Goal: Task Accomplishment & Management: Use online tool/utility

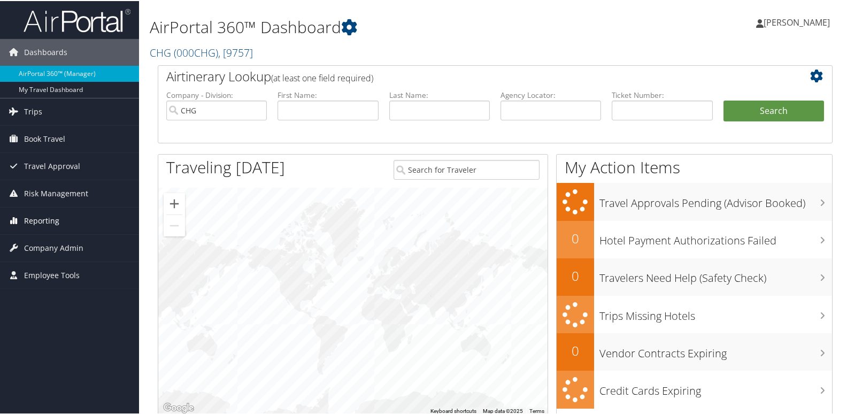
click at [38, 223] on span "Reporting" at bounding box center [41, 219] width 35 height 27
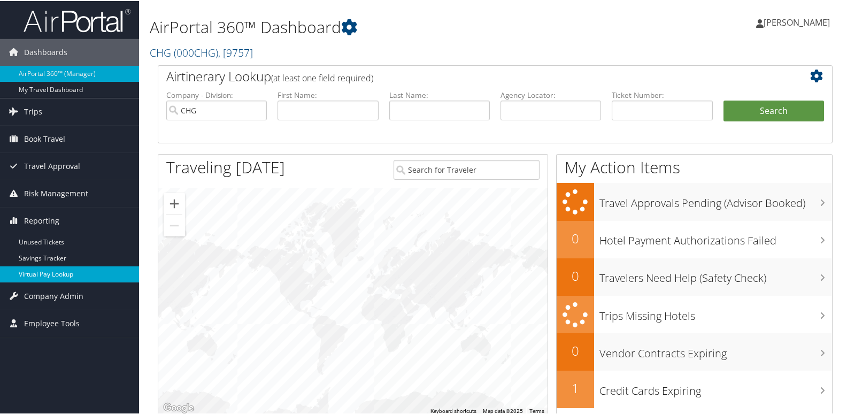
click at [37, 279] on link "Virtual Pay Lookup" at bounding box center [69, 273] width 139 height 16
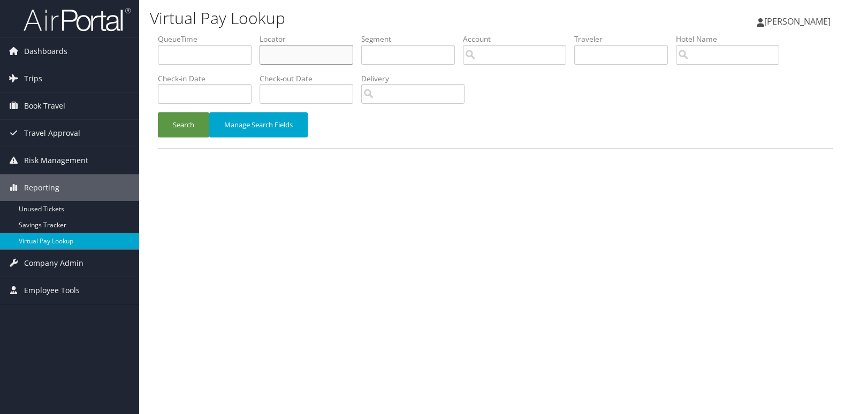
click at [305, 56] on input "text" at bounding box center [306, 55] width 94 height 20
paste input "ETYKHW"
type input "ETYKHW"
click at [197, 124] on button "Search" at bounding box center [183, 124] width 51 height 25
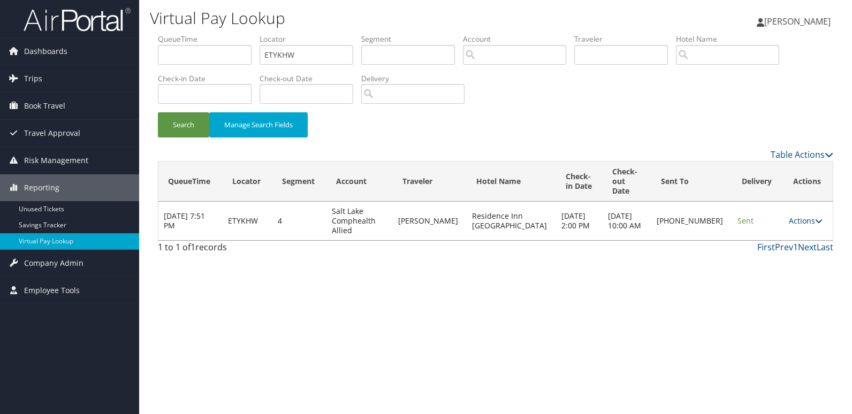
click at [797, 216] on link "Actions" at bounding box center [806, 221] width 34 height 10
click at [775, 247] on link "Logs" at bounding box center [767, 240] width 91 height 18
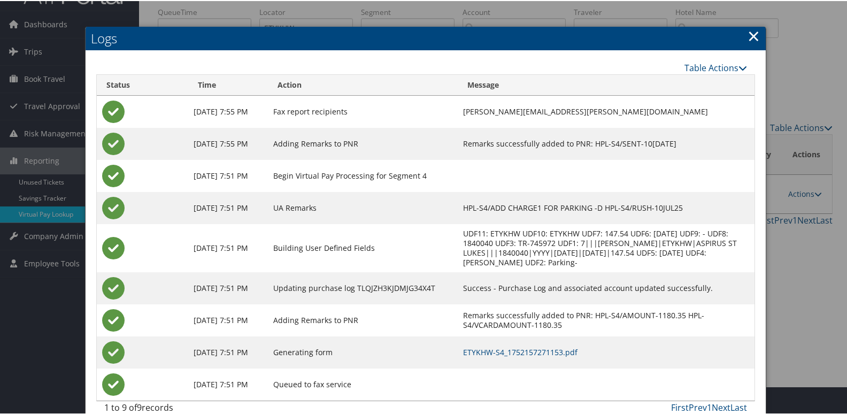
scroll to position [43, 0]
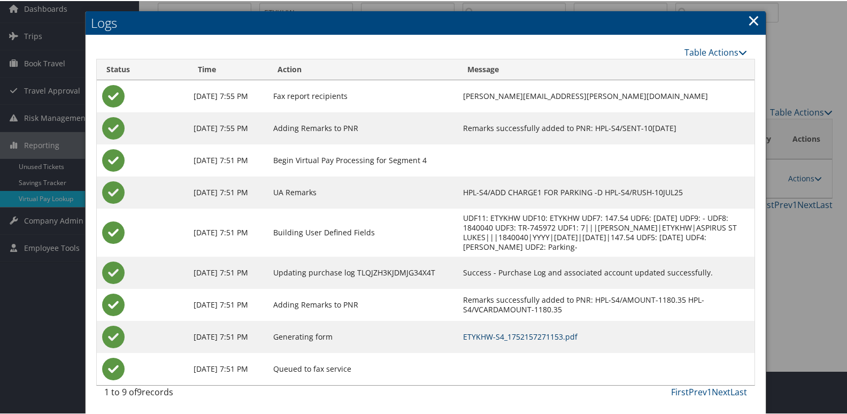
click at [525, 339] on link "ETYKHW-S4_1752157271153.pdf" at bounding box center [520, 336] width 114 height 10
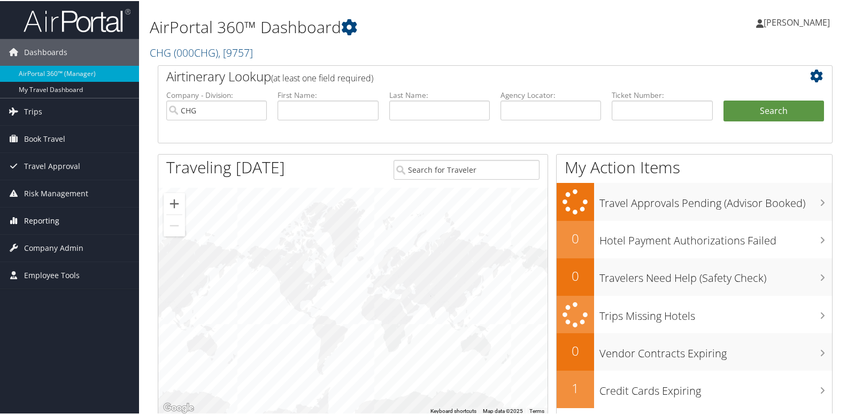
click at [32, 215] on span "Reporting" at bounding box center [41, 219] width 35 height 27
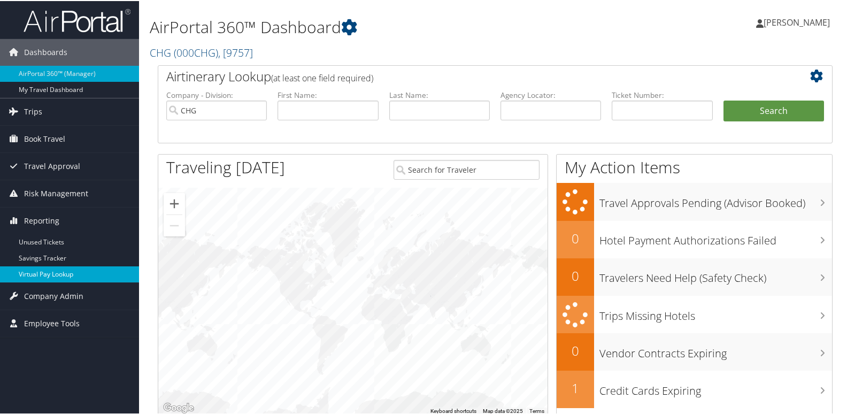
click at [35, 271] on link "Virtual Pay Lookup" at bounding box center [69, 273] width 139 height 16
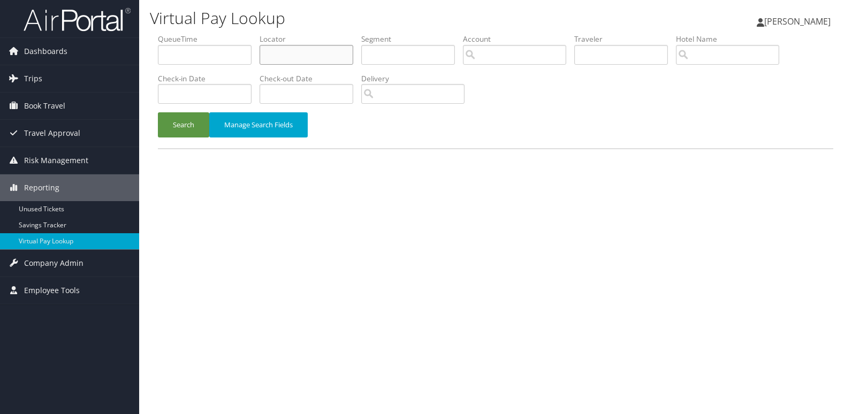
click at [293, 56] on input "text" at bounding box center [306, 55] width 94 height 20
paste input "CZEFLM"
type input "CZEFLM"
click at [192, 127] on button "Search" at bounding box center [183, 124] width 51 height 25
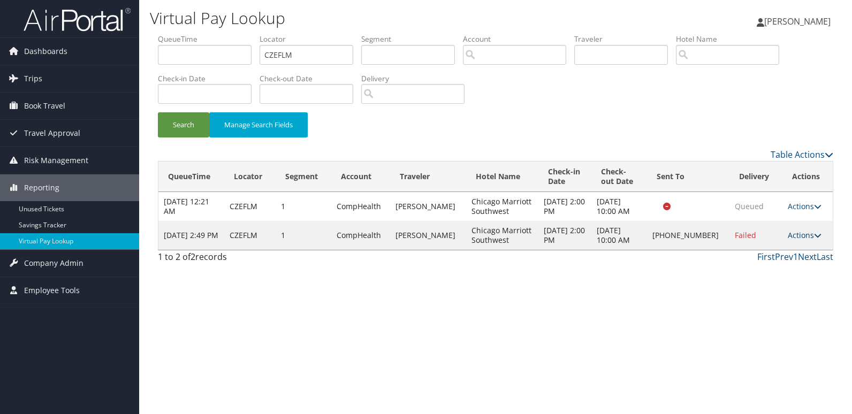
click at [814, 237] on icon at bounding box center [817, 235] width 7 height 7
click at [768, 265] on link "Logs" at bounding box center [767, 269] width 91 height 18
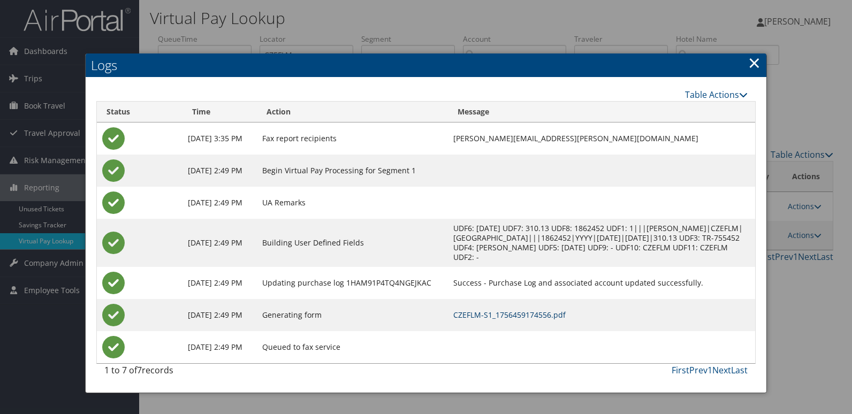
click at [538, 315] on link "CZEFLM-S1_1756459174556.pdf" at bounding box center [509, 315] width 112 height 10
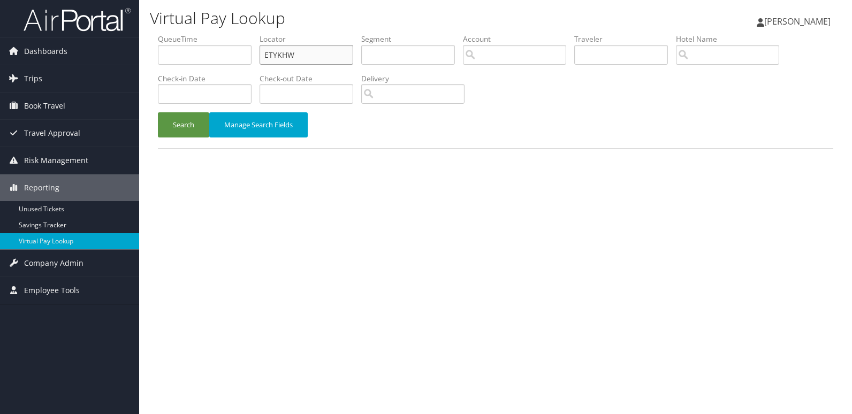
drag, startPoint x: 298, startPoint y: 57, endPoint x: 183, endPoint y: 74, distance: 115.8
click at [184, 34] on ul "QueueTime Locator ETYKHW Segment Account Traveler Hotel Name Check-in Date Chec…" at bounding box center [495, 34] width 675 height 0
paste input "YUPDKV"
type input "YUPDKV"
click at [186, 131] on button "Search" at bounding box center [183, 124] width 51 height 25
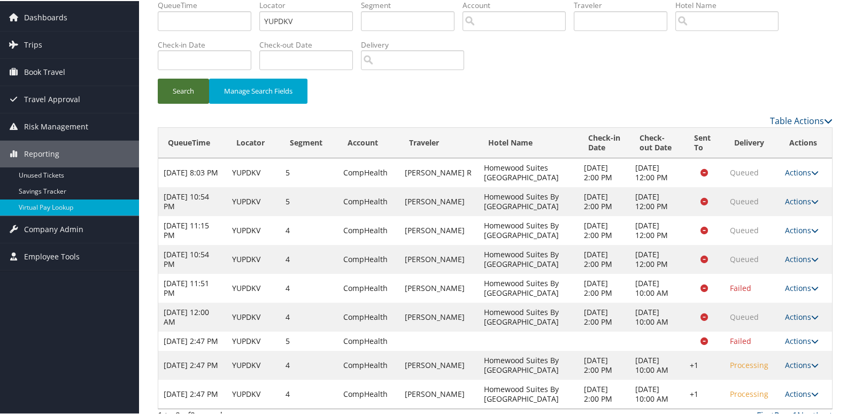
scroll to position [76, 0]
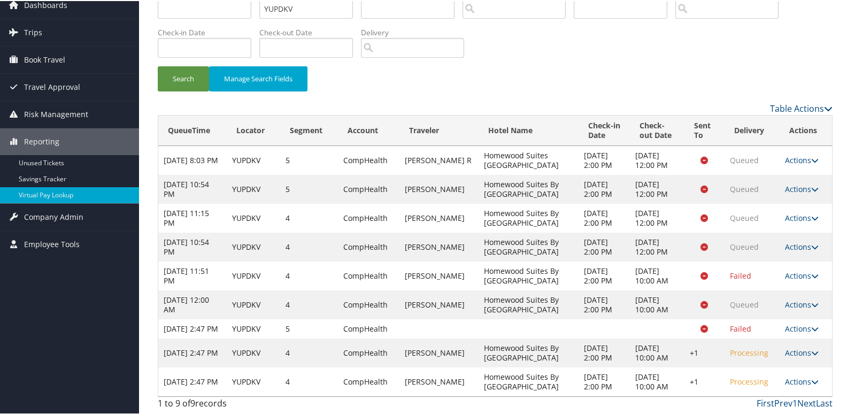
click at [794, 380] on link "Actions" at bounding box center [802, 381] width 34 height 10
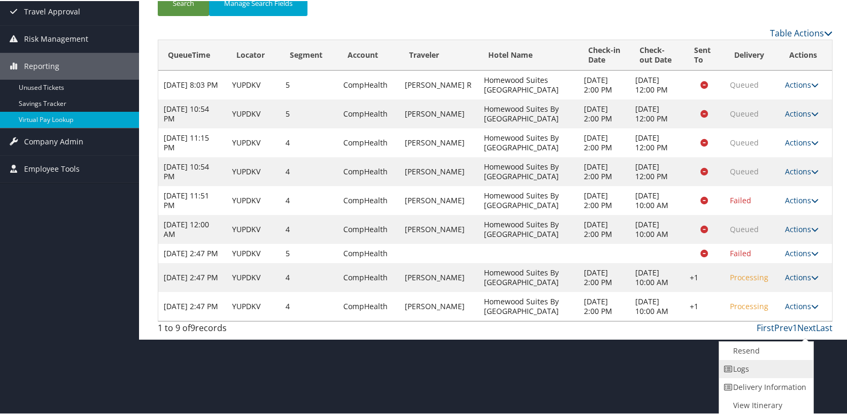
click at [763, 369] on link "Logs" at bounding box center [765, 368] width 91 height 18
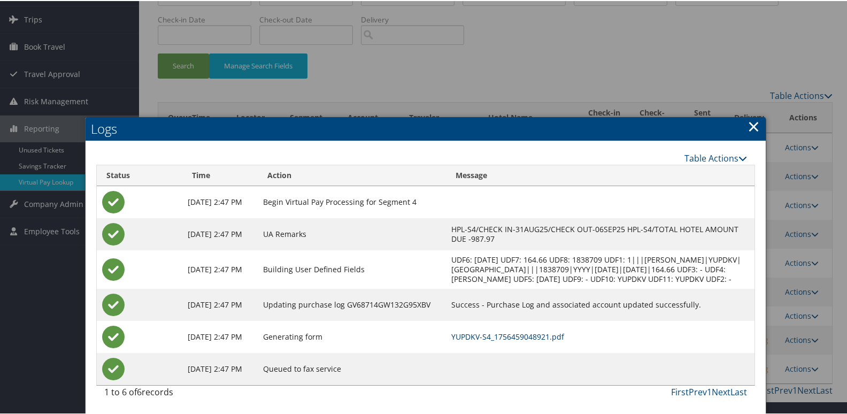
drag, startPoint x: 555, startPoint y: 331, endPoint x: 452, endPoint y: 273, distance: 118.0
click at [555, 331] on link "YUPDKV-S4_1756459048921.pdf" at bounding box center [507, 336] width 113 height 10
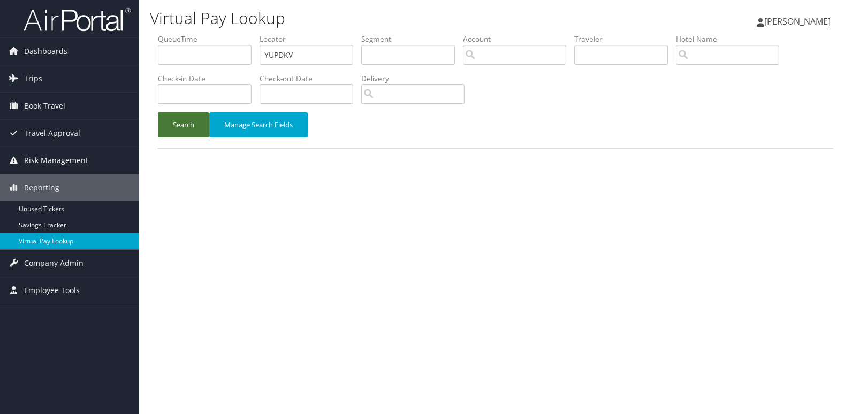
click at [189, 129] on button "Search" at bounding box center [183, 124] width 51 height 25
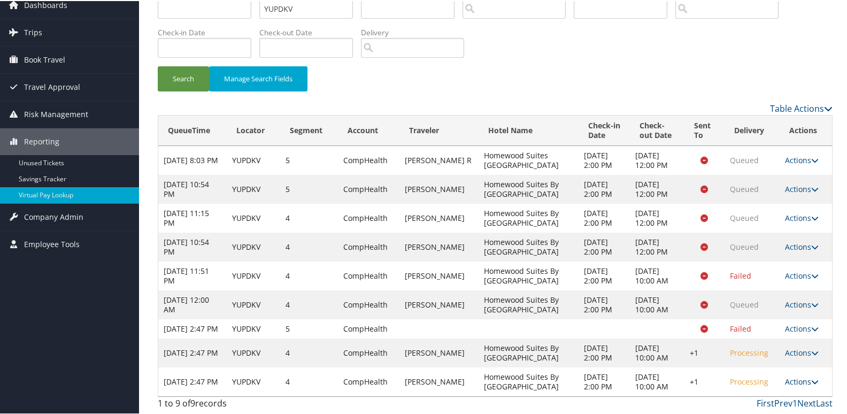
click at [802, 382] on link "Actions" at bounding box center [802, 381] width 34 height 10
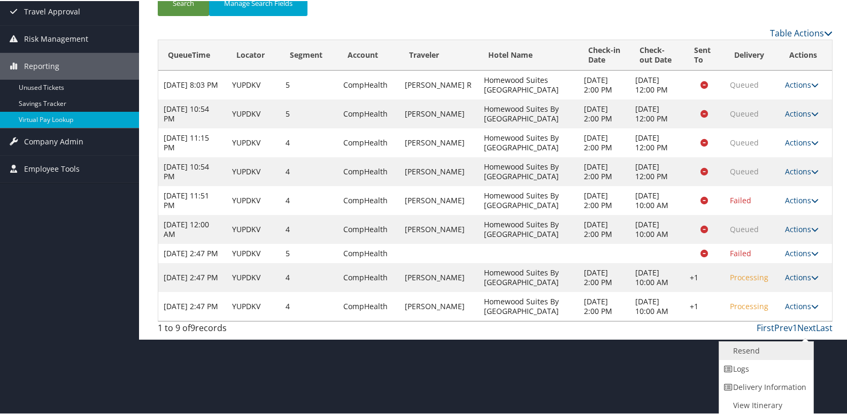
click at [760, 352] on link "Resend" at bounding box center [765, 350] width 91 height 18
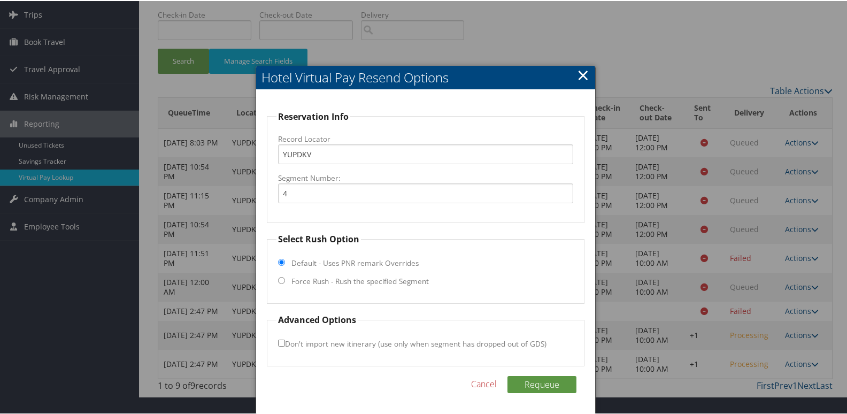
click at [309, 275] on label "Force Rush - Rush the specified Segment" at bounding box center [360, 280] width 137 height 11
click at [285, 276] on input "Force Rush - Rush the specified Segment" at bounding box center [281, 279] width 7 height 7
radio input "true"
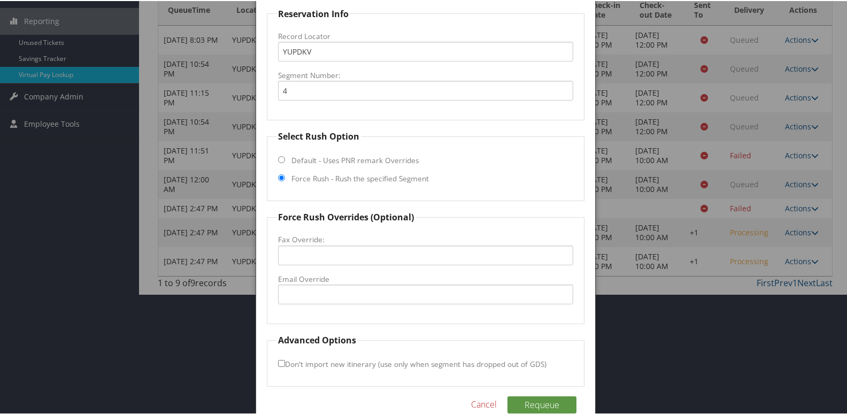
scroll to position [183, 0]
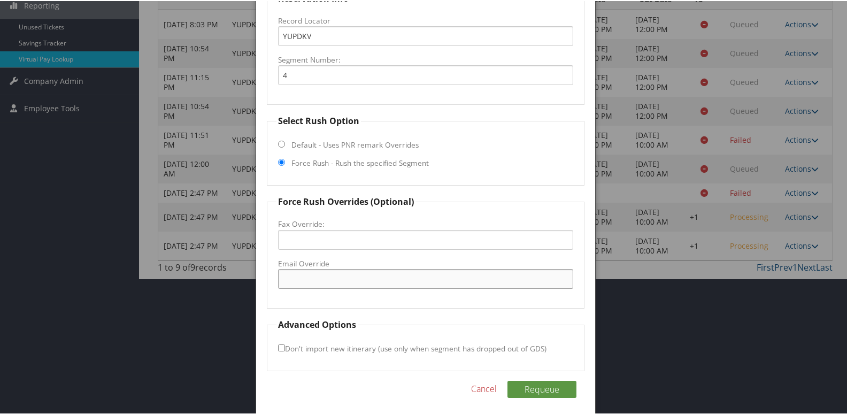
click at [308, 278] on input "Email Override" at bounding box center [426, 278] width 296 height 20
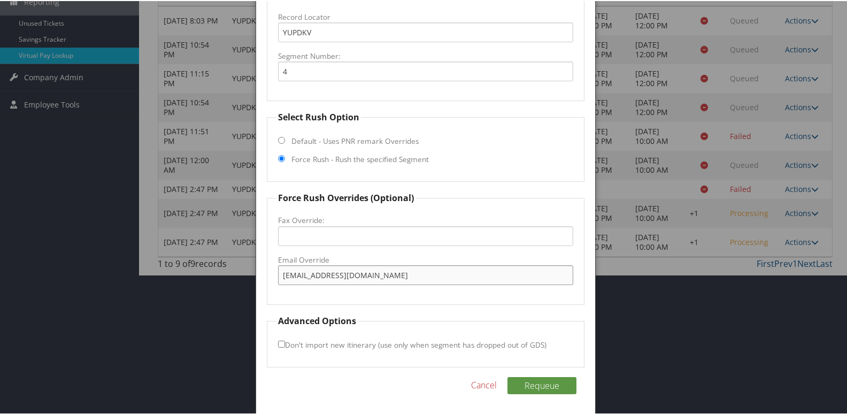
scroll to position [188, 0]
type input "[EMAIL_ADDRESS][DOMAIN_NAME]"
click at [281, 341] on input "Don't import new itinerary (use only when segment has dropped out of GDS)" at bounding box center [281, 342] width 7 height 7
checkbox input "true"
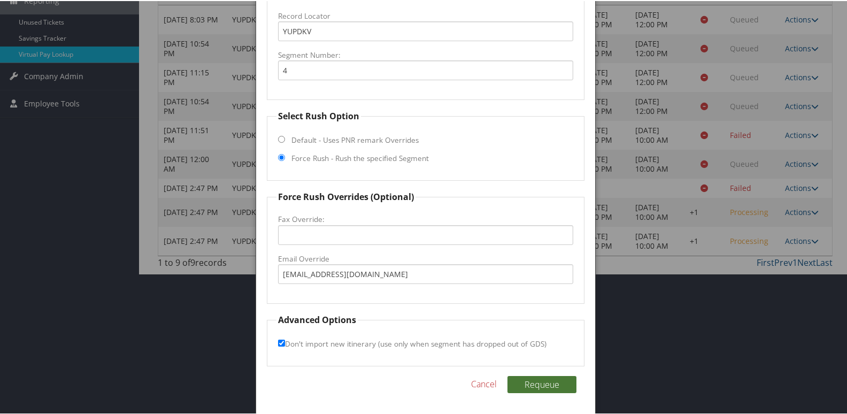
click at [537, 385] on button "Requeue" at bounding box center [542, 383] width 69 height 17
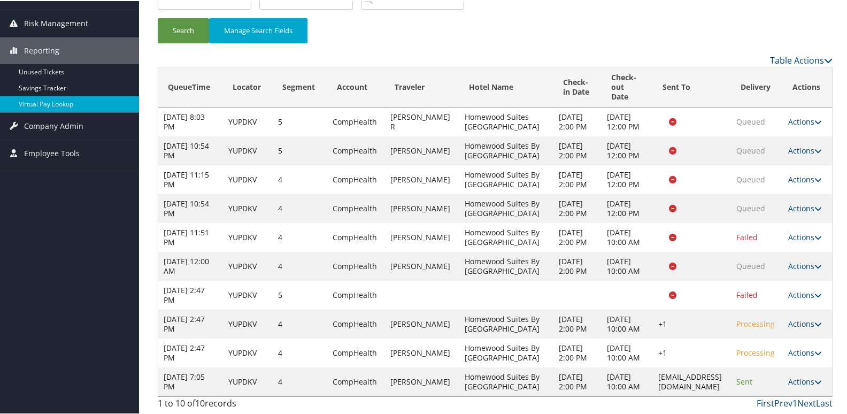
scroll to position [182, 0]
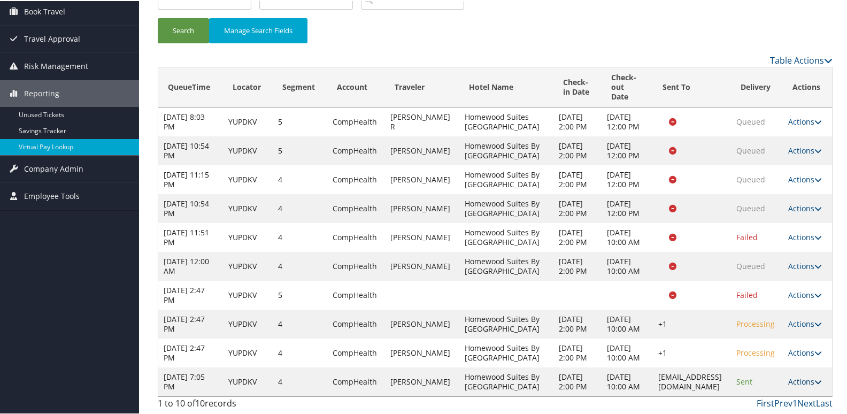
click at [806, 377] on link "Actions" at bounding box center [806, 381] width 34 height 10
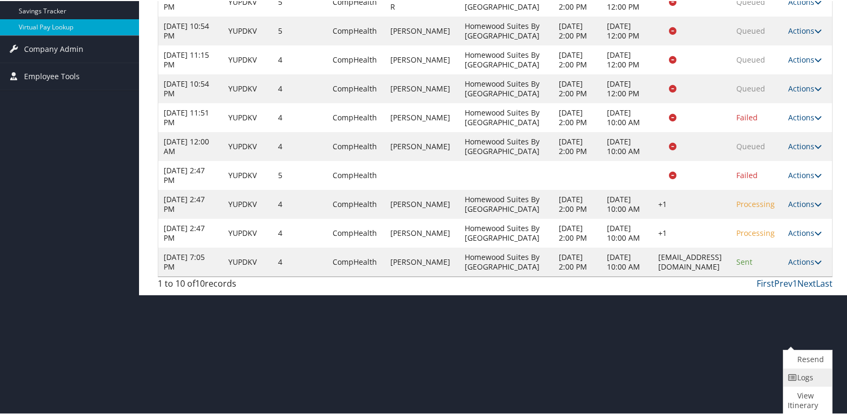
click at [796, 378] on icon at bounding box center [793, 376] width 10 height 7
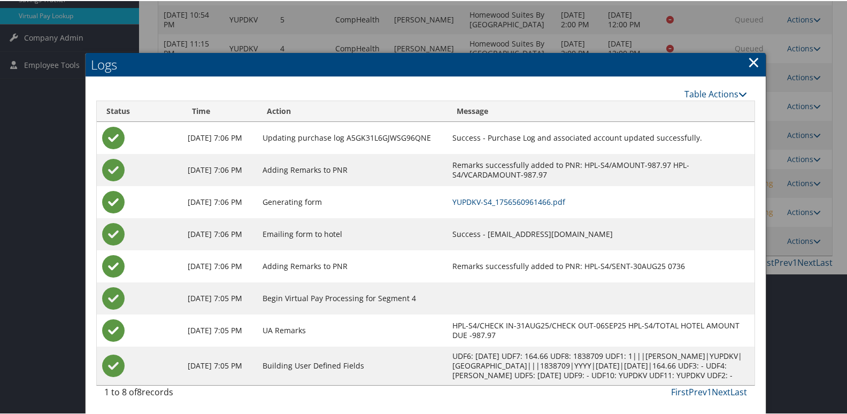
scroll to position [236, 0]
click at [538, 196] on link "YUPDKV-S4_1756560961466.pdf" at bounding box center [509, 201] width 113 height 10
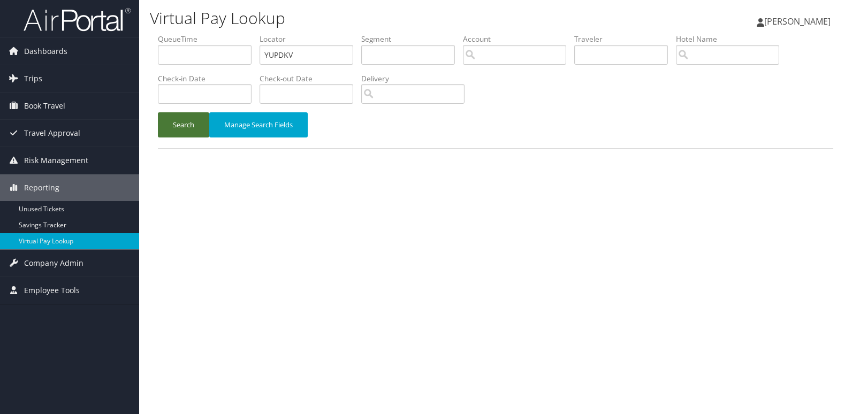
click at [182, 134] on button "Search" at bounding box center [183, 124] width 51 height 25
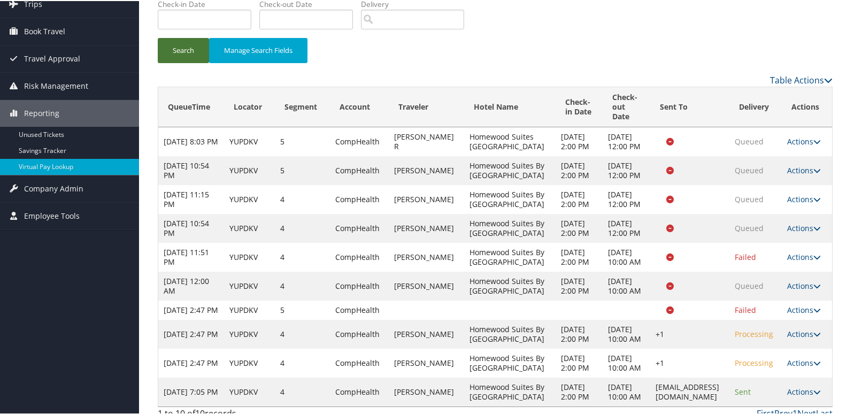
scroll to position [182, 0]
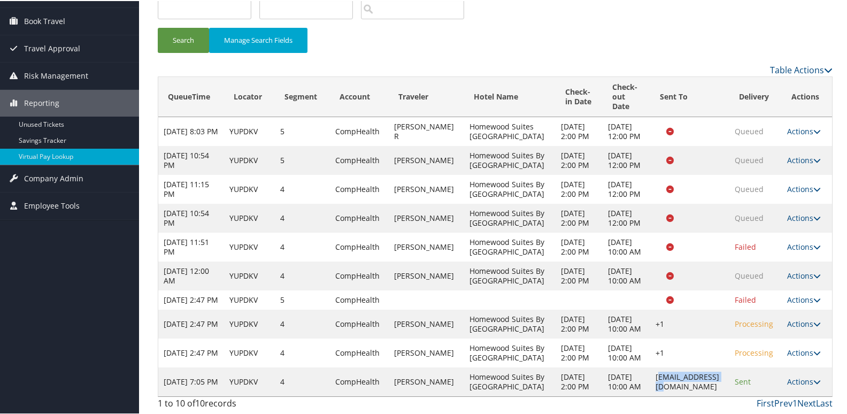
drag, startPoint x: 637, startPoint y: 375, endPoint x: 707, endPoint y: 377, distance: 70.1
click at [707, 377] on td "[EMAIL_ADDRESS][DOMAIN_NAME]" at bounding box center [689, 380] width 79 height 29
drag, startPoint x: 707, startPoint y: 377, endPoint x: 722, endPoint y: 382, distance: 15.2
click at [722, 382] on tr "Aug 30, 2025 7:05 PM YUPDKV 4 CompHealth DAWN R DAWSON Homewood Suites By Hilto…" at bounding box center [495, 380] width 674 height 29
copy td "[EMAIL_ADDRESS][DOMAIN_NAME]"
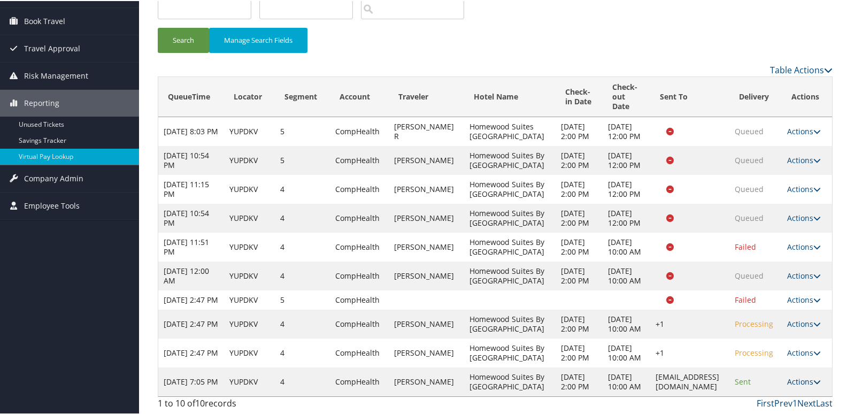
click at [814, 377] on icon at bounding box center [817, 380] width 7 height 7
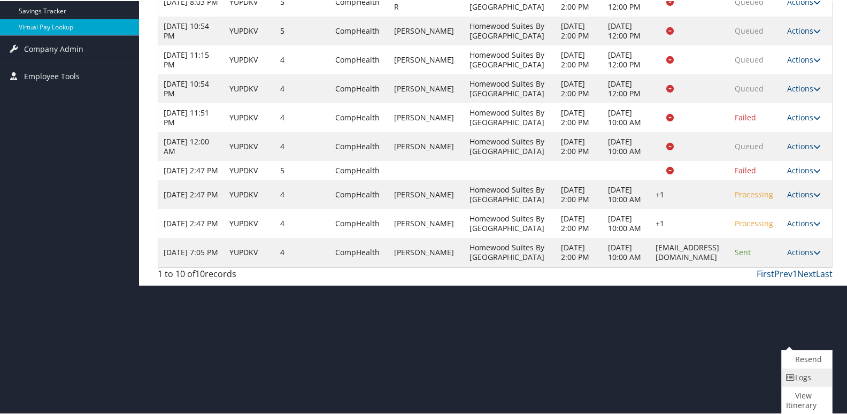
click at [799, 379] on link "Logs" at bounding box center [806, 377] width 48 height 18
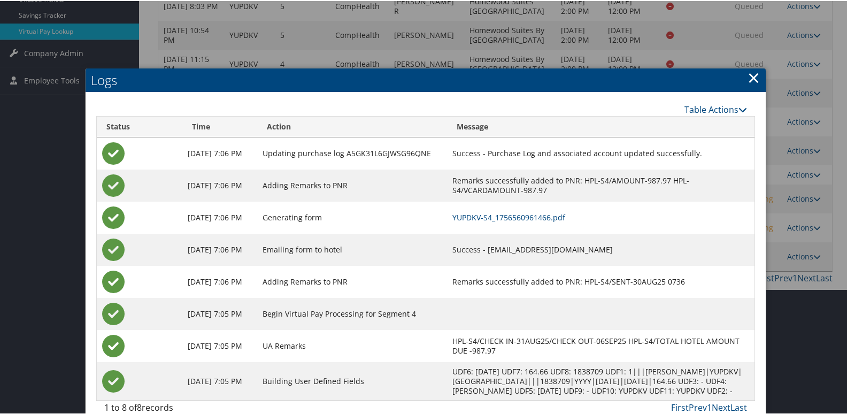
scroll to position [236, 0]
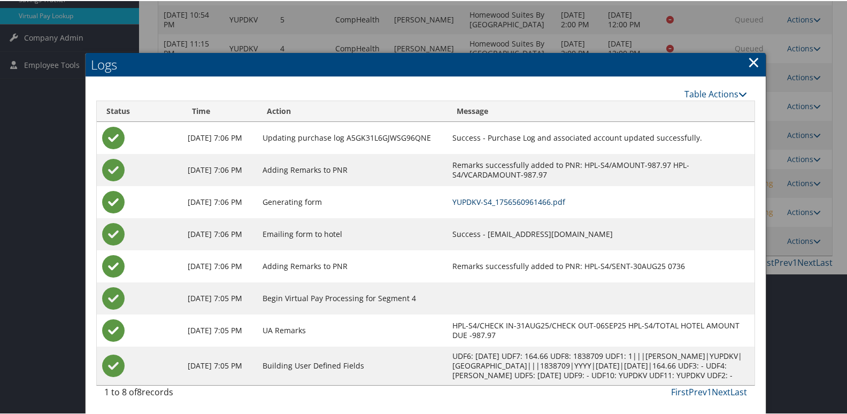
click at [554, 196] on link "YUPDKV-S4_1756560961466.pdf" at bounding box center [509, 201] width 113 height 10
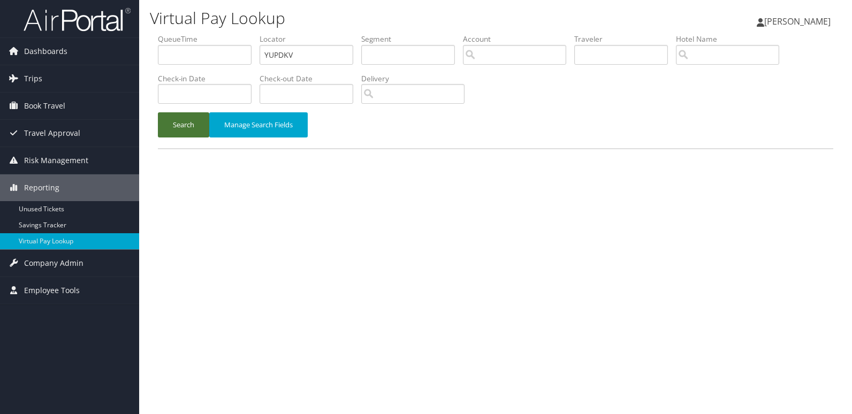
click at [179, 128] on button "Search" at bounding box center [183, 124] width 51 height 25
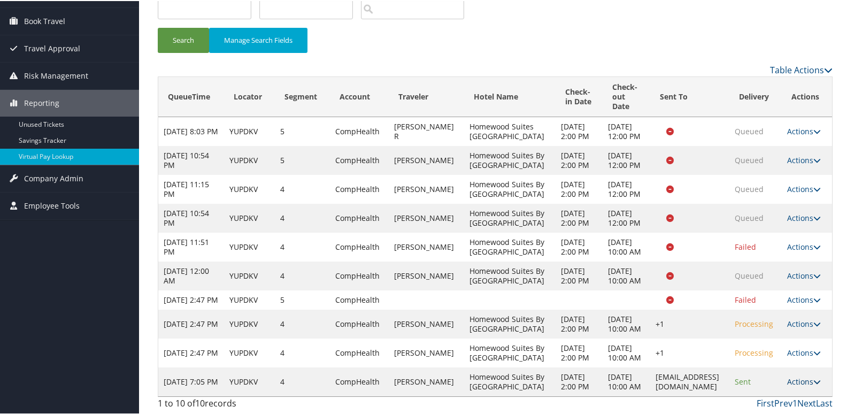
click at [806, 376] on link "Actions" at bounding box center [804, 381] width 34 height 10
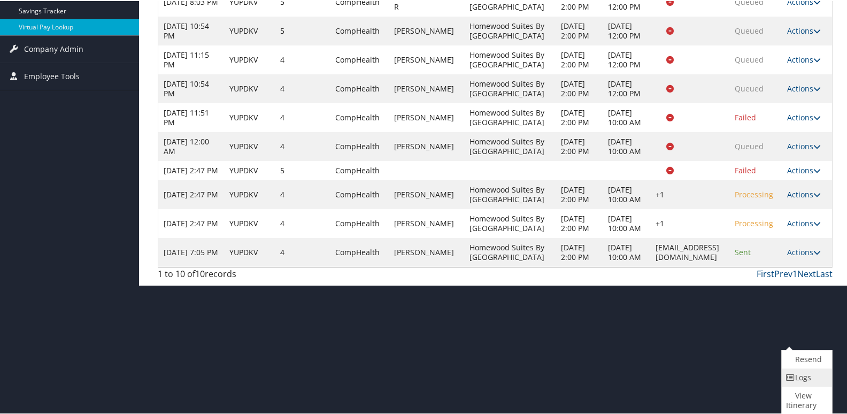
click at [799, 374] on link "Logs" at bounding box center [806, 377] width 48 height 18
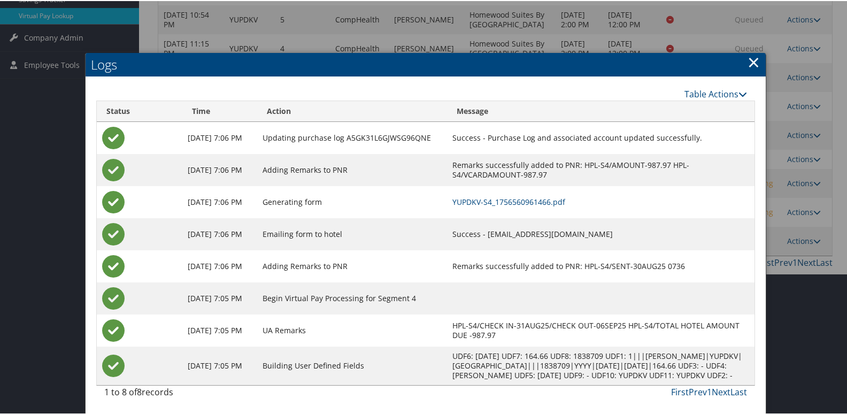
scroll to position [236, 0]
click at [544, 196] on link "YUPDKV-S4_1756560961466.pdf" at bounding box center [509, 201] width 113 height 10
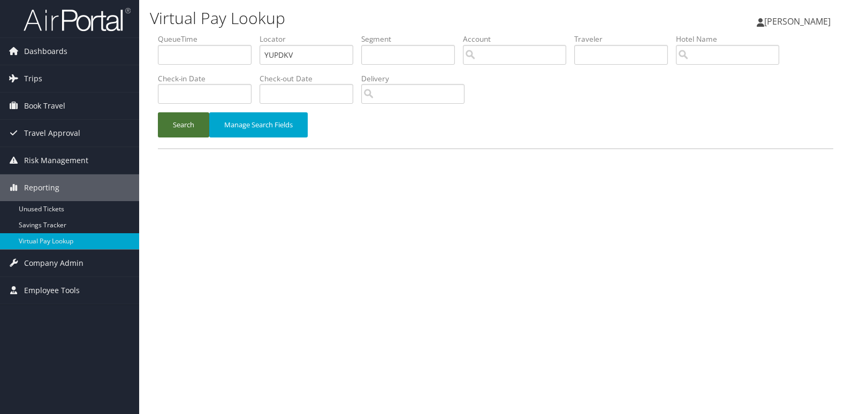
click at [183, 126] on button "Search" at bounding box center [183, 124] width 51 height 25
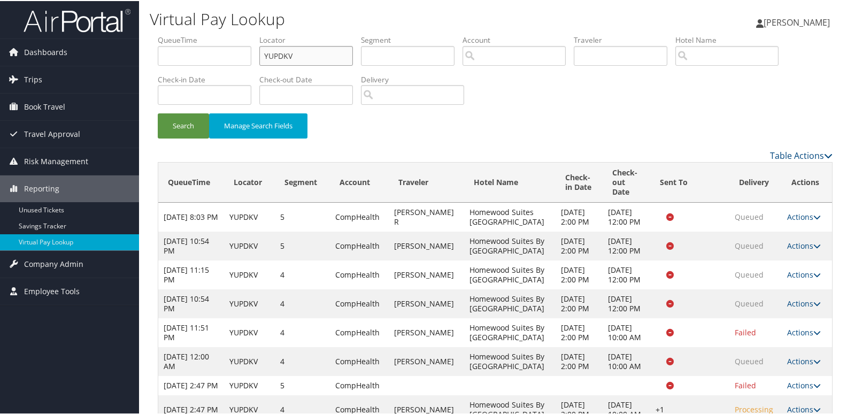
drag, startPoint x: 307, startPoint y: 53, endPoint x: 226, endPoint y: 74, distance: 83.4
click at [226, 34] on ul "QueueTime Locator YUPDKV Segment Account Traveler Hotel Name Check-in Date Chec…" at bounding box center [495, 34] width 675 height 0
paste input "AHARPG"
type input "AHARPG"
click at [177, 115] on button "Search" at bounding box center [183, 124] width 51 height 25
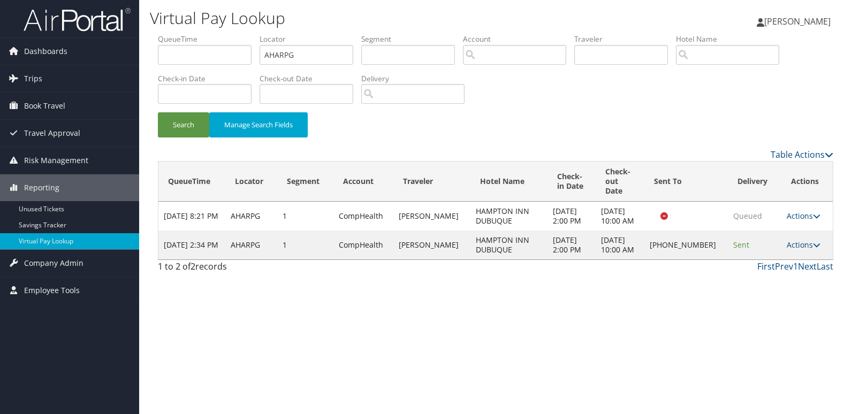
click at [676, 335] on div "Virtual Pay Lookup Luke Perry Luke Perry My Settings Travel Agency Contacts Vie…" at bounding box center [495, 207] width 713 height 414
click at [802, 246] on link "Actions" at bounding box center [803, 245] width 34 height 10
click at [779, 287] on link "Logs" at bounding box center [769, 279] width 91 height 18
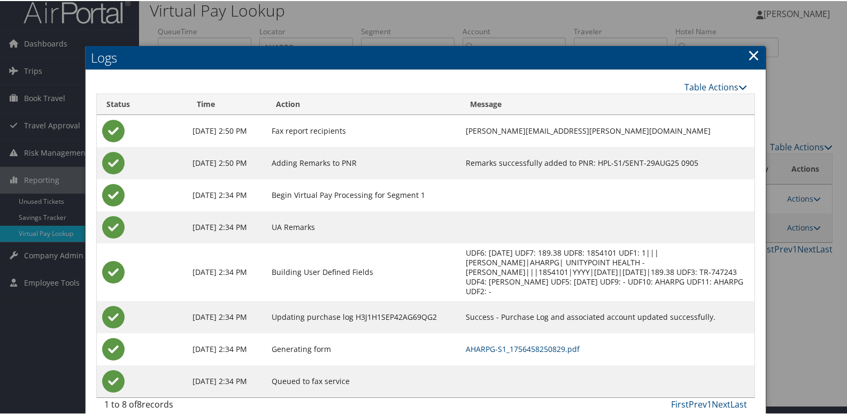
scroll to position [11, 0]
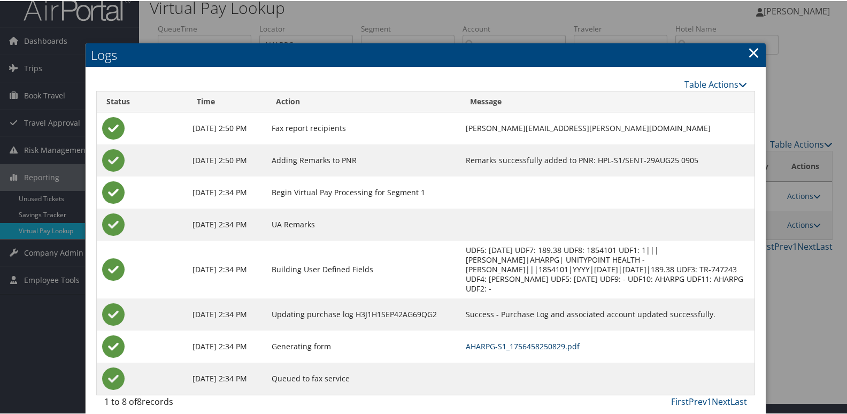
click at [545, 340] on link "AHARPG-S1_1756458250829.pdf" at bounding box center [523, 345] width 114 height 10
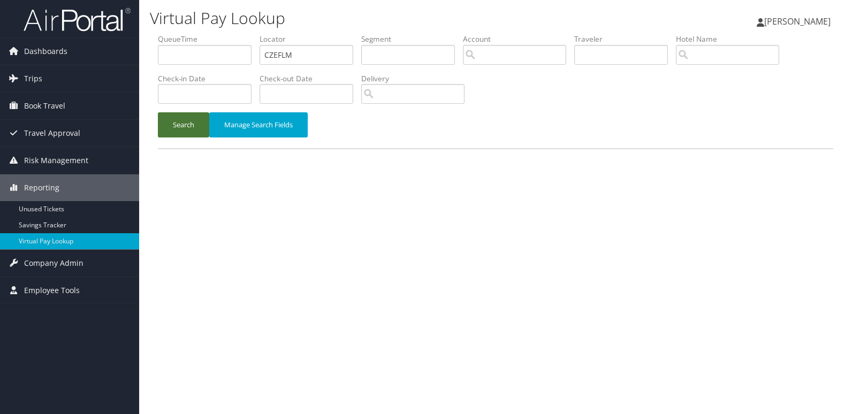
click at [182, 121] on button "Search" at bounding box center [183, 124] width 51 height 25
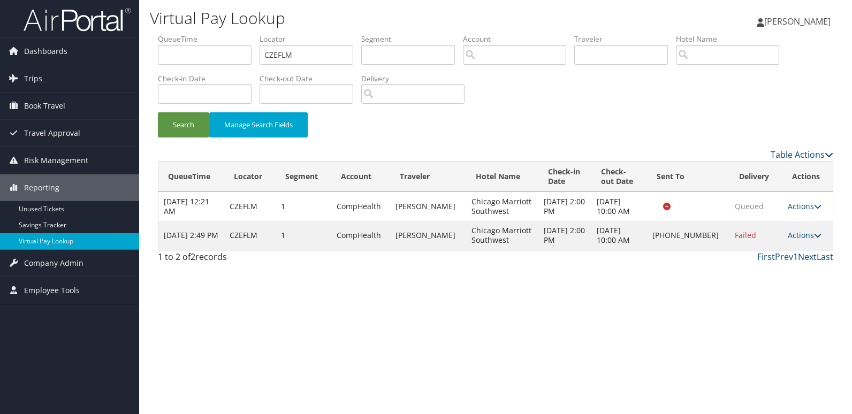
click at [808, 229] on td "Actions Resend Logs Delivery Information View Itinerary" at bounding box center [807, 235] width 50 height 29
click at [808, 234] on link "Actions" at bounding box center [804, 235] width 34 height 10
click at [773, 268] on link "Logs" at bounding box center [767, 269] width 91 height 18
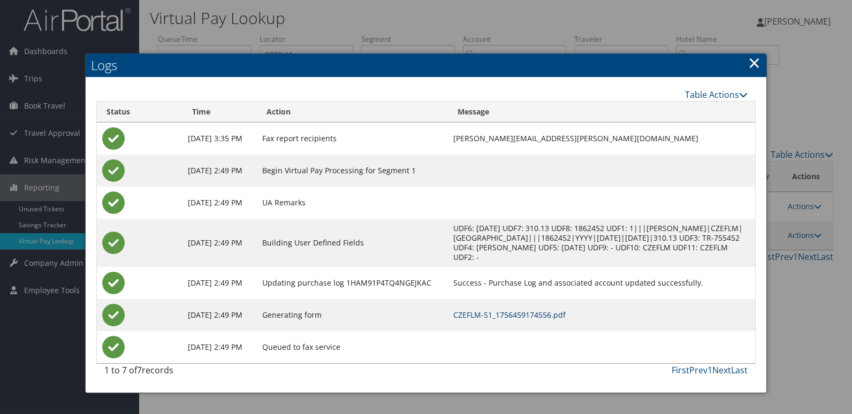
click at [555, 313] on link "CZEFLM-S1_1756459174556.pdf" at bounding box center [509, 315] width 112 height 10
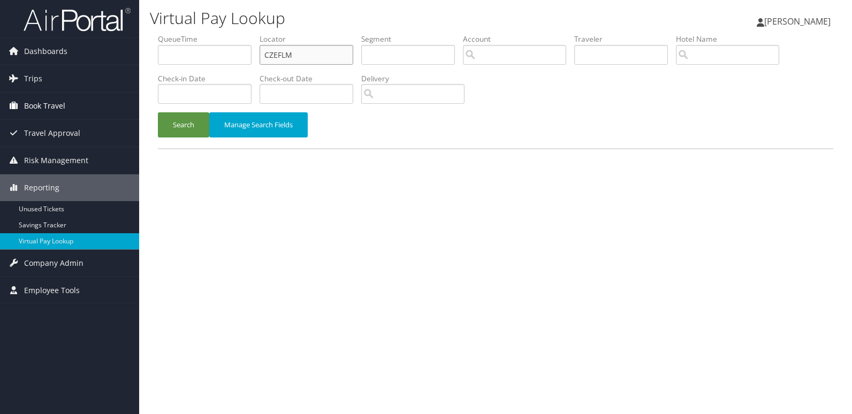
drag, startPoint x: 299, startPoint y: 55, endPoint x: 134, endPoint y: 93, distance: 169.2
click at [134, 93] on div "Dashboards AirPortal 360™ (Manager) My Travel Dashboard Trips Airtinerary® Look…" at bounding box center [426, 207] width 852 height 414
paste input "GQXSU"
type input "GQXSUM"
click at [188, 125] on button "Search" at bounding box center [183, 124] width 51 height 25
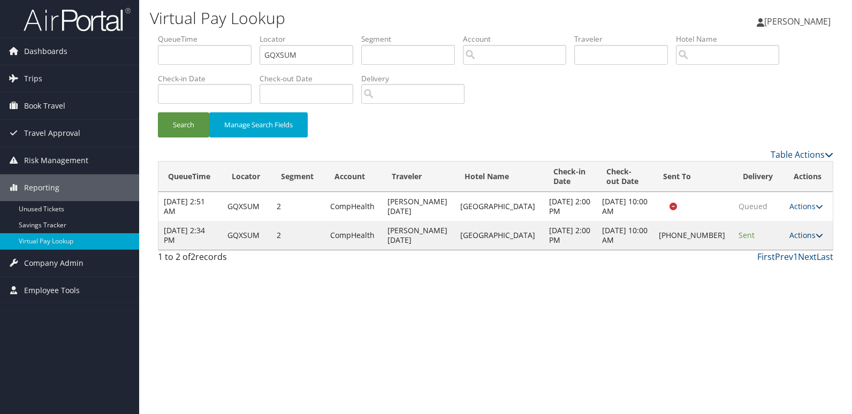
click at [805, 232] on link "Actions" at bounding box center [806, 235] width 34 height 10
click at [766, 273] on link "Logs" at bounding box center [768, 269] width 91 height 18
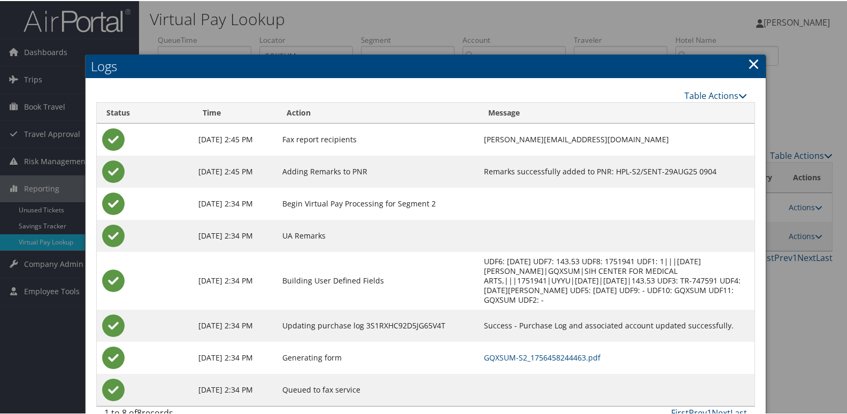
click at [516, 354] on td "GQXSUM-S2_1756458244463.pdf" at bounding box center [617, 357] width 276 height 32
click at [514, 351] on link "GQXSUM-S2_1756458244463.pdf" at bounding box center [542, 356] width 117 height 10
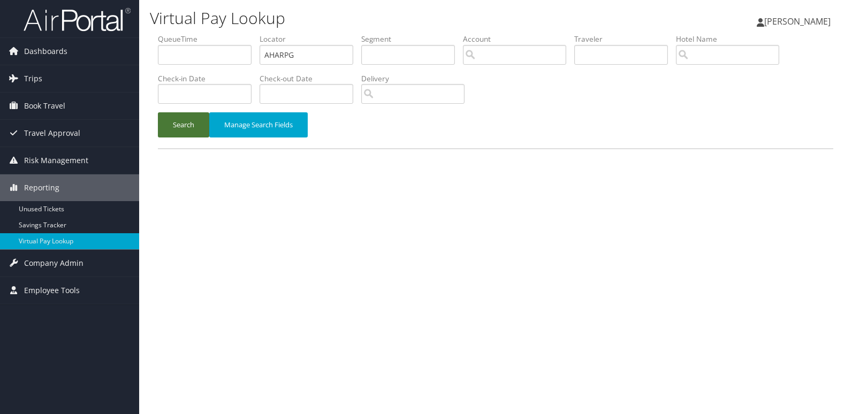
click at [178, 133] on button "Search" at bounding box center [183, 124] width 51 height 25
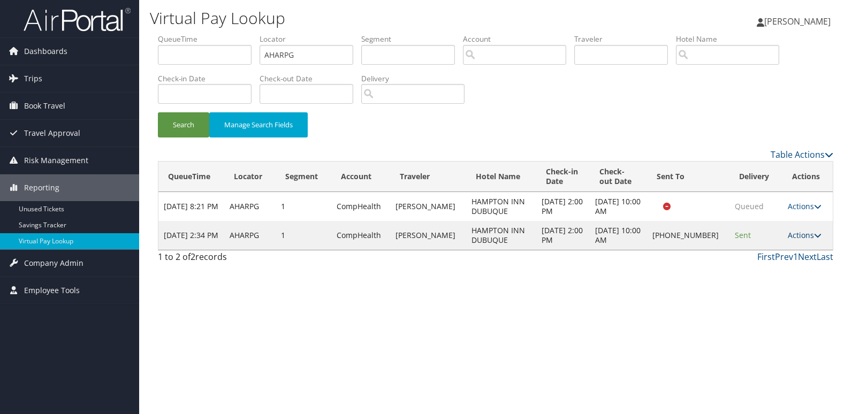
click at [793, 233] on link "Actions" at bounding box center [804, 235] width 34 height 10
click at [762, 253] on link "Resend" at bounding box center [768, 251] width 91 height 18
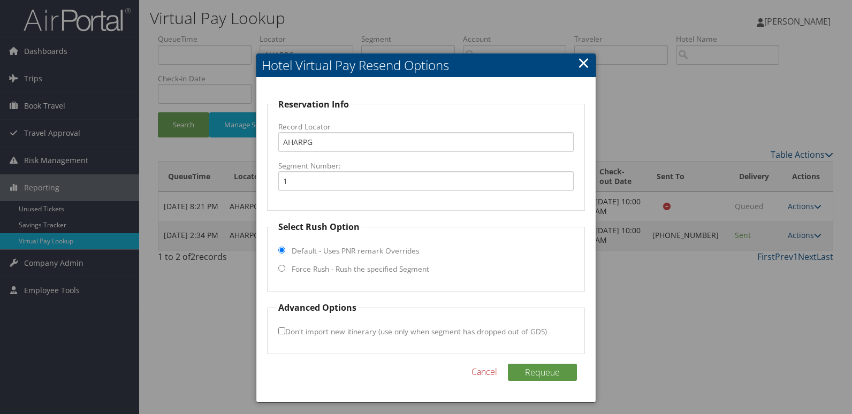
click at [301, 270] on label "Force Rush - Rush the specified Segment" at bounding box center [360, 269] width 137 height 11
click at [285, 270] on input "Force Rush - Rush the specified Segment" at bounding box center [281, 268] width 7 height 7
radio input "true"
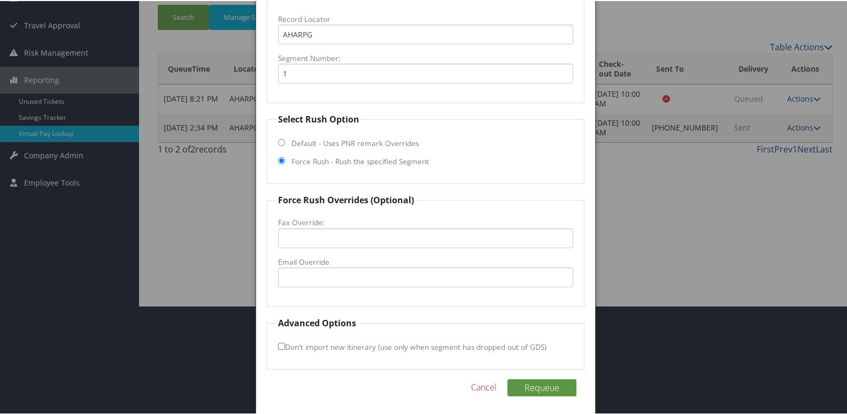
scroll to position [112, 0]
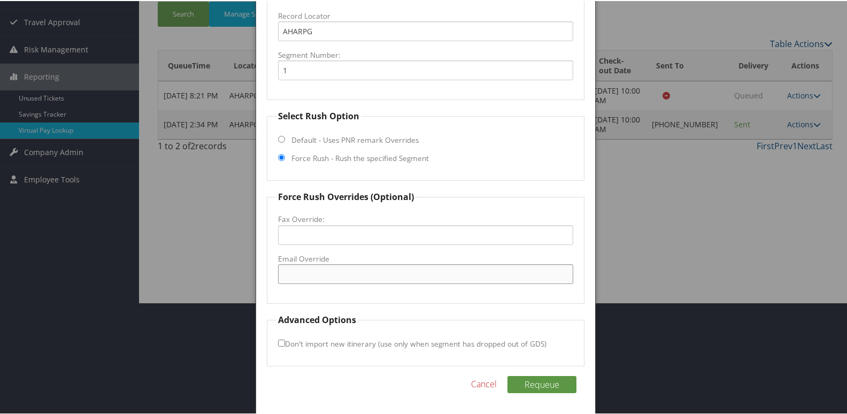
click at [319, 270] on input "Email Override" at bounding box center [426, 273] width 296 height 20
click at [334, 266] on input "Email Override" at bounding box center [426, 273] width 296 height 20
type input "hamptondubuque151@gmail.com"
click at [282, 338] on label "Don't import new itinerary (use only when segment has dropped out of GDS)" at bounding box center [412, 343] width 269 height 20
click at [282, 339] on input "Don't import new itinerary (use only when segment has dropped out of GDS)" at bounding box center [281, 342] width 7 height 7
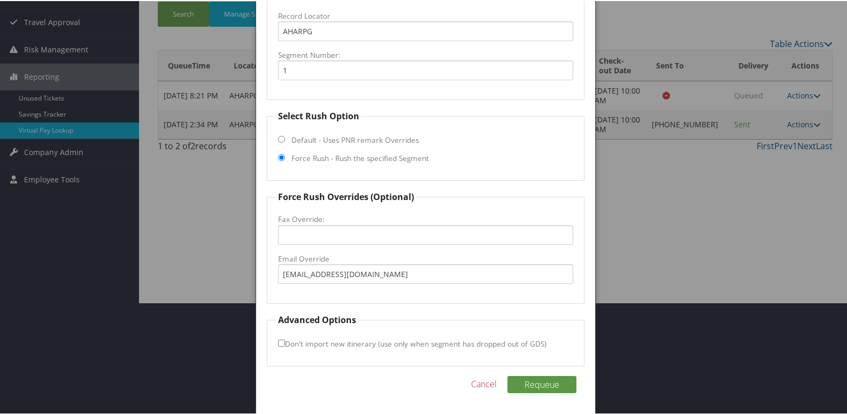
checkbox input "true"
drag, startPoint x: 549, startPoint y: 380, endPoint x: 569, endPoint y: 379, distance: 19.9
click at [549, 381] on button "Requeue" at bounding box center [542, 383] width 69 height 17
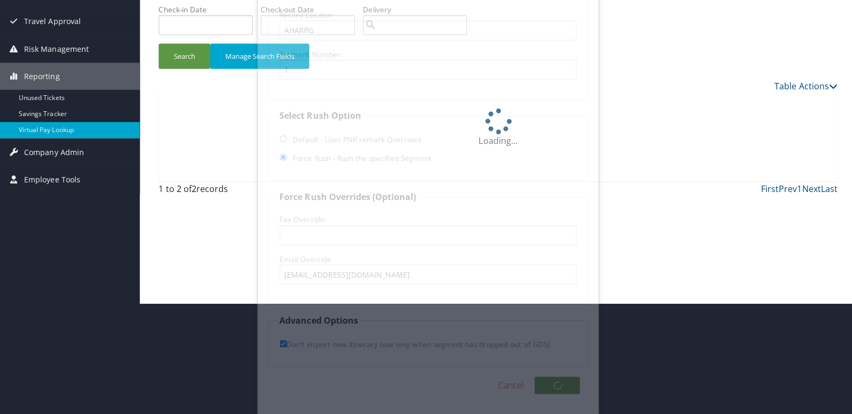
scroll to position [0, 0]
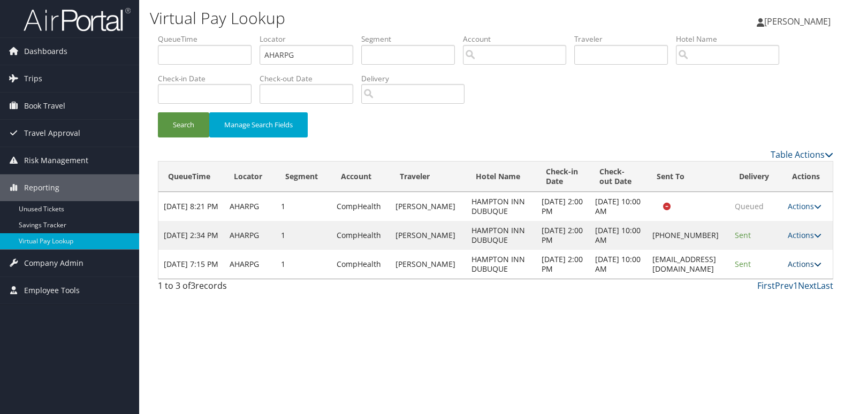
click at [802, 266] on link "Actions" at bounding box center [804, 264] width 34 height 10
drag, startPoint x: 786, startPoint y: 292, endPoint x: 692, endPoint y: 296, distance: 94.2
click at [786, 293] on link "Logs" at bounding box center [787, 298] width 67 height 18
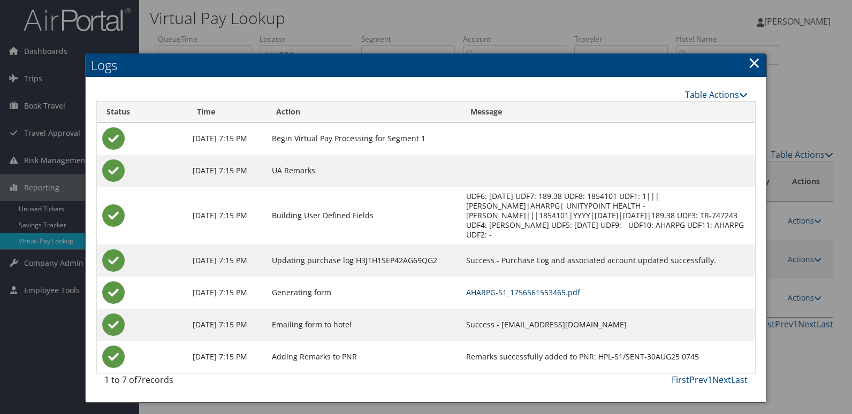
click at [521, 287] on link "AHARPG-S1_1756561553465.pdf" at bounding box center [523, 292] width 114 height 10
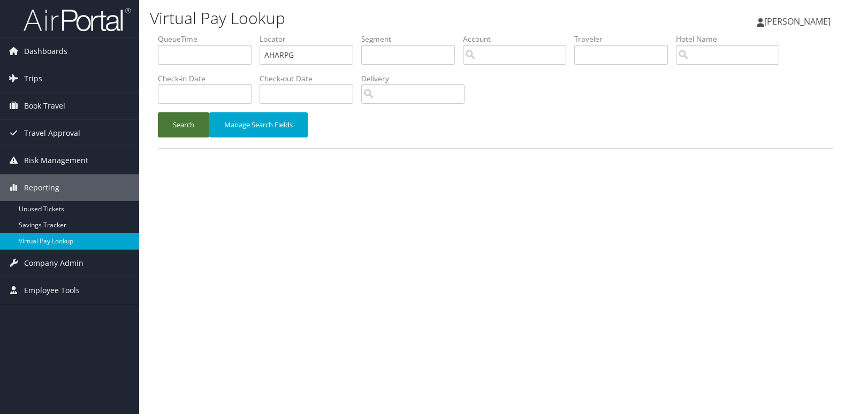
click at [180, 125] on button "Search" at bounding box center [183, 124] width 51 height 25
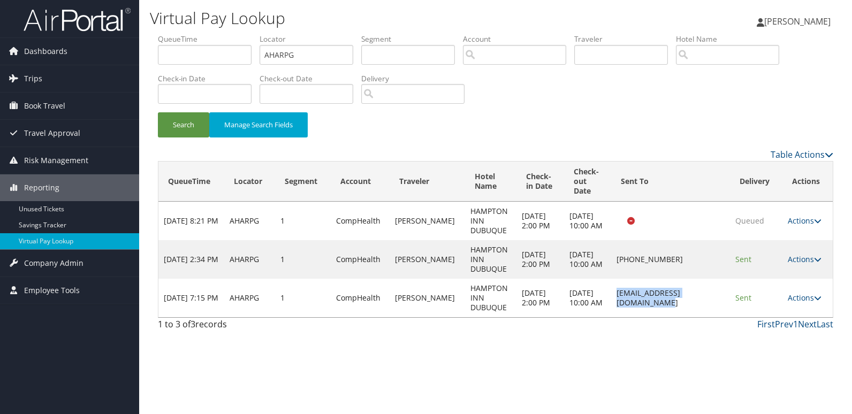
drag, startPoint x: 594, startPoint y: 296, endPoint x: 716, endPoint y: 296, distance: 122.0
click at [716, 296] on td "[EMAIL_ADDRESS][DOMAIN_NAME]" at bounding box center [670, 298] width 118 height 39
copy td "[EMAIL_ADDRESS][DOMAIN_NAME]"
click at [715, 296] on td "[EMAIL_ADDRESS][DOMAIN_NAME]" at bounding box center [670, 298] width 118 height 39
click at [812, 299] on link "Actions" at bounding box center [804, 298] width 34 height 10
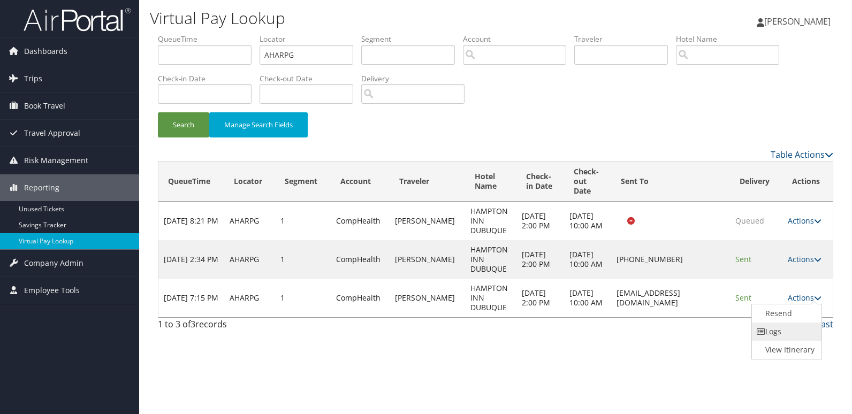
click at [771, 330] on link "Logs" at bounding box center [785, 332] width 67 height 18
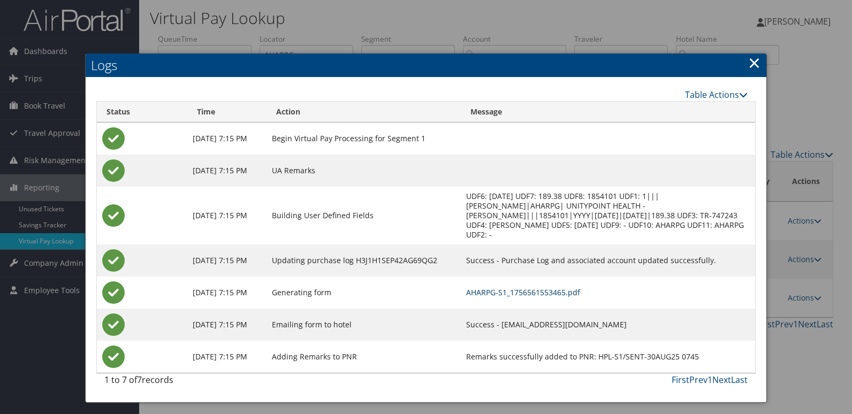
click at [547, 287] on link "AHARPG-S1_1756561553465.pdf" at bounding box center [523, 292] width 114 height 10
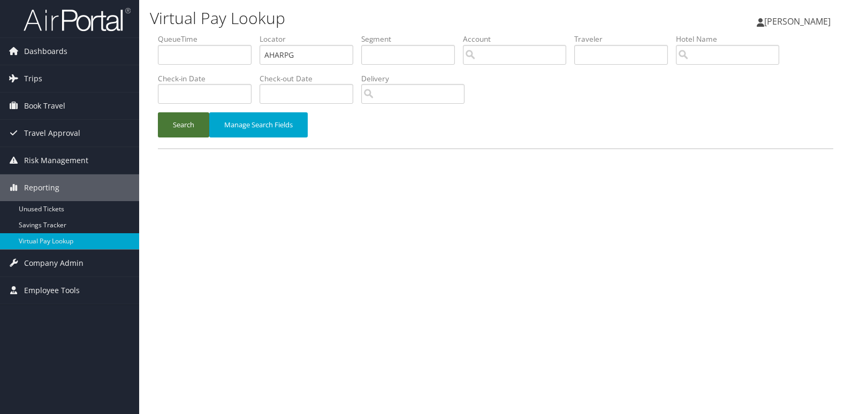
drag, startPoint x: 0, startPoint y: 0, endPoint x: 184, endPoint y: 143, distance: 233.3
click at [175, 125] on button "Search" at bounding box center [183, 124] width 51 height 25
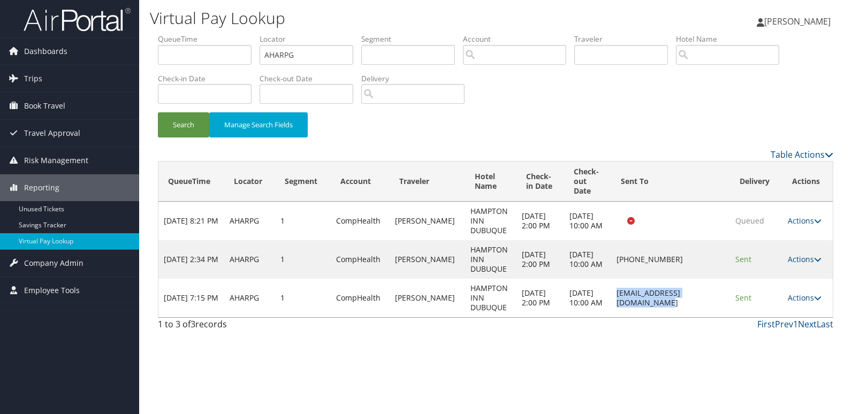
drag, startPoint x: 597, startPoint y: 297, endPoint x: 722, endPoint y: 296, distance: 125.2
click at [722, 296] on td "hamptondubuque151@gmail.com" at bounding box center [670, 298] width 118 height 39
copy td "hamptondubuque151@gmail.com"
drag, startPoint x: 319, startPoint y: 57, endPoint x: 128, endPoint y: 87, distance: 192.8
click at [128, 87] on div "Dashboards AirPortal 360™ (Manager) My Travel Dashboard Trips Airtinerary® Look…" at bounding box center [426, 207] width 852 height 414
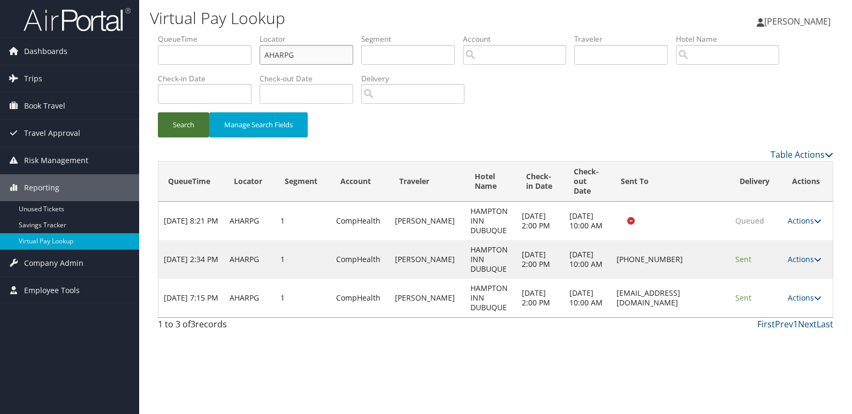
paste input "CLHBOW"
type input "CLHBOW"
drag, startPoint x: 182, startPoint y: 118, endPoint x: 225, endPoint y: 128, distance: 44.1
click at [182, 118] on button "Search" at bounding box center [183, 124] width 51 height 25
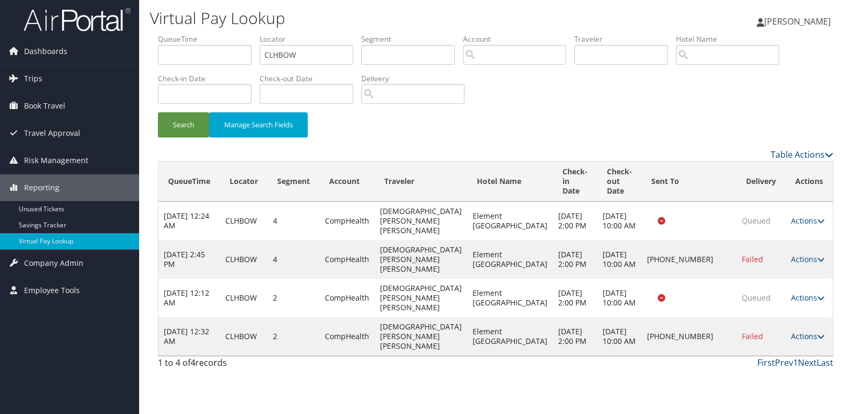
click at [791, 337] on link "Actions" at bounding box center [808, 336] width 34 height 10
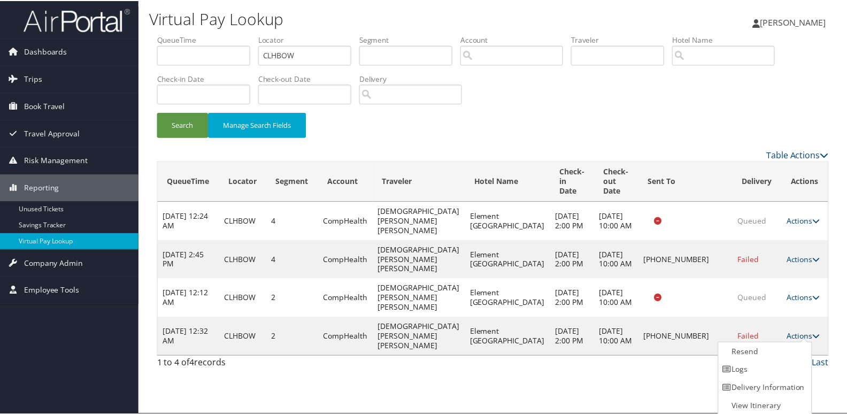
scroll to position [2, 0]
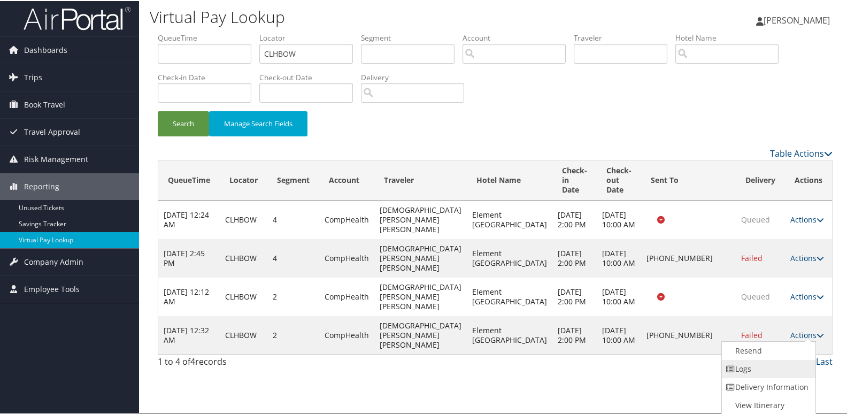
click at [750, 369] on link "Logs" at bounding box center [767, 368] width 91 height 18
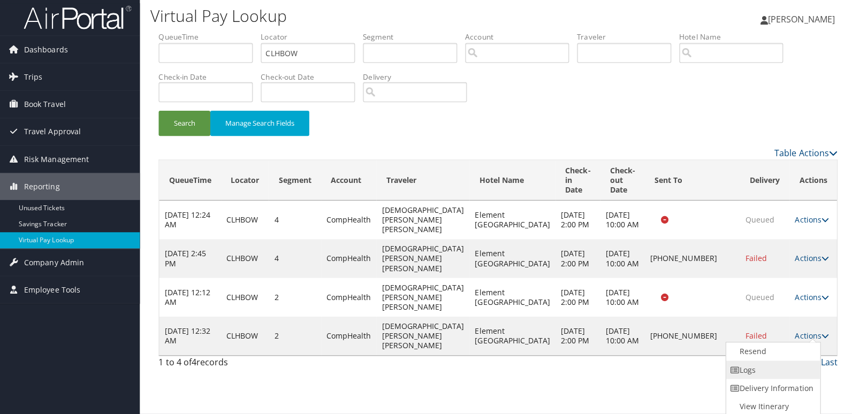
scroll to position [0, 0]
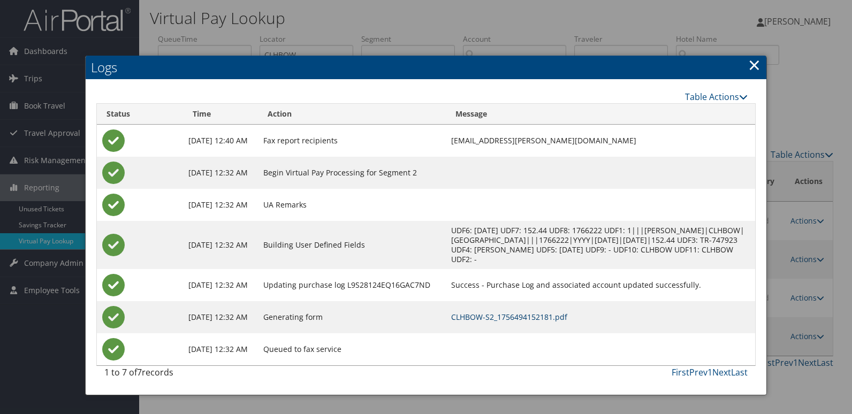
click at [546, 317] on link "CLHBOW-S2_1756494152181.pdf" at bounding box center [509, 317] width 116 height 10
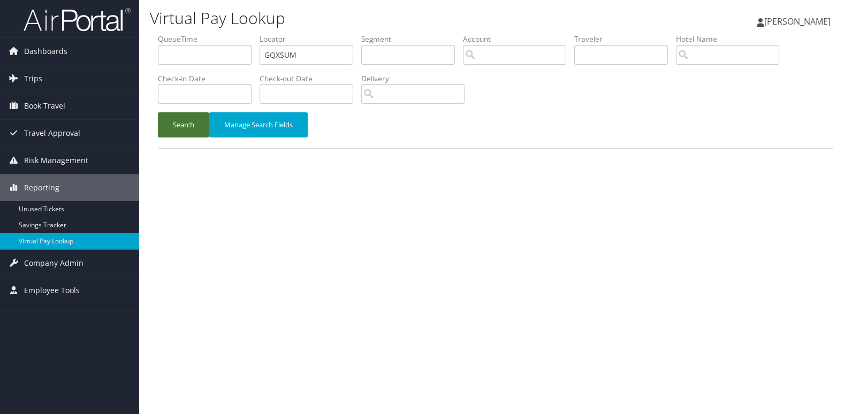
click at [187, 134] on button "Search" at bounding box center [183, 124] width 51 height 25
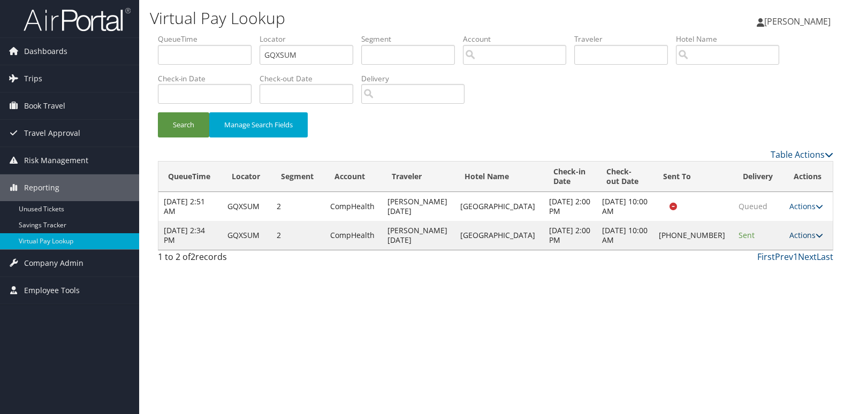
click at [816, 234] on icon at bounding box center [818, 235] width 7 height 7
click at [764, 258] on link "Resend" at bounding box center [768, 251] width 91 height 18
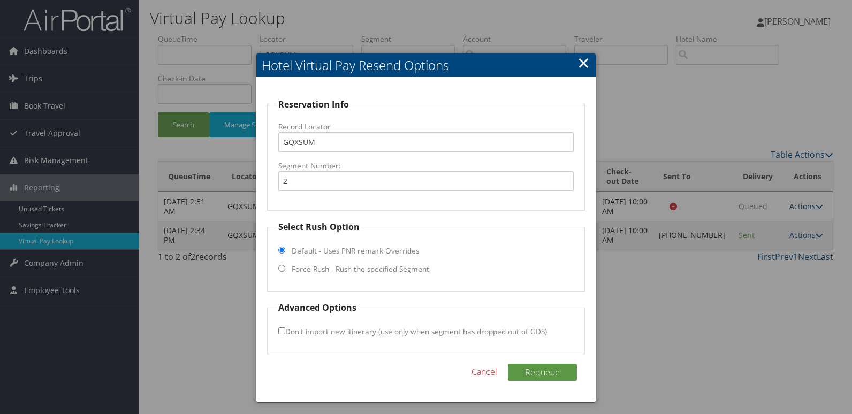
click at [311, 273] on label "Force Rush - Rush the specified Segment" at bounding box center [360, 269] width 137 height 11
click at [285, 272] on input "Force Rush - Rush the specified Segment" at bounding box center [281, 268] width 7 height 7
radio input "true"
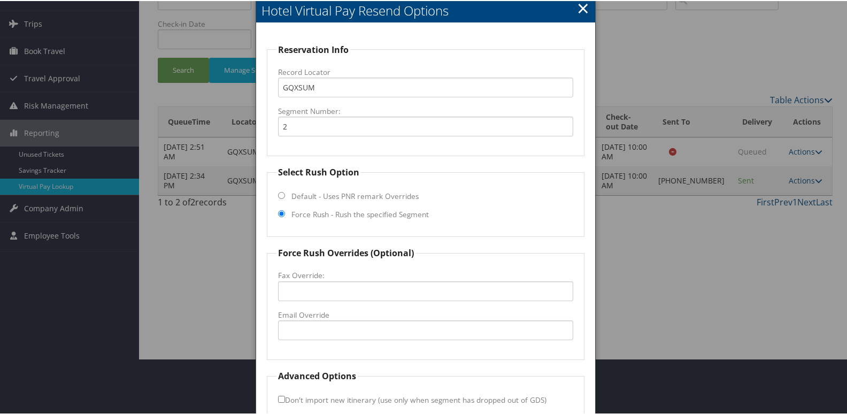
scroll to position [107, 0]
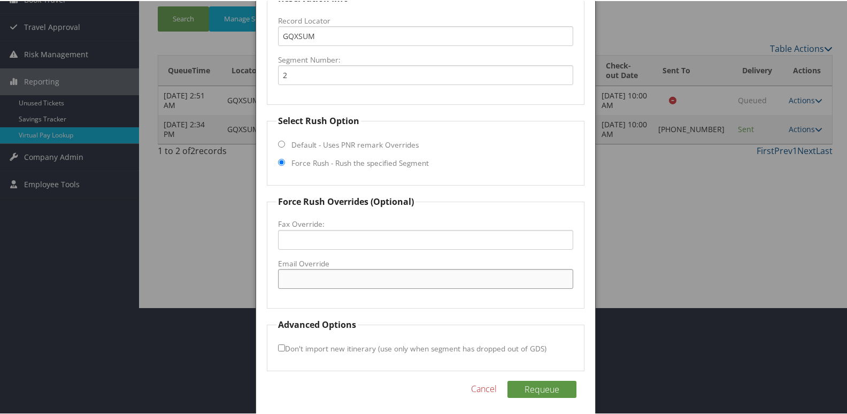
click at [304, 276] on input "Email Override" at bounding box center [426, 278] width 296 height 20
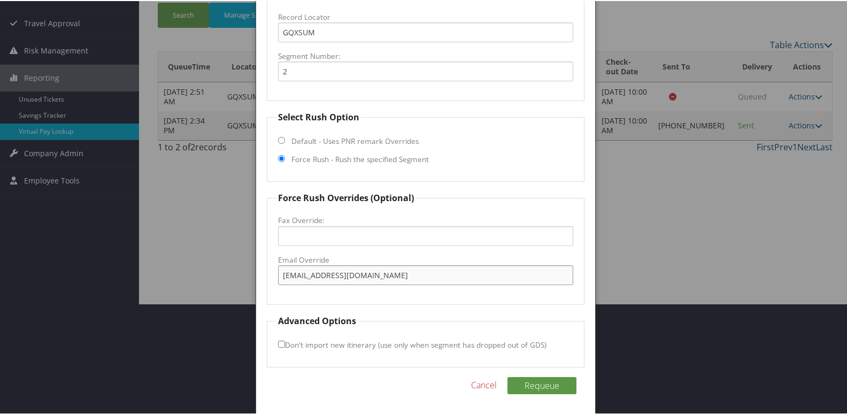
scroll to position [112, 0]
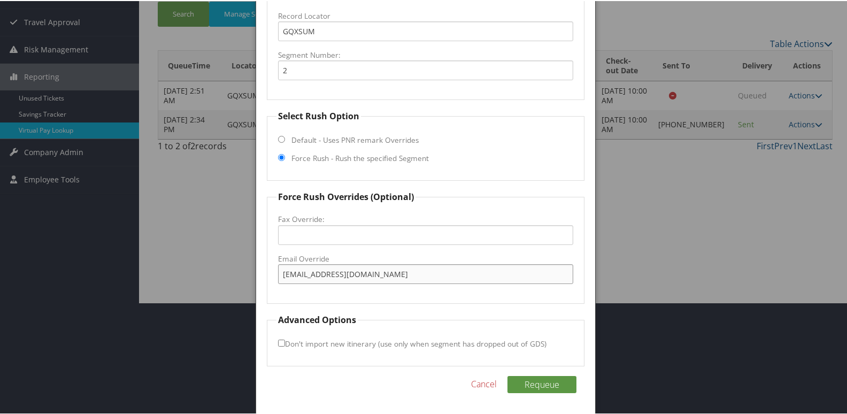
type input "[EMAIL_ADDRESS][DOMAIN_NAME]"
click at [280, 339] on input "Don't import new itinerary (use only when segment has dropped out of GDS)" at bounding box center [281, 342] width 7 height 7
checkbox input "true"
click at [539, 384] on button "Requeue" at bounding box center [542, 383] width 69 height 17
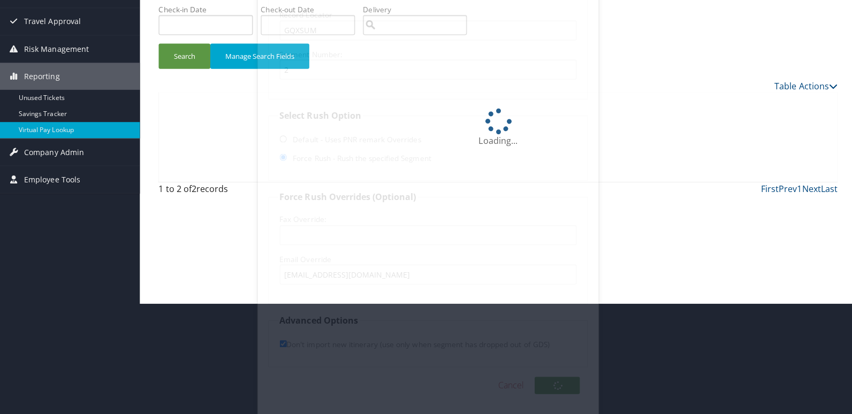
scroll to position [0, 0]
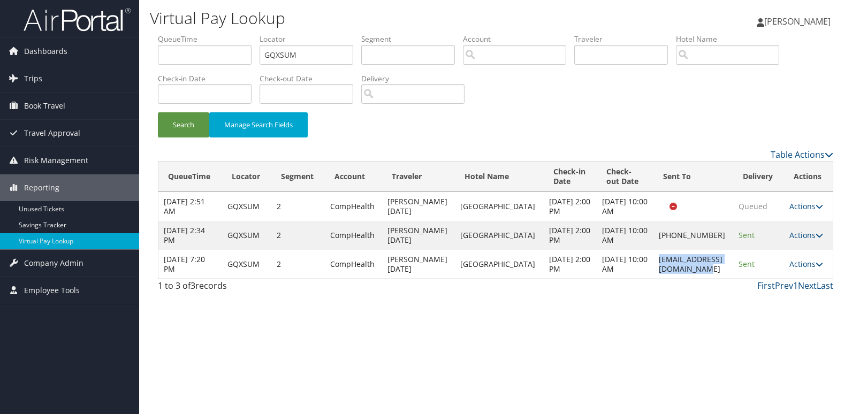
drag, startPoint x: 623, startPoint y: 265, endPoint x: 722, endPoint y: 265, distance: 99.5
click at [722, 265] on td "[EMAIL_ADDRESS][DOMAIN_NAME]" at bounding box center [693, 264] width 80 height 29
copy td "[EMAIL_ADDRESS][DOMAIN_NAME]"
click at [818, 268] on link "Actions" at bounding box center [806, 264] width 34 height 10
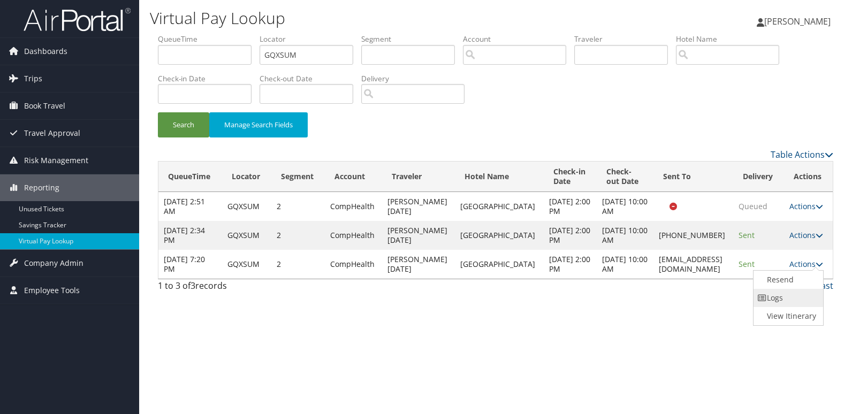
click at [784, 292] on link "Logs" at bounding box center [786, 298] width 67 height 18
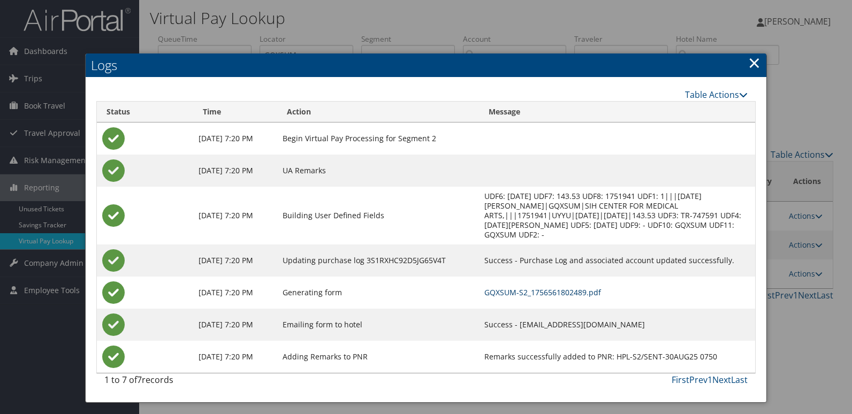
click at [561, 292] on link "GQXSUM-S2_1756561802489.pdf" at bounding box center [542, 292] width 117 height 10
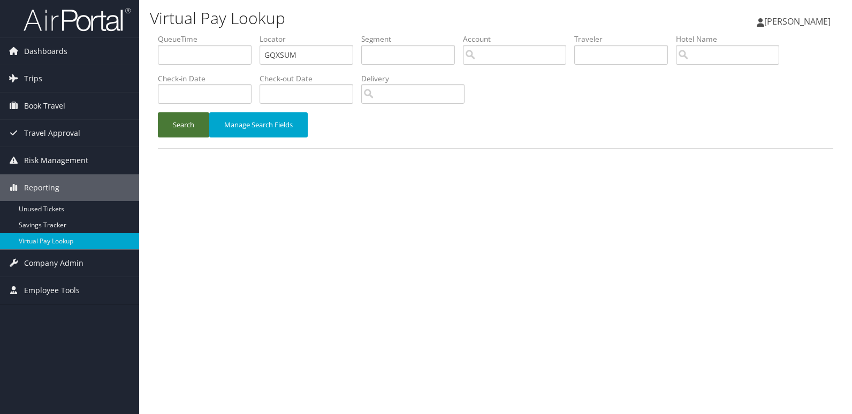
click at [185, 123] on button "Search" at bounding box center [183, 124] width 51 height 25
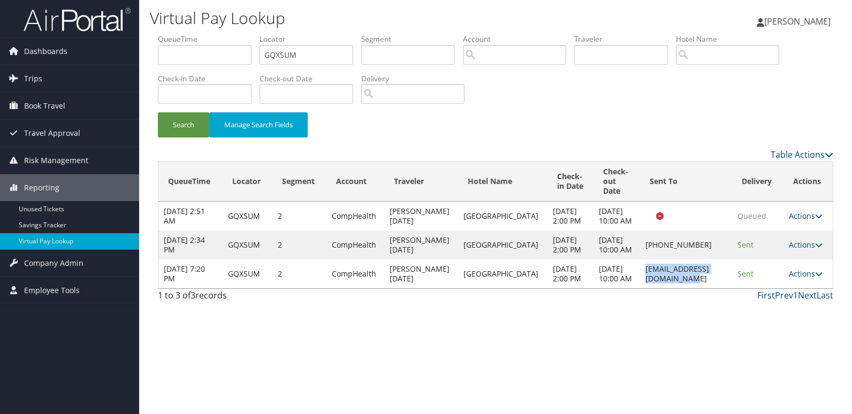
drag, startPoint x: 615, startPoint y: 298, endPoint x: 830, endPoint y: 295, distance: 215.1
click at [713, 288] on td "[EMAIL_ADDRESS][DOMAIN_NAME]" at bounding box center [686, 273] width 92 height 29
copy td "[EMAIL_ADDRESS][DOMAIN_NAME]"
drag, startPoint x: 405, startPoint y: 368, endPoint x: 377, endPoint y: 346, distance: 36.2
click at [405, 368] on div "Virtual Pay Lookup [PERSON_NAME] [PERSON_NAME] My Settings Travel Agency Contac…" at bounding box center [495, 207] width 713 height 414
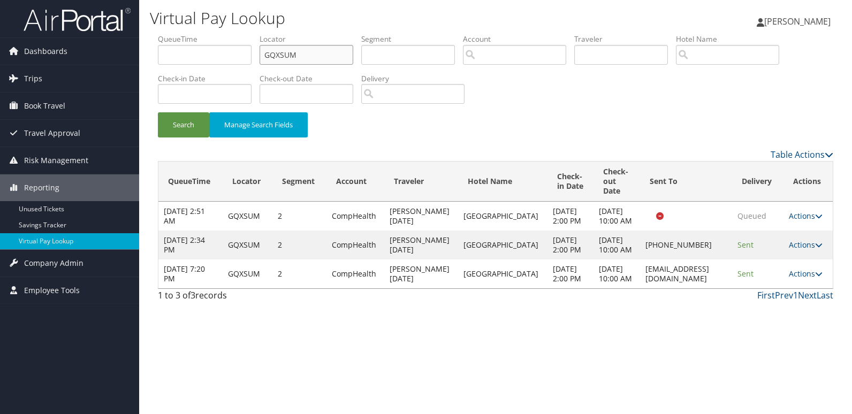
drag, startPoint x: 307, startPoint y: 57, endPoint x: 190, endPoint y: 82, distance: 119.2
click at [191, 34] on ul "QueueTime Locator GQXSUM Segment Account Traveler Hotel Name Check-in Date Chec…" at bounding box center [495, 34] width 675 height 0
paste input "DBUIN"
type input "GDBUIN"
click at [186, 121] on button "Search" at bounding box center [183, 124] width 51 height 25
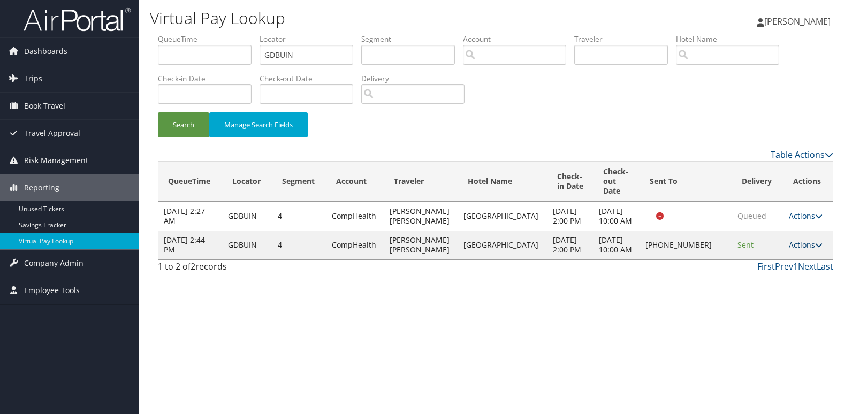
click at [800, 250] on link "Actions" at bounding box center [806, 245] width 34 height 10
click at [777, 296] on link "Logs" at bounding box center [769, 293] width 91 height 18
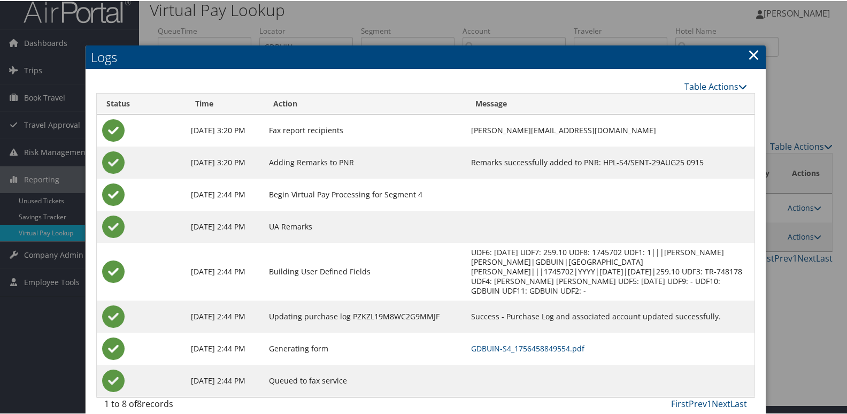
scroll to position [11, 0]
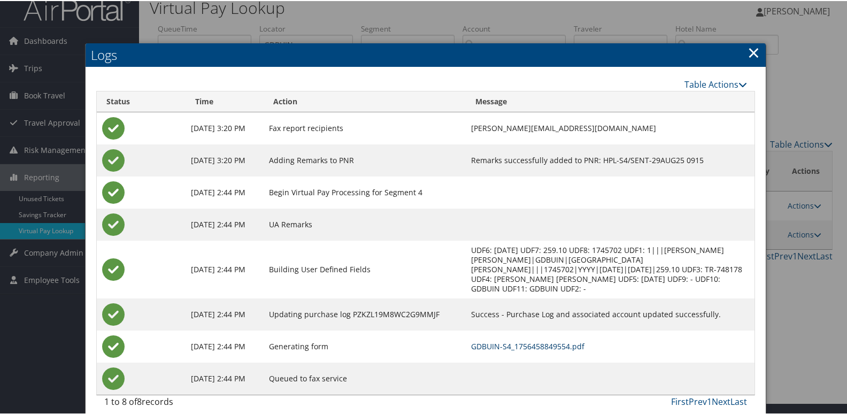
click at [538, 340] on link "GDBUIN-S4_1756458849554.pdf" at bounding box center [527, 345] width 113 height 10
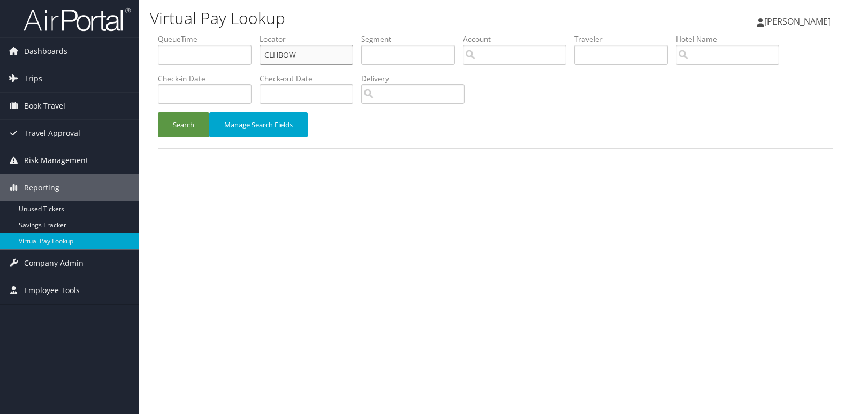
drag, startPoint x: 246, startPoint y: 74, endPoint x: 195, endPoint y: 79, distance: 51.5
click at [208, 34] on ul "QueueTime Locator CLHBOW Segment Account Traveler Hotel Name Check-in Date Chec…" at bounding box center [495, 34] width 675 height 0
paste input "OEOWYU"
type input "OEOWYU"
click at [187, 117] on button "Search" at bounding box center [183, 124] width 51 height 25
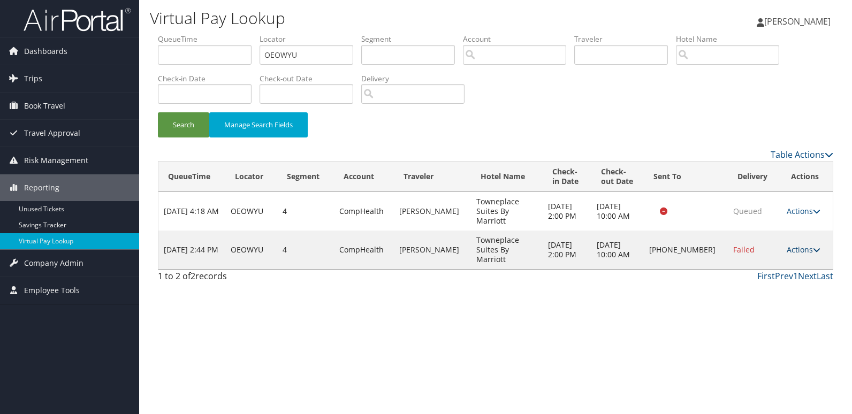
click at [813, 251] on icon at bounding box center [816, 249] width 7 height 7
click at [764, 283] on link "Logs" at bounding box center [767, 283] width 91 height 18
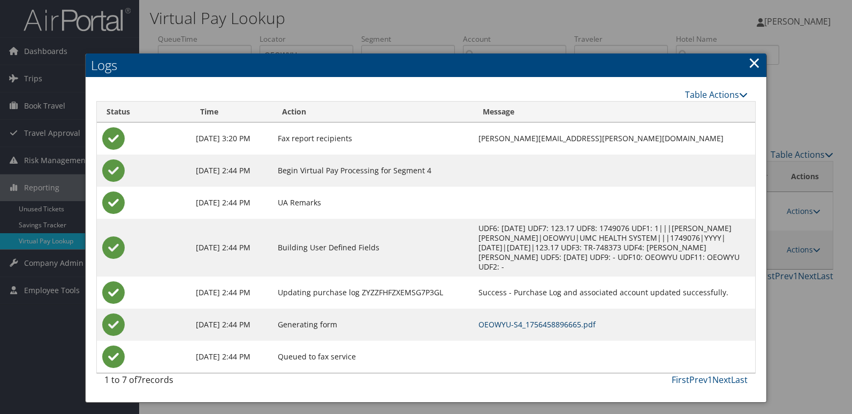
click at [518, 319] on link "OEOWYU-S4_1756458896665.pdf" at bounding box center [536, 324] width 117 height 10
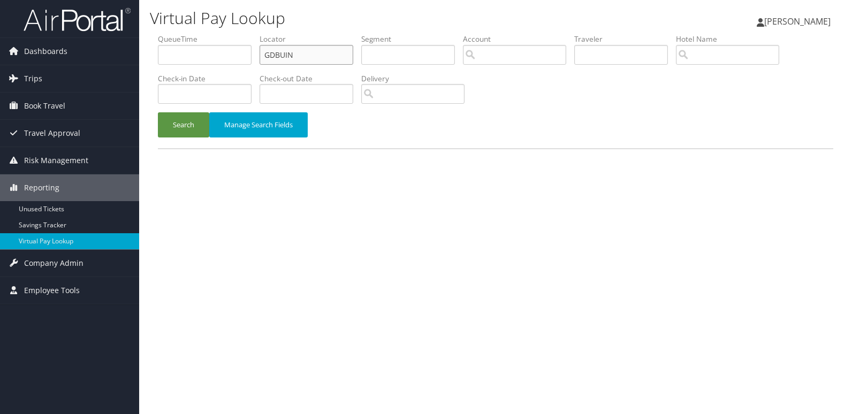
drag, startPoint x: 309, startPoint y: 59, endPoint x: 181, endPoint y: 74, distance: 128.7
click at [181, 34] on ul "QueueTime Locator GDBUIN Segment Account Traveler Hotel Name Check-in Date Chec…" at bounding box center [495, 34] width 675 height 0
paste input "ECMFJP"
type input "ECMFJP"
click at [192, 131] on button "Search" at bounding box center [183, 124] width 51 height 25
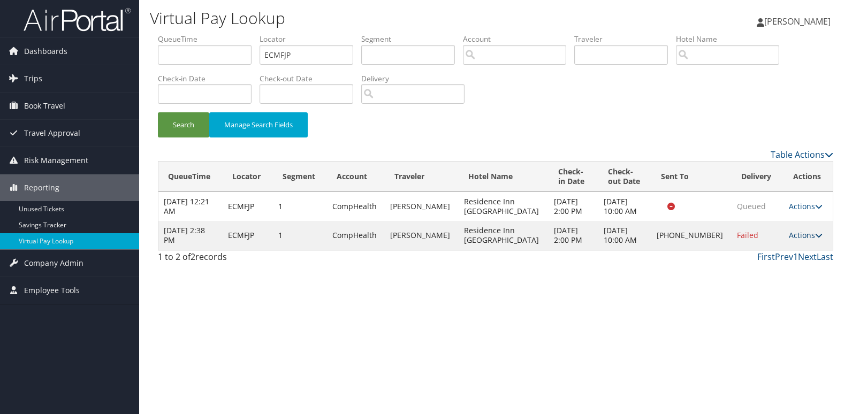
click at [815, 232] on icon at bounding box center [818, 235] width 7 height 7
click at [758, 268] on link "Logs" at bounding box center [767, 269] width 91 height 18
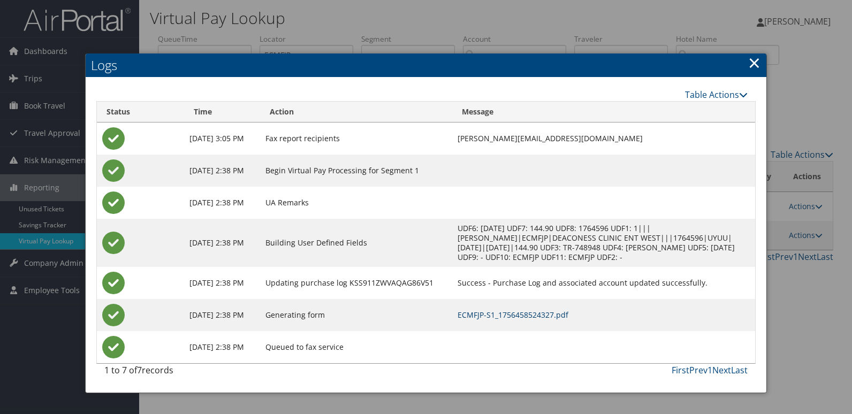
click at [514, 316] on link "ECMFJP-S1_1756458524327.pdf" at bounding box center [512, 315] width 111 height 10
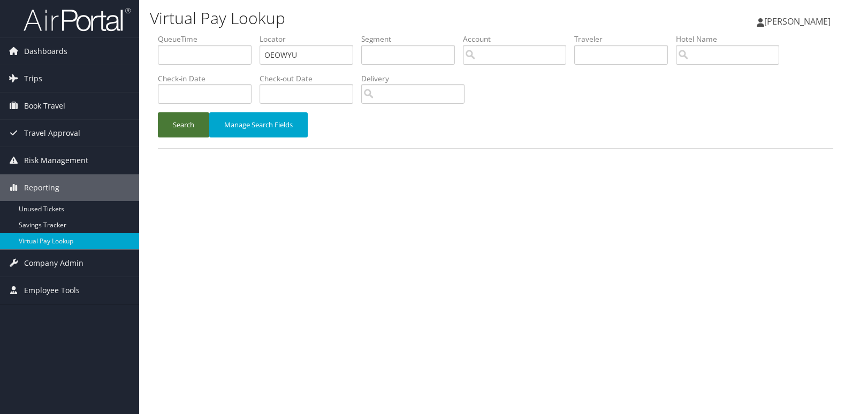
click at [194, 132] on button "Search" at bounding box center [183, 124] width 51 height 25
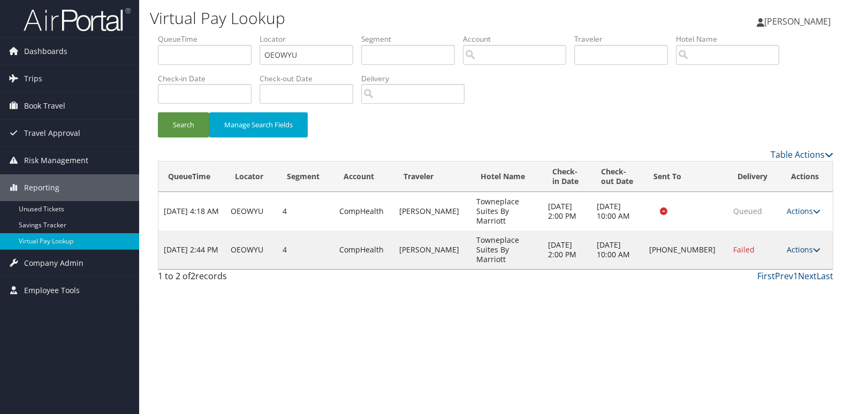
click at [791, 251] on link "Actions" at bounding box center [803, 249] width 34 height 10
click at [762, 280] on link "Logs" at bounding box center [767, 283] width 91 height 18
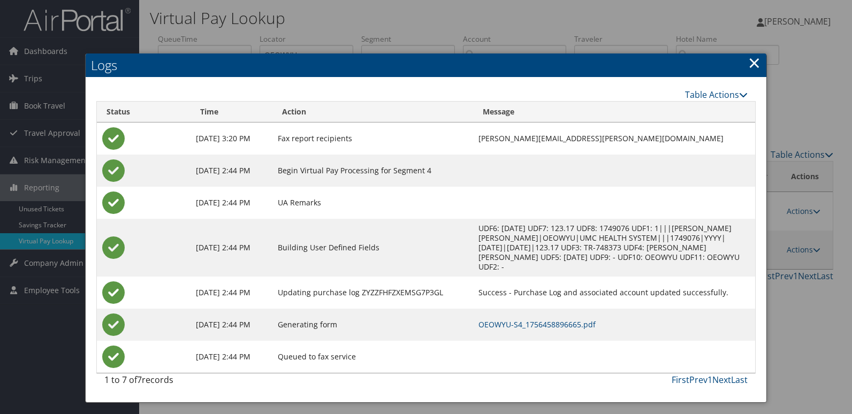
click at [752, 60] on link "×" at bounding box center [754, 62] width 12 height 21
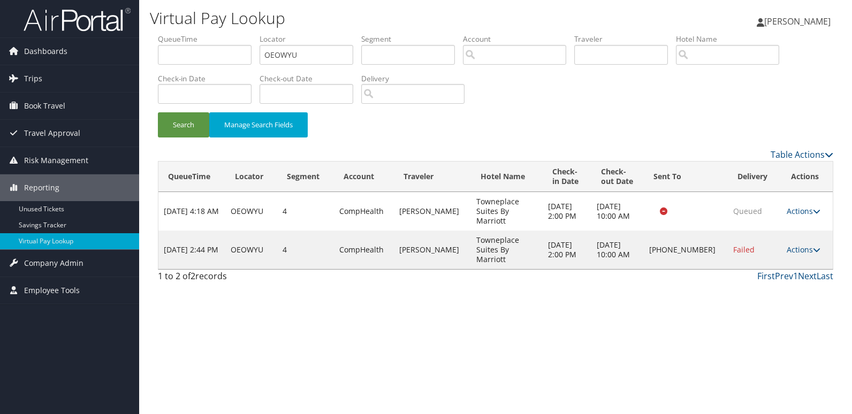
click at [820, 249] on td "Actions Resend Logs Delivery Information View Itinerary" at bounding box center [806, 250] width 51 height 39
click at [814, 250] on icon at bounding box center [816, 249] width 7 height 7
click at [771, 269] on link "Resend" at bounding box center [767, 265] width 91 height 18
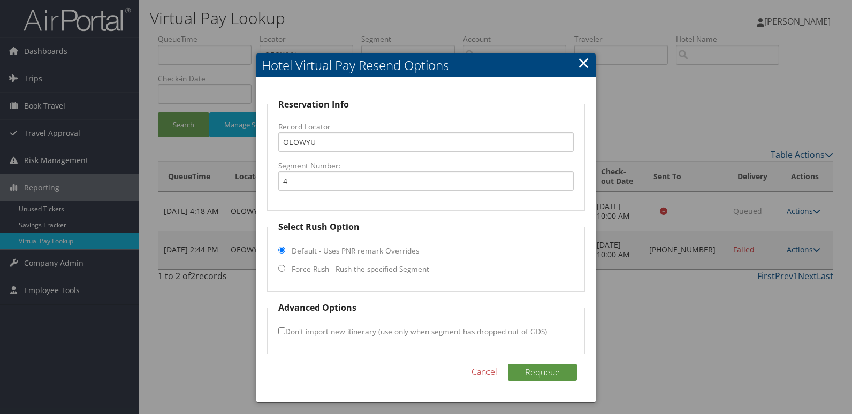
click at [316, 270] on label "Force Rush - Rush the specified Segment" at bounding box center [360, 269] width 137 height 11
click at [285, 270] on input "Force Rush - Rush the specified Segment" at bounding box center [281, 268] width 7 height 7
radio input "true"
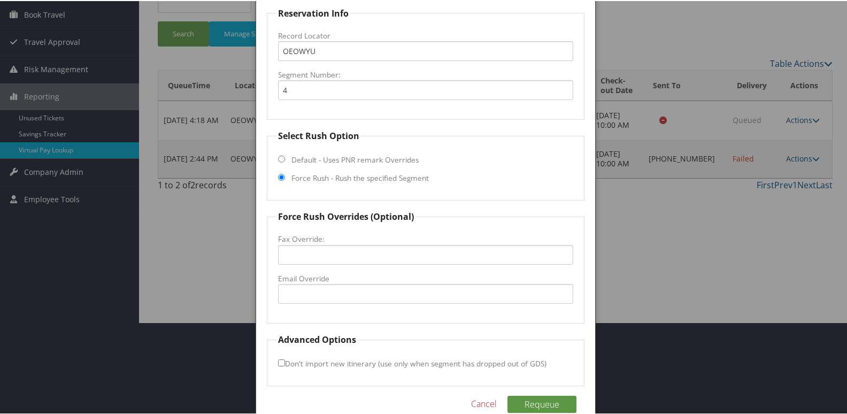
scroll to position [112, 0]
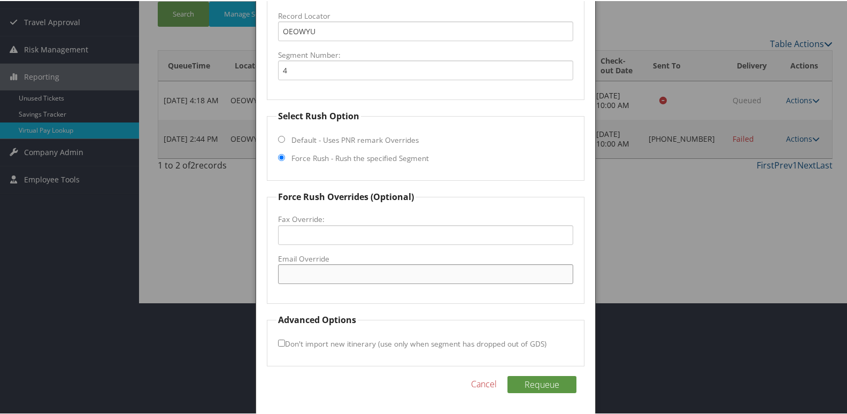
click at [307, 269] on input "Email Override" at bounding box center [426, 273] width 296 height 20
click at [365, 274] on input "guest.services@townepoace-lubbock.com" at bounding box center [426, 273] width 296 height 20
click at [368, 273] on input "guest.services@townepoace-lubbock.com" at bounding box center [426, 273] width 296 height 20
type input "guest.services@towneplace-lubbock.com"
click at [281, 343] on input "Don't import new itinerary (use only when segment has dropped out of GDS)" at bounding box center [281, 342] width 7 height 7
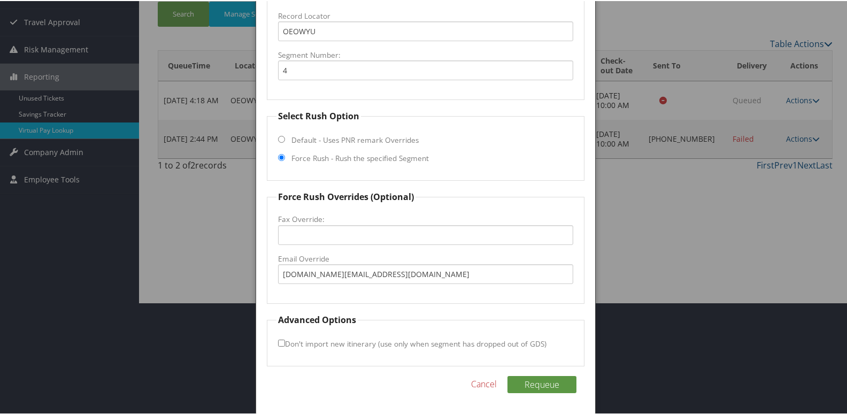
checkbox input "true"
drag, startPoint x: 553, startPoint y: 388, endPoint x: 597, endPoint y: 383, distance: 44.7
click at [553, 389] on button "Requeue" at bounding box center [542, 383] width 69 height 17
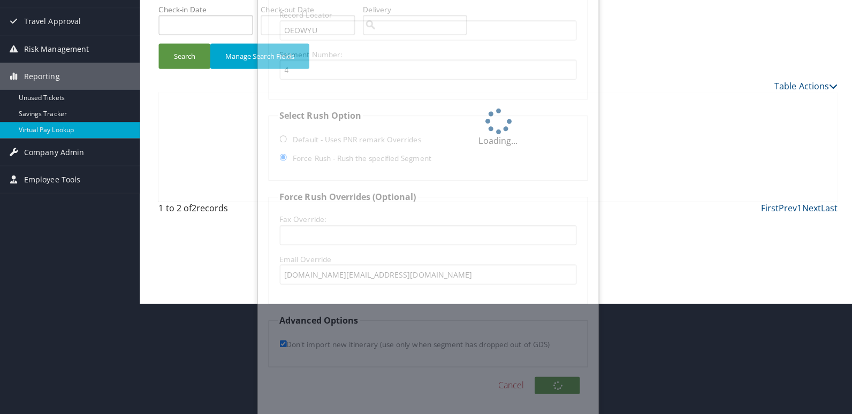
scroll to position [0, 0]
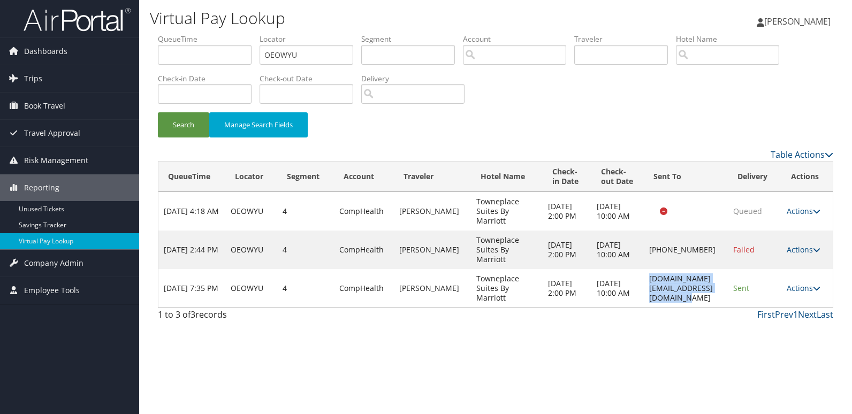
drag, startPoint x: 622, startPoint y: 294, endPoint x: 668, endPoint y: 302, distance: 46.2
click at [668, 302] on td "guest.services@towneplace-lubbock.com" at bounding box center [686, 288] width 84 height 39
drag, startPoint x: 668, startPoint y: 302, endPoint x: 645, endPoint y: 279, distance: 32.9
click at [645, 279] on td "guest.services@towneplace-lubbock.com" at bounding box center [686, 288] width 84 height 39
click at [795, 293] on link "Actions" at bounding box center [803, 288] width 34 height 10
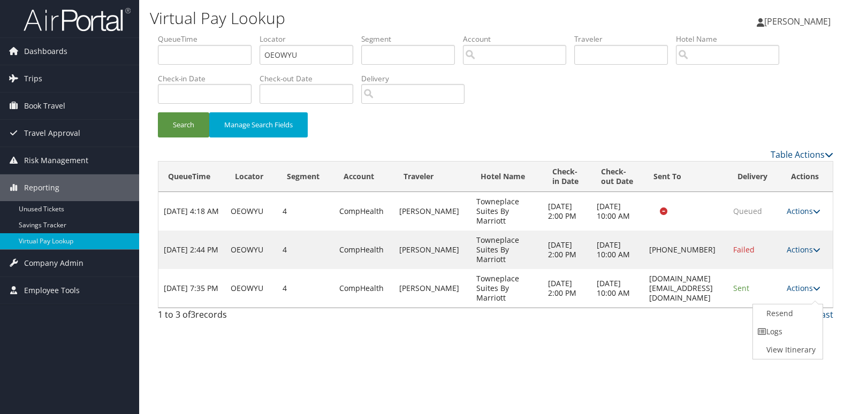
drag, startPoint x: 780, startPoint y: 326, endPoint x: 721, endPoint y: 331, distance: 59.5
click at [781, 327] on link "Logs" at bounding box center [786, 332] width 67 height 18
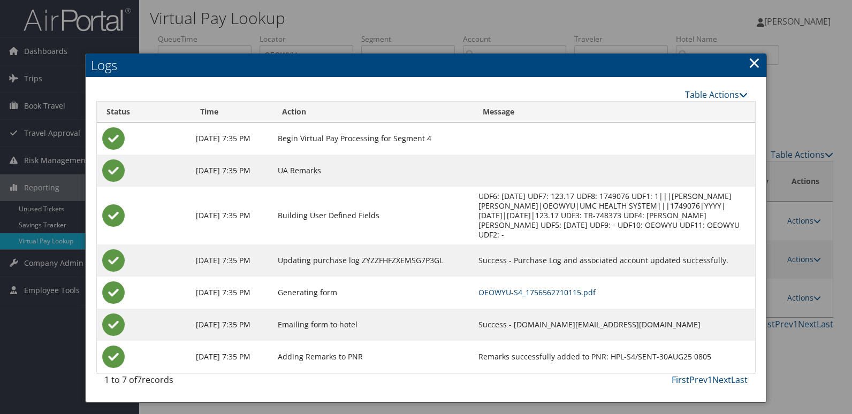
click at [567, 292] on link "OEOWYU-S4_1756562710115.pdf" at bounding box center [536, 292] width 117 height 10
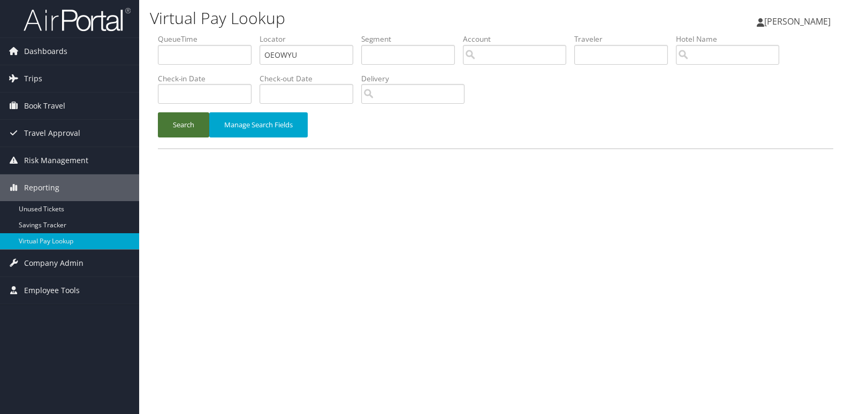
drag, startPoint x: 184, startPoint y: 117, endPoint x: 202, endPoint y: 140, distance: 28.9
click at [183, 117] on button "Search" at bounding box center [183, 124] width 51 height 25
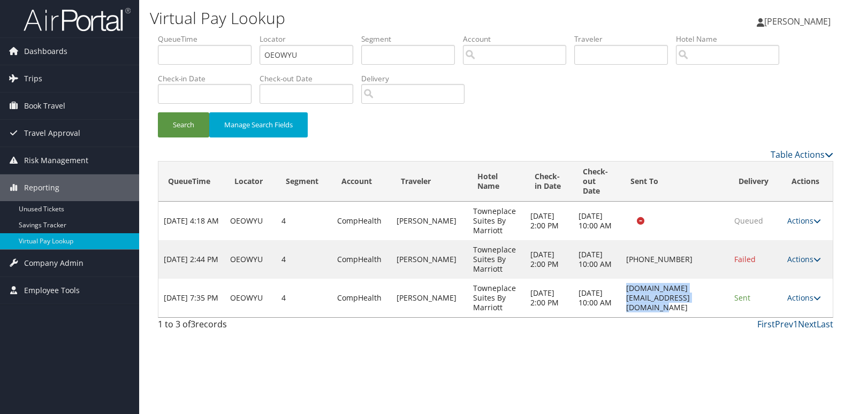
drag, startPoint x: 611, startPoint y: 294, endPoint x: 714, endPoint y: 307, distance: 103.6
click at [661, 307] on td "[DOMAIN_NAME][EMAIL_ADDRESS][DOMAIN_NAME]" at bounding box center [675, 298] width 108 height 39
copy td "[DOMAIN_NAME][EMAIL_ADDRESS][DOMAIN_NAME]"
drag, startPoint x: 241, startPoint y: 72, endPoint x: 146, endPoint y: 87, distance: 96.4
click at [147, 87] on div "Virtual Pay Lookup Luke Perry Luke Perry My Settings Travel Agency Contacts Vie…" at bounding box center [495, 207] width 713 height 414
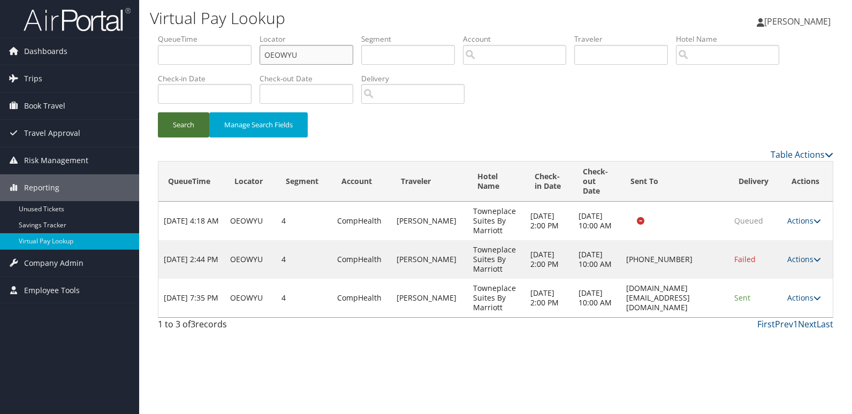
paste input "AUSUZH"
type input "AUSUZH"
click at [176, 127] on button "Search" at bounding box center [183, 124] width 51 height 25
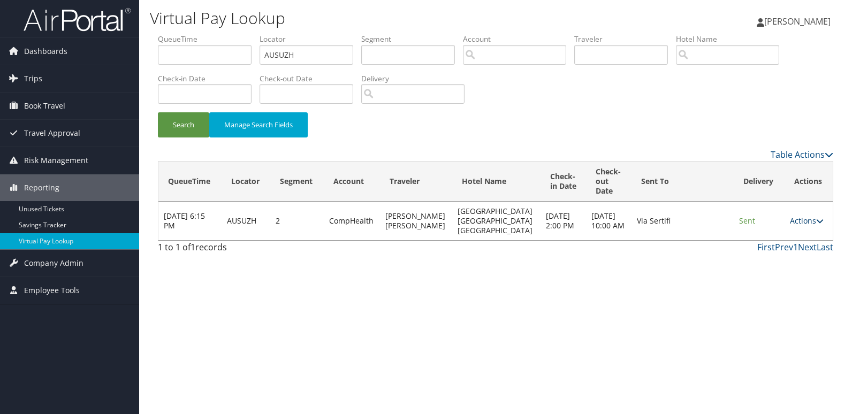
click at [808, 216] on link "Actions" at bounding box center [807, 221] width 34 height 10
click at [774, 254] on link "Logs" at bounding box center [782, 255] width 67 height 18
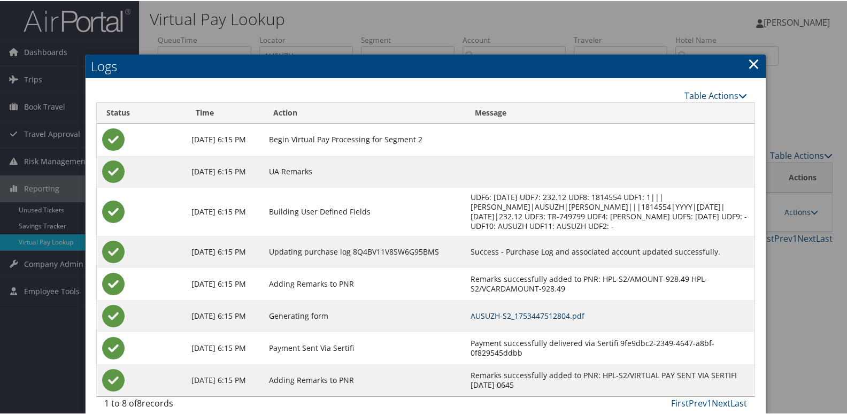
click at [518, 313] on link "AUSUZH-S2_1753447512804.pdf" at bounding box center [528, 315] width 114 height 10
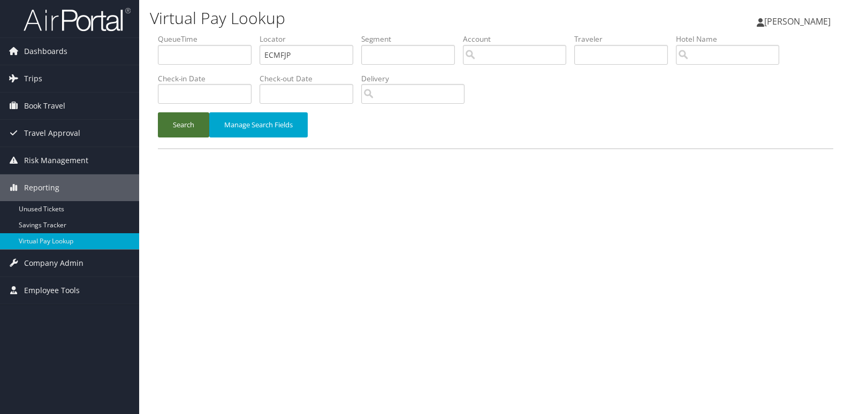
click at [187, 129] on button "Search" at bounding box center [183, 124] width 51 height 25
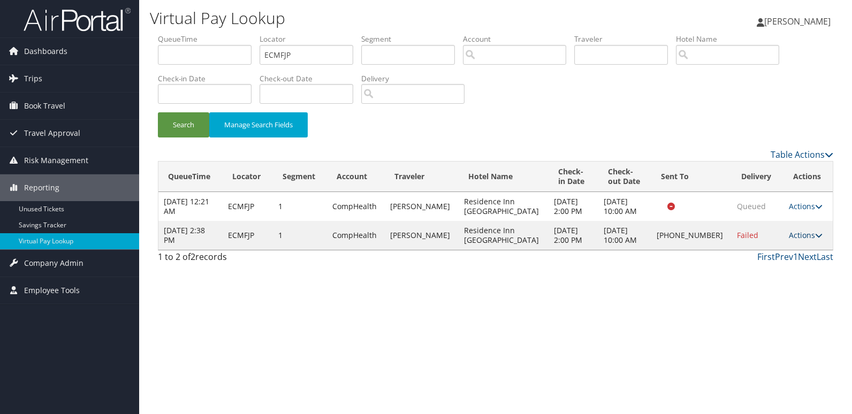
click at [792, 238] on link "Actions" at bounding box center [806, 235] width 34 height 10
click at [761, 254] on link "Resend" at bounding box center [767, 251] width 91 height 18
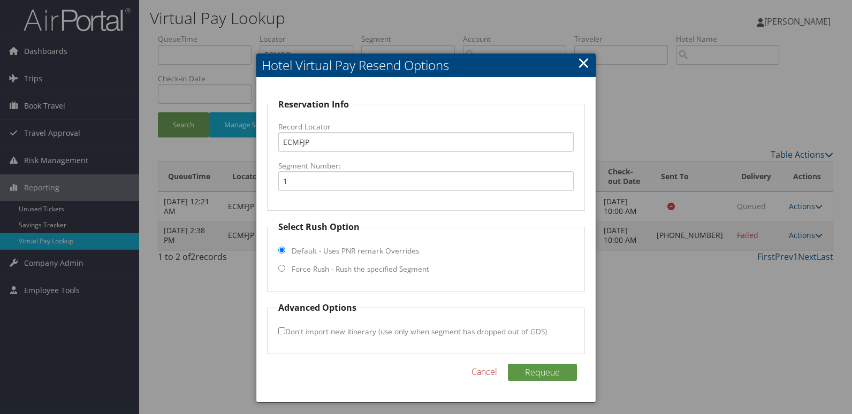
click at [342, 263] on fieldset "Select Rush Option Default - Uses PNR remark Overrides Force Rush - Rush the sp…" at bounding box center [426, 255] width 318 height 71
click at [284, 269] on input "Force Rush - Rush the specified Segment" at bounding box center [281, 268] width 7 height 7
radio input "true"
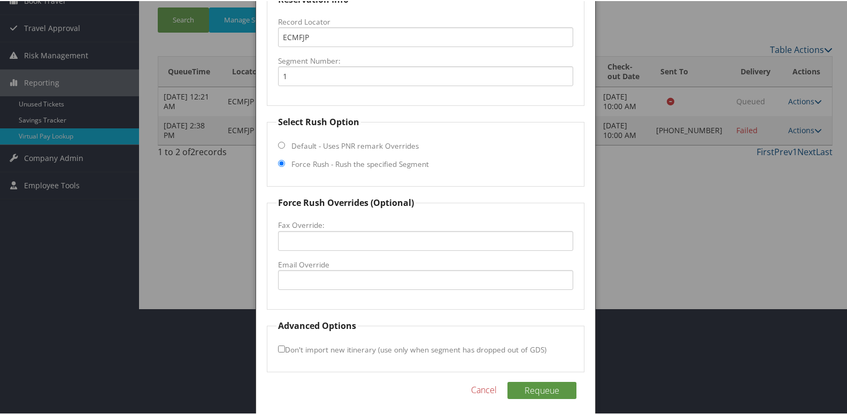
scroll to position [107, 0]
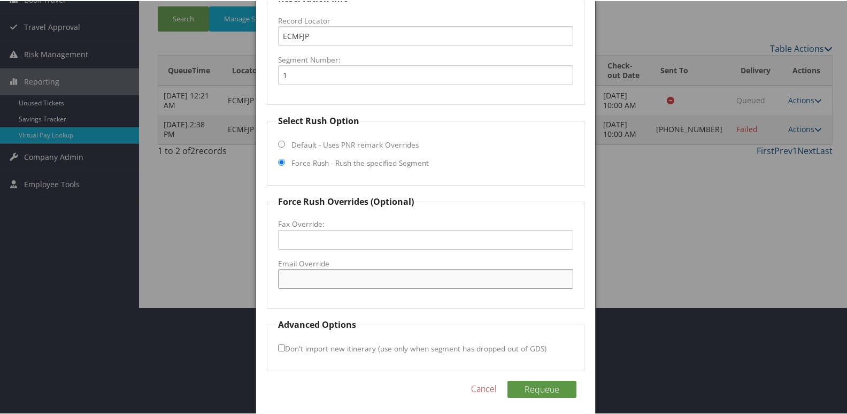
click at [310, 276] on input "Email Override" at bounding box center [426, 278] width 296 height 20
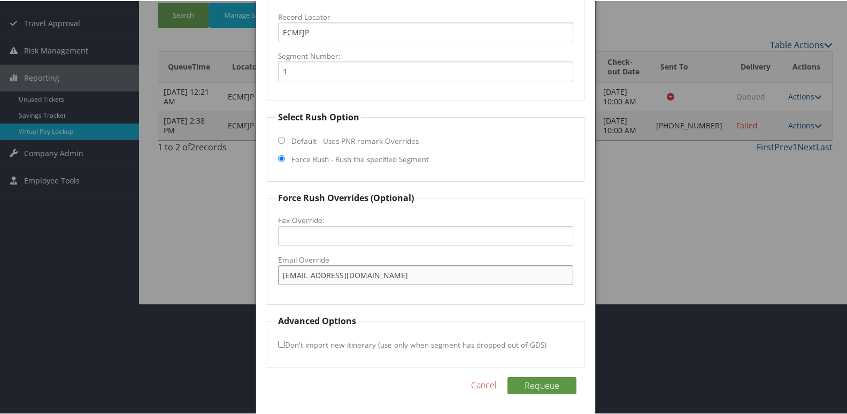
scroll to position [112, 0]
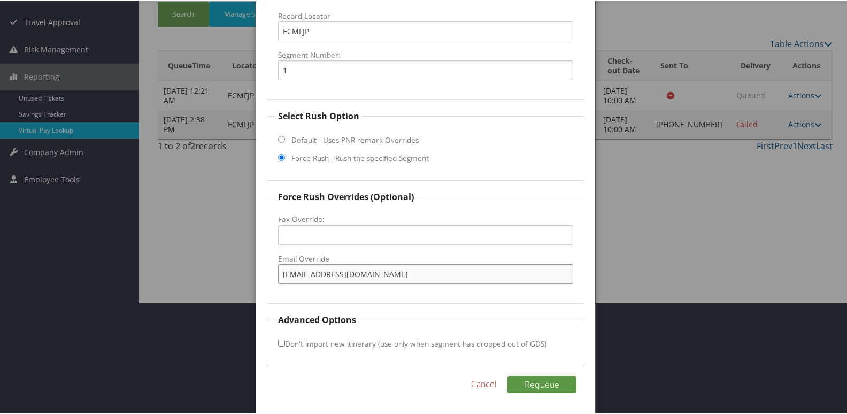
type input "evvrifrontdesk25@gmail.com"
click at [281, 340] on input "Don't import new itinerary (use only when segment has dropped out of GDS)" at bounding box center [281, 342] width 7 height 7
checkbox input "true"
click at [542, 380] on button "Requeue" at bounding box center [542, 383] width 69 height 17
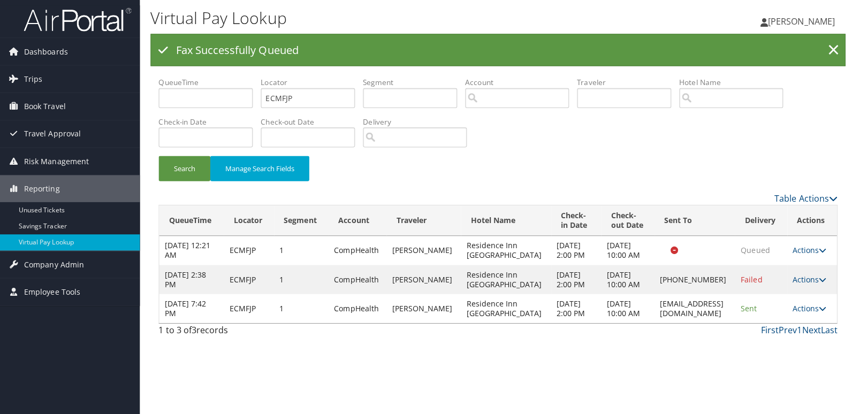
scroll to position [0, 0]
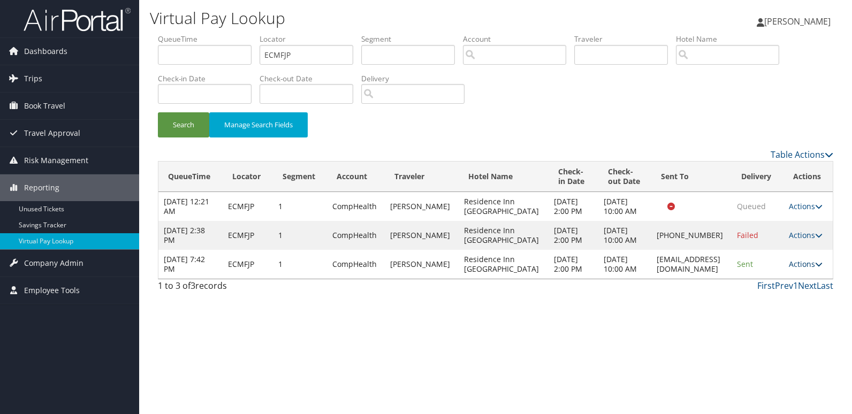
click at [793, 269] on link "Actions" at bounding box center [806, 264] width 34 height 10
click at [771, 319] on link "Logs" at bounding box center [786, 322] width 67 height 18
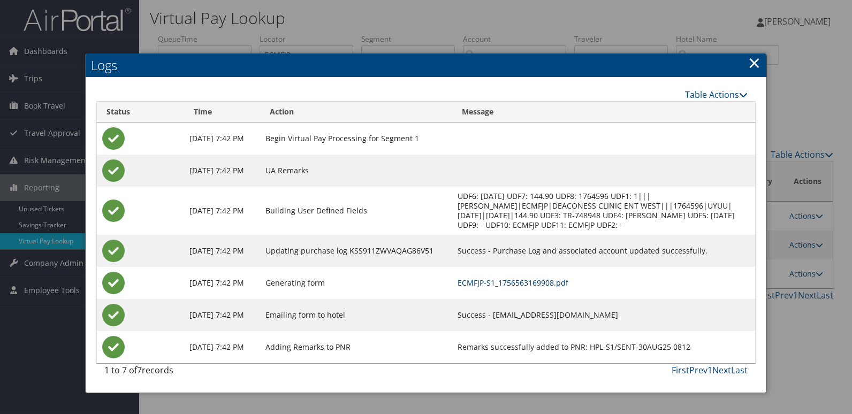
click at [554, 280] on link "ECMFJP-S1_1756563169908.pdf" at bounding box center [512, 283] width 111 height 10
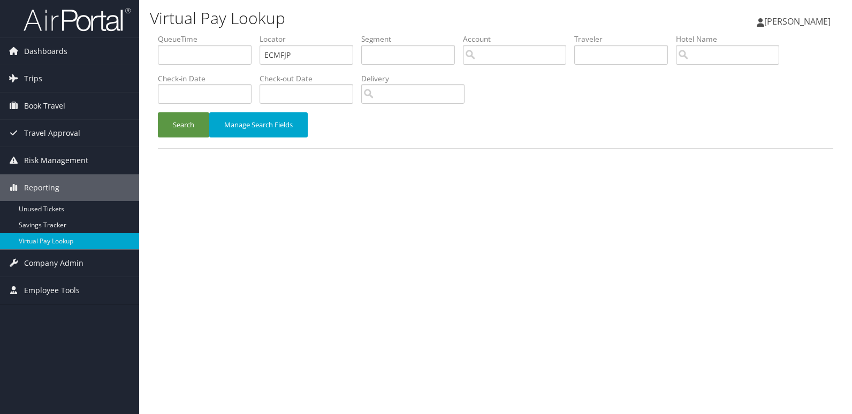
click at [176, 140] on div "Search Manage Search Fields" at bounding box center [495, 130] width 691 height 36
click at [179, 133] on button "Search" at bounding box center [183, 124] width 51 height 25
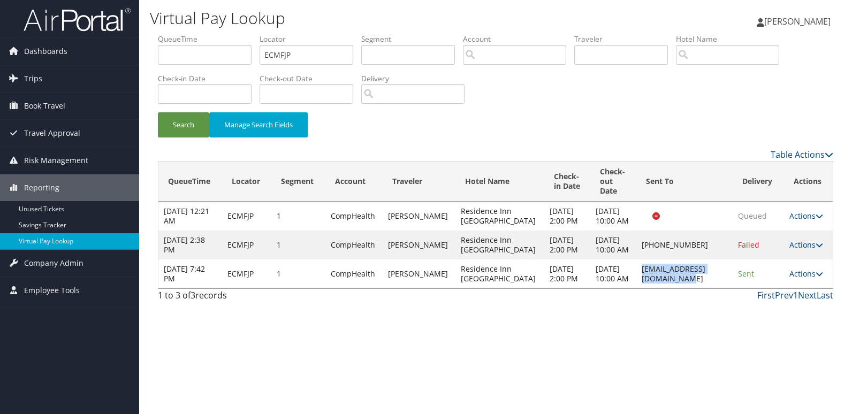
drag, startPoint x: 609, startPoint y: 296, endPoint x: 720, endPoint y: 296, distance: 110.2
click at [720, 288] on td "[EMAIL_ADDRESS][DOMAIN_NAME]" at bounding box center [684, 273] width 96 height 29
copy td "[EMAIL_ADDRESS][DOMAIN_NAME]"
drag, startPoint x: 262, startPoint y: 67, endPoint x: 179, endPoint y: 80, distance: 84.4
click at [182, 34] on ul "QueueTime Locator ECMFJP Segment Account Traveler Hotel Name Check-in Date Chec…" at bounding box center [495, 34] width 675 height 0
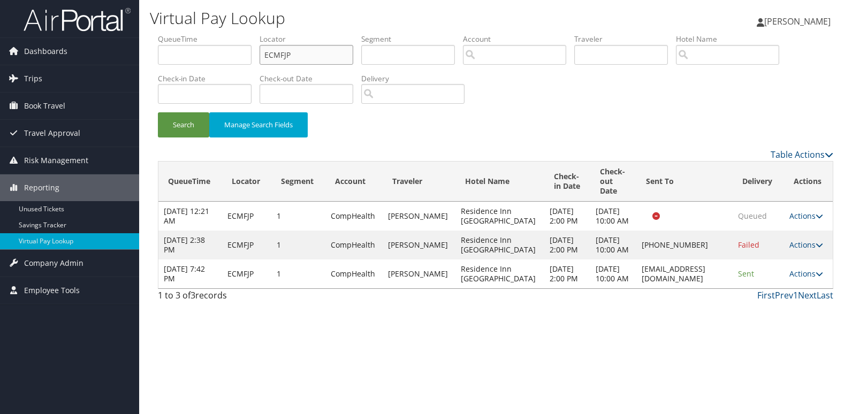
paste input "WTWMFM"
drag, startPoint x: 168, startPoint y: 120, endPoint x: 175, endPoint y: 122, distance: 7.7
click at [169, 121] on button "Search" at bounding box center [183, 124] width 51 height 25
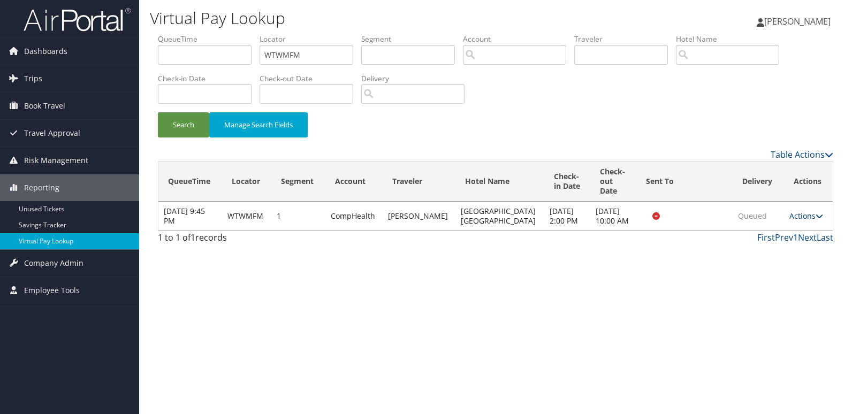
click at [815, 218] on icon at bounding box center [818, 215] width 7 height 7
click at [779, 253] on link "Logs" at bounding box center [782, 255] width 67 height 18
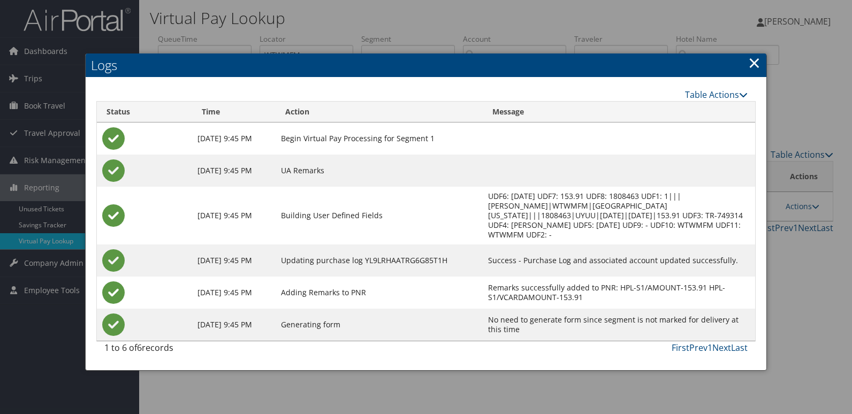
click at [754, 65] on link "×" at bounding box center [754, 62] width 12 height 21
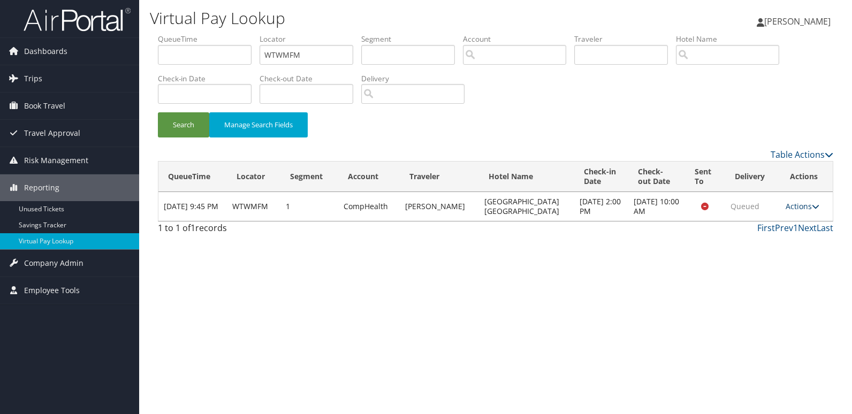
click at [798, 205] on link "Actions" at bounding box center [802, 206] width 34 height 10
click at [780, 239] on link "Logs" at bounding box center [780, 240] width 67 height 18
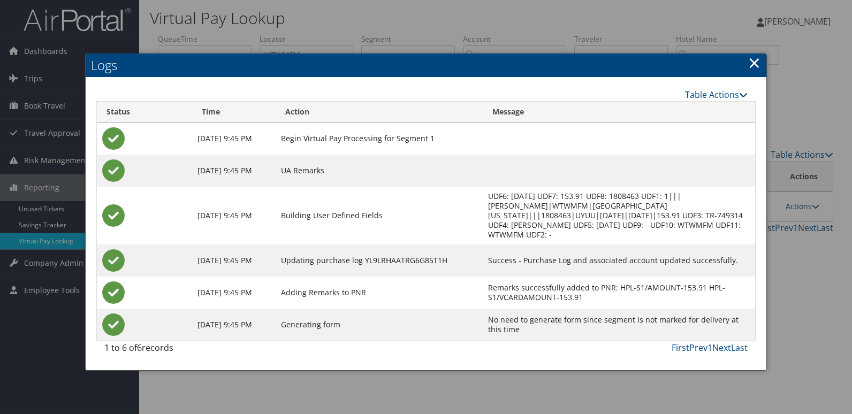
click at [752, 63] on link "×" at bounding box center [754, 62] width 12 height 21
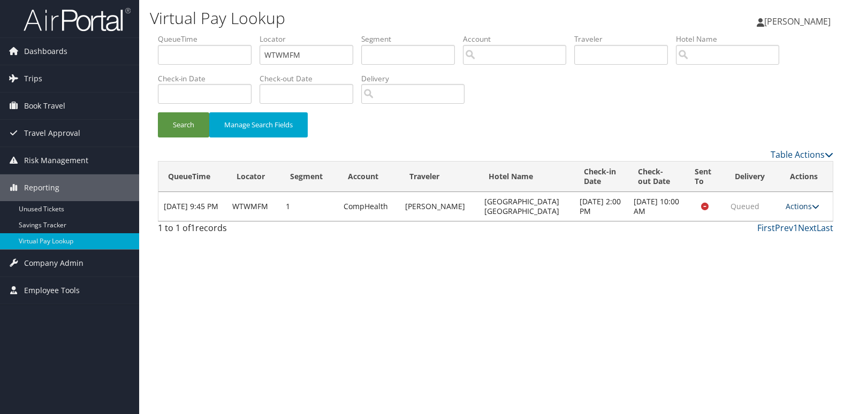
click at [798, 206] on link "Actions" at bounding box center [802, 206] width 34 height 10
click at [778, 241] on link "Logs" at bounding box center [780, 240] width 67 height 18
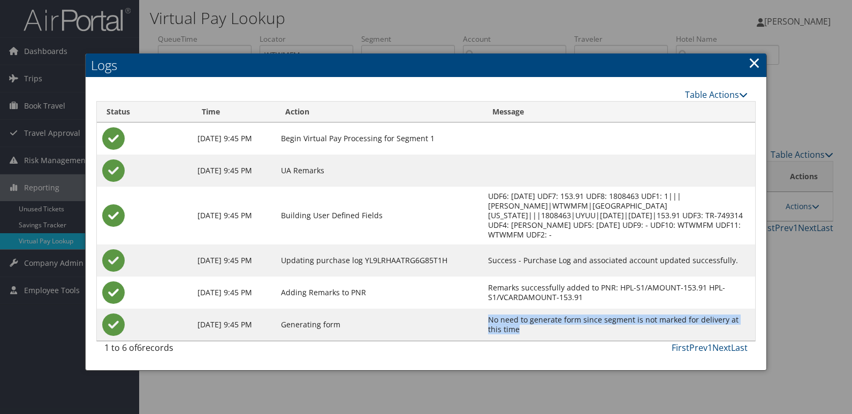
drag, startPoint x: 492, startPoint y: 320, endPoint x: 515, endPoint y: 328, distance: 23.9
click at [515, 328] on td "No need to generate form since segment is not marked for delivery at this time" at bounding box center [619, 325] width 272 height 32
copy td "No need to generate form since segment is not marked for delivery at this time"
click at [754, 73] on link "×" at bounding box center [754, 62] width 12 height 21
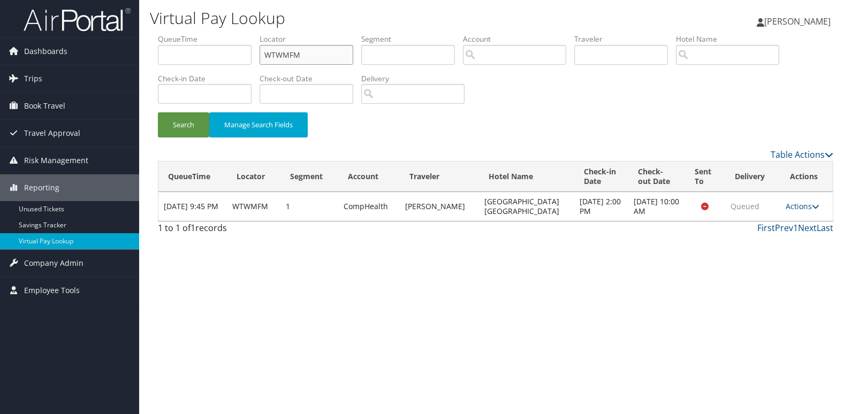
click at [160, 34] on ul "QueueTime Locator WTWMFM Segment Account Traveler Hotel Name Check-in Date Chec…" at bounding box center [495, 34] width 675 height 0
paste input "YVMNJL"
type input "YVMNJL"
click at [182, 132] on button "Search" at bounding box center [183, 124] width 51 height 25
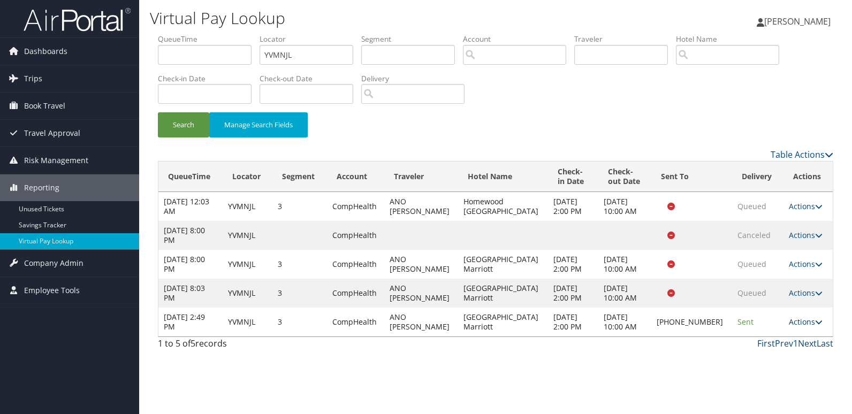
click at [809, 327] on link "Actions" at bounding box center [806, 322] width 34 height 10
click at [772, 360] on link "Logs" at bounding box center [768, 360] width 91 height 18
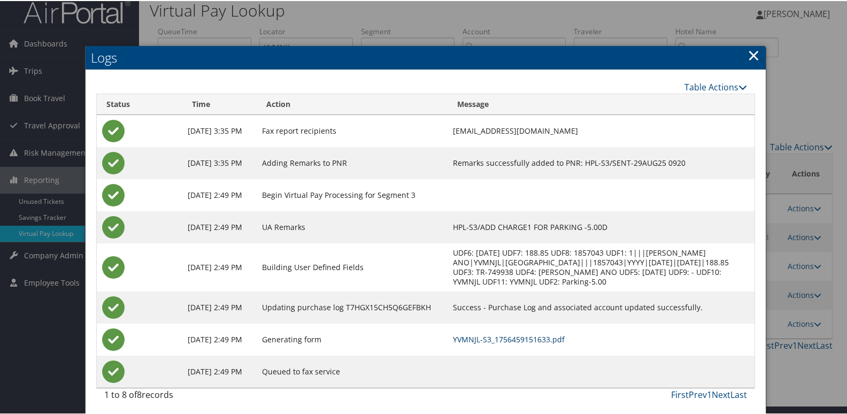
scroll to position [11, 0]
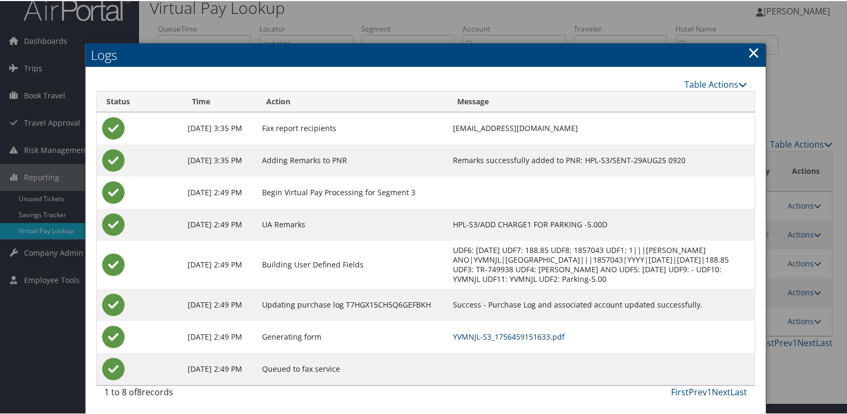
drag, startPoint x: 516, startPoint y: 335, endPoint x: 441, endPoint y: 272, distance: 97.9
click at [516, 335] on link "YVMNJL-S3_1756459151633.pdf" at bounding box center [509, 336] width 112 height 10
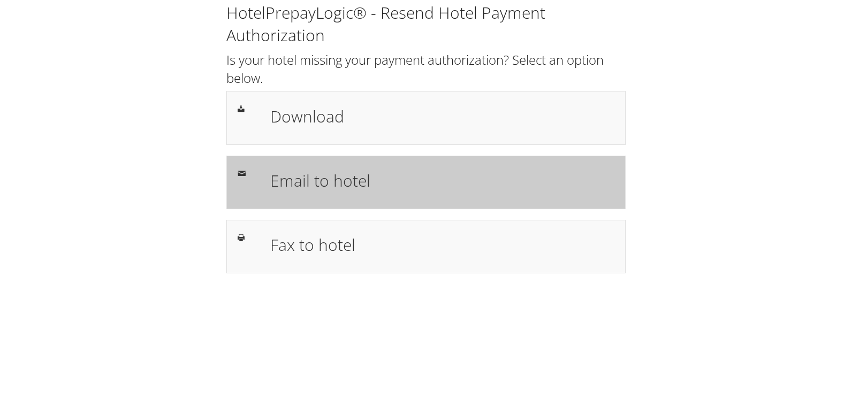
click at [285, 189] on h1 "Email to hotel" at bounding box center [442, 181] width 344 height 24
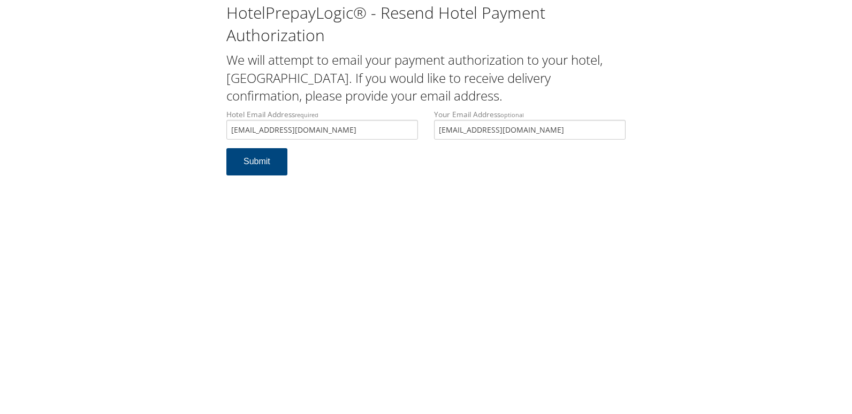
type input "[EMAIL_ADDRESS][DOMAIN_NAME]"
drag, startPoint x: 532, startPoint y: 135, endPoint x: 284, endPoint y: 181, distance: 252.5
click at [284, 181] on form "Hotel Email Address required [EMAIL_ADDRESS][DOMAIN_NAME] Hotel email address i…" at bounding box center [425, 147] width 399 height 77
click at [257, 173] on button "Submit" at bounding box center [256, 161] width 61 height 27
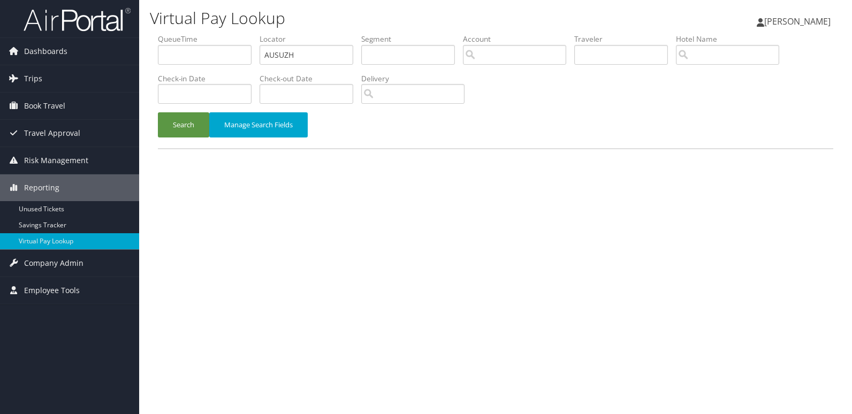
click at [177, 133] on button "Search" at bounding box center [183, 124] width 51 height 25
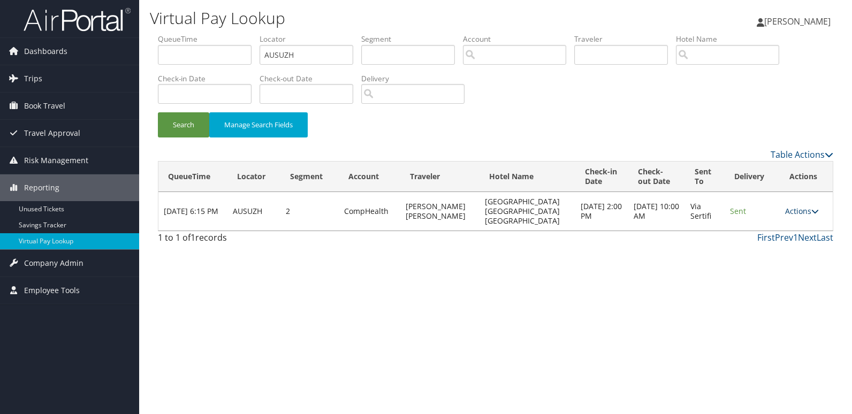
click at [809, 212] on link "Actions" at bounding box center [802, 211] width 34 height 10
click at [783, 231] on link "Resend" at bounding box center [780, 227] width 67 height 18
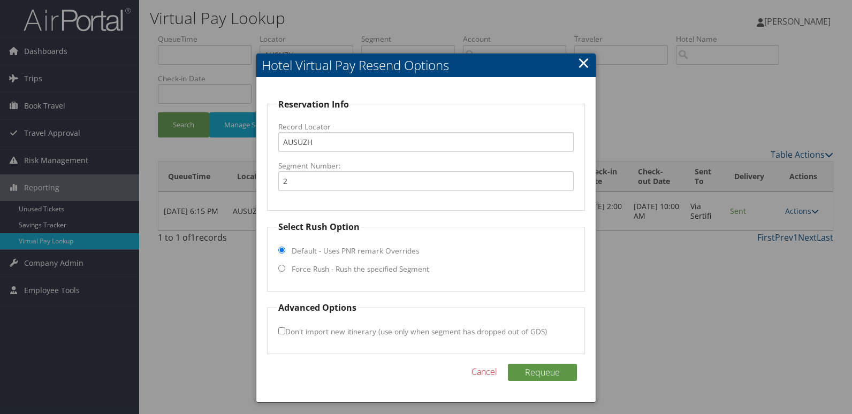
click at [341, 267] on label "Force Rush - Rush the specified Segment" at bounding box center [360, 269] width 137 height 11
click at [285, 267] on input "Force Rush - Rush the specified Segment" at bounding box center [281, 268] width 7 height 7
radio input "true"
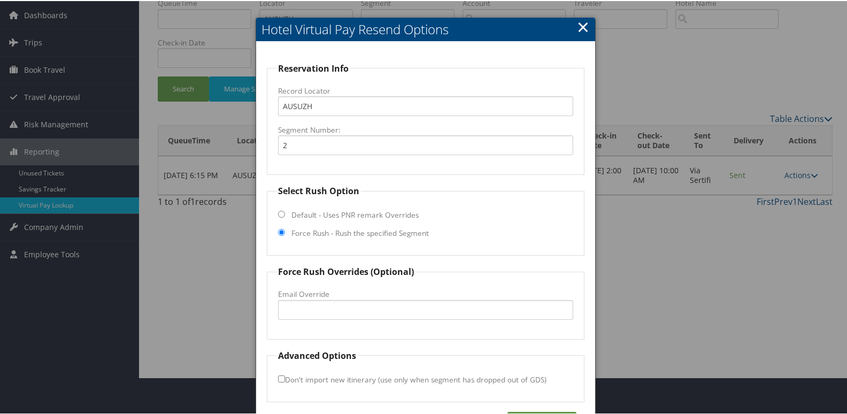
scroll to position [73, 0]
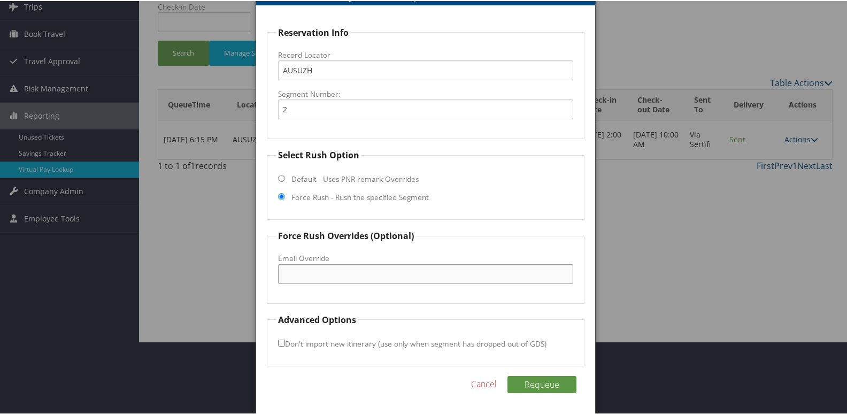
click at [318, 271] on input "Email Override" at bounding box center [426, 273] width 296 height 20
click at [322, 269] on input "Email Override" at bounding box center [426, 273] width 296 height 20
click at [307, 274] on input "cosmo.arlan@hyatt.com" at bounding box center [426, 273] width 296 height 20
type input "cosmo.hotelarlan@hyatt.com"
click at [288, 342] on label "Don't import new itinerary (use only when segment has dropped out of GDS)" at bounding box center [412, 343] width 269 height 20
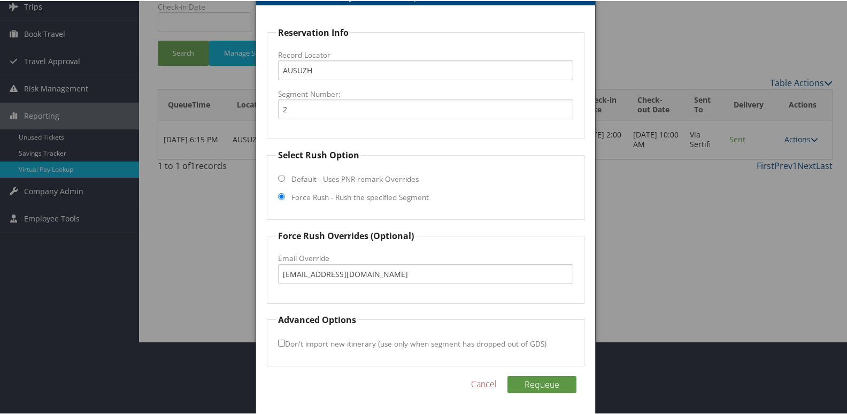
click at [285, 342] on input "Don't import new itinerary (use only when segment has dropped out of GDS)" at bounding box center [281, 342] width 7 height 7
checkbox input "true"
click at [534, 391] on button "Requeue" at bounding box center [542, 383] width 69 height 17
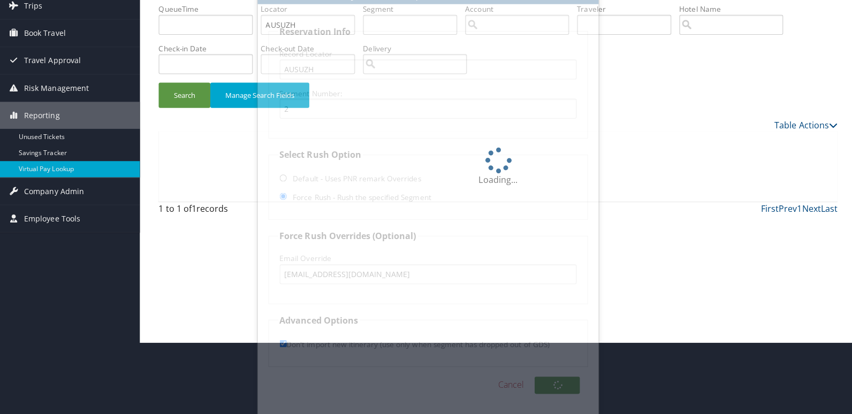
scroll to position [0, 0]
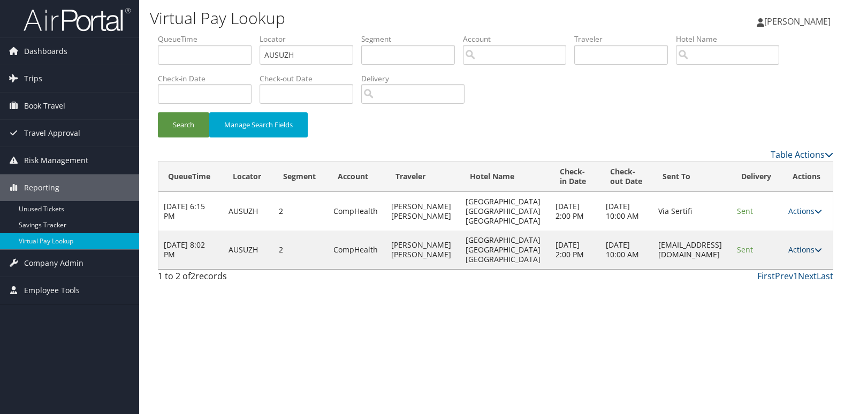
click at [815, 255] on link "Actions" at bounding box center [805, 249] width 34 height 10
click at [779, 288] on link "Logs" at bounding box center [787, 293] width 67 height 18
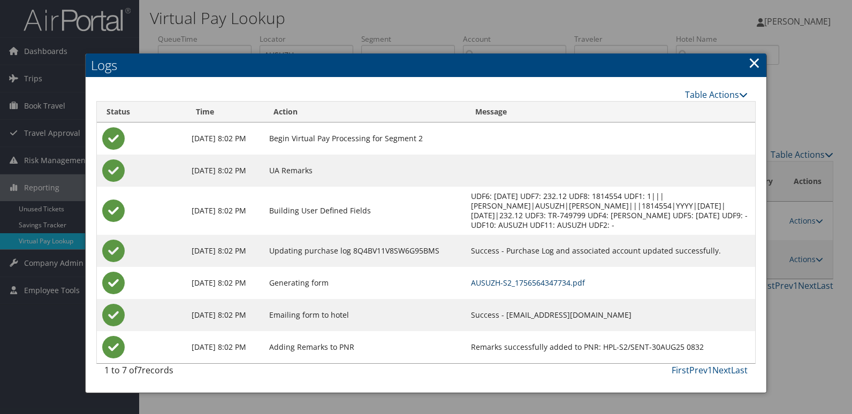
click at [484, 286] on link "AUSUZH-S2_1756564347734.pdf" at bounding box center [528, 283] width 114 height 10
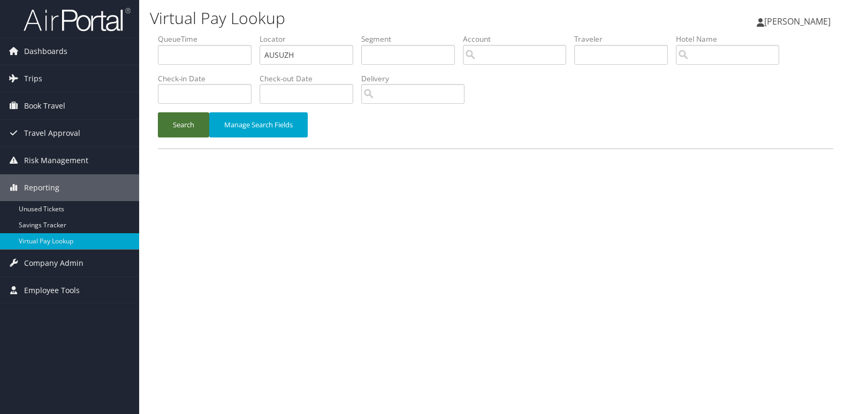
click at [194, 131] on button "Search" at bounding box center [183, 124] width 51 height 25
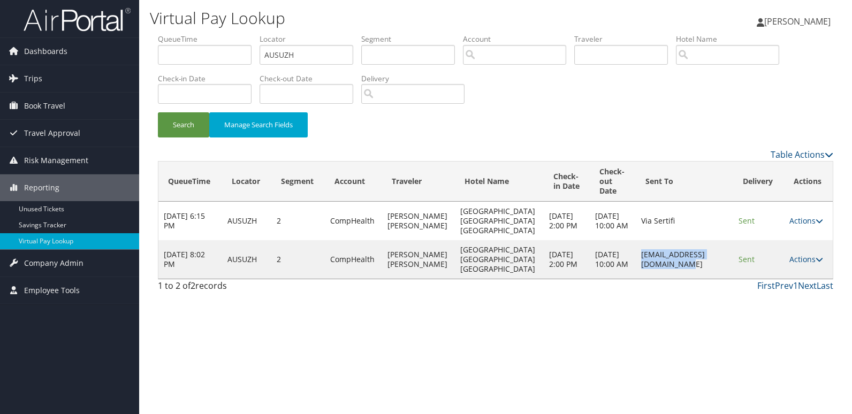
drag, startPoint x: 609, startPoint y: 258, endPoint x: 711, endPoint y: 258, distance: 102.2
click at [711, 258] on td "[EMAIL_ADDRESS][DOMAIN_NAME]" at bounding box center [684, 259] width 97 height 39
copy td "[EMAIL_ADDRESS][DOMAIN_NAME]"
click at [816, 256] on icon at bounding box center [818, 259] width 7 height 7
click at [794, 279] on link "Resend" at bounding box center [784, 275] width 67 height 18
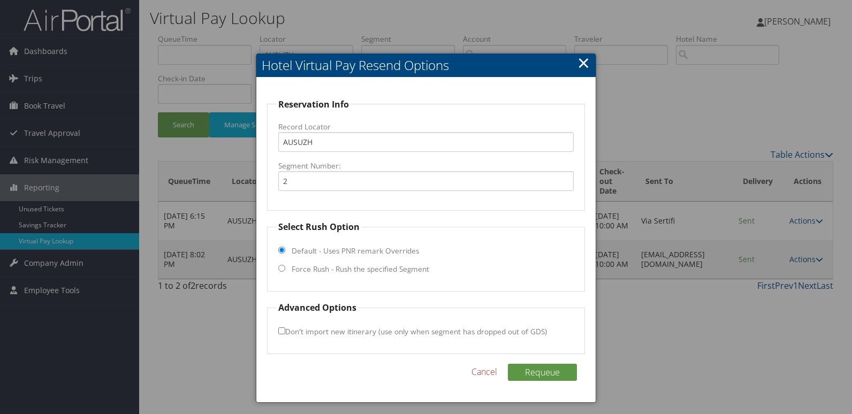
click at [300, 268] on label "Force Rush - Rush the specified Segment" at bounding box center [360, 269] width 137 height 11
click at [285, 268] on input "Force Rush - Rush the specified Segment" at bounding box center [281, 268] width 7 height 7
radio input "true"
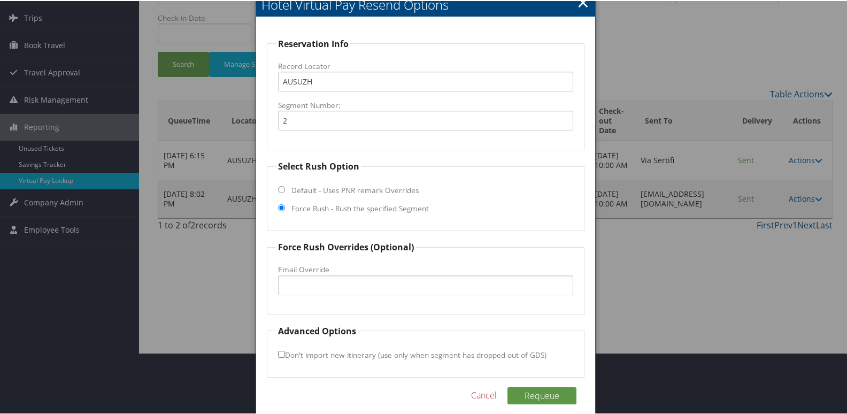
scroll to position [73, 0]
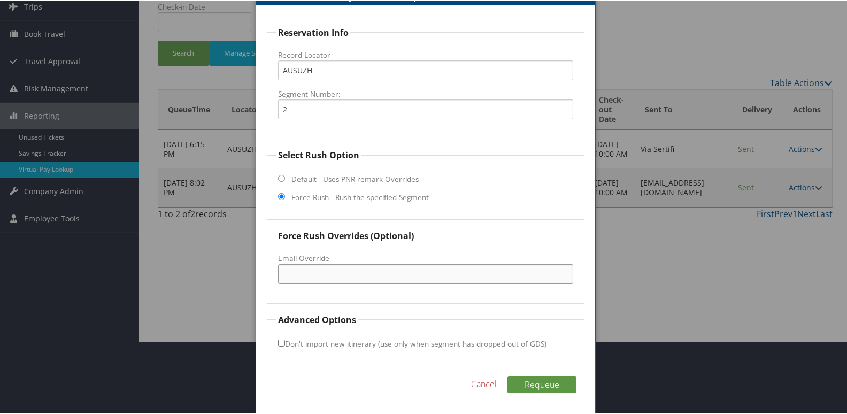
click at [304, 269] on input "Email Override" at bounding box center [426, 273] width 296 height 20
paste input "cosmo.hotelarlan@hyatt.com"
click at [325, 273] on input "cosmo.hotelarlan@hyatt.com" at bounding box center [426, 273] width 296 height 20
type input "cosmo.harlan@hyatt.com"
click at [279, 340] on input "Don't import new itinerary (use only when segment has dropped out of GDS)" at bounding box center [281, 342] width 7 height 7
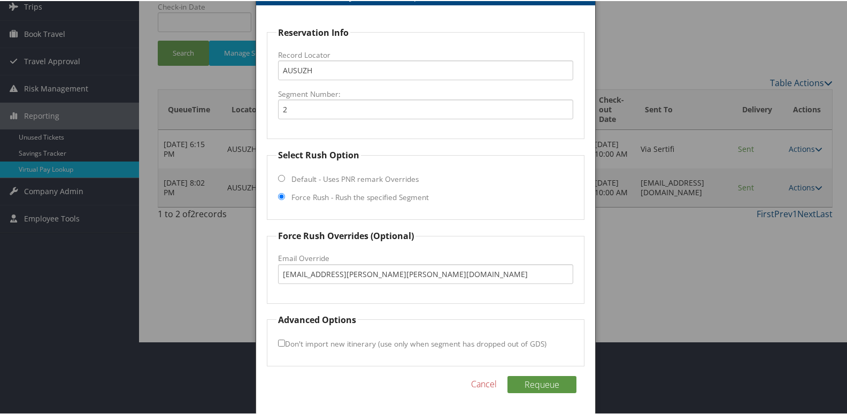
checkbox input "true"
click at [560, 388] on button "Requeue" at bounding box center [542, 383] width 69 height 17
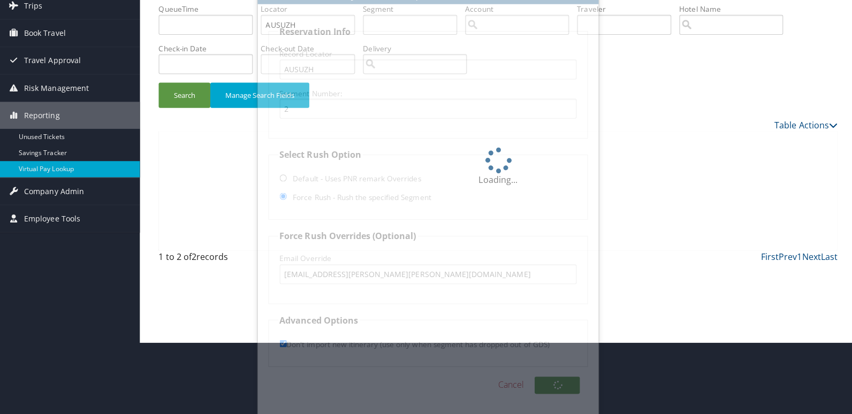
scroll to position [0, 0]
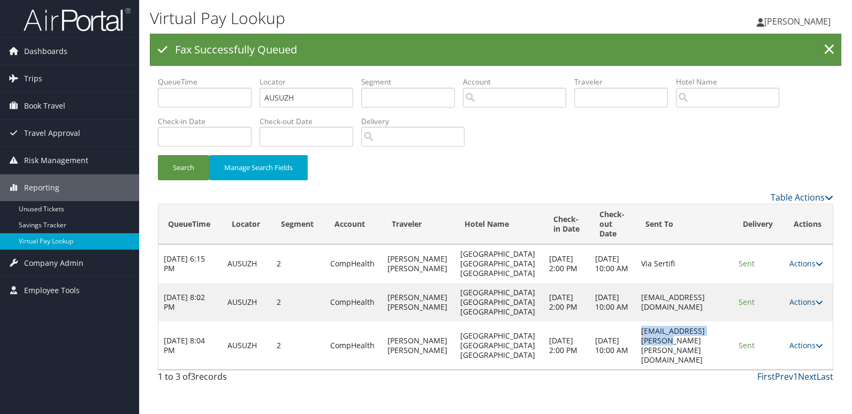
drag, startPoint x: 610, startPoint y: 343, endPoint x: 705, endPoint y: 334, distance: 95.6
click at [702, 334] on td "cosmo.harlan@hyatt.com" at bounding box center [684, 346] width 97 height 48
copy td "cosmo.harlan@hyatt.com"
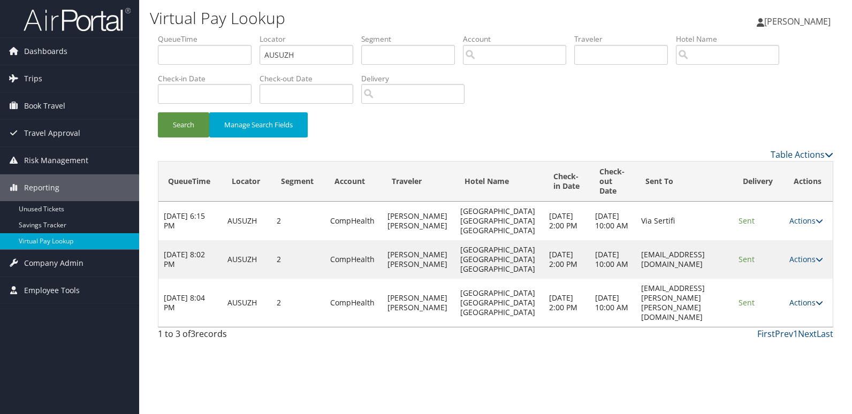
click at [806, 300] on link "Actions" at bounding box center [806, 302] width 34 height 10
drag, startPoint x: 786, startPoint y: 328, endPoint x: 680, endPoint y: 333, distance: 105.5
click at [778, 335] on link "Logs" at bounding box center [784, 332] width 67 height 18
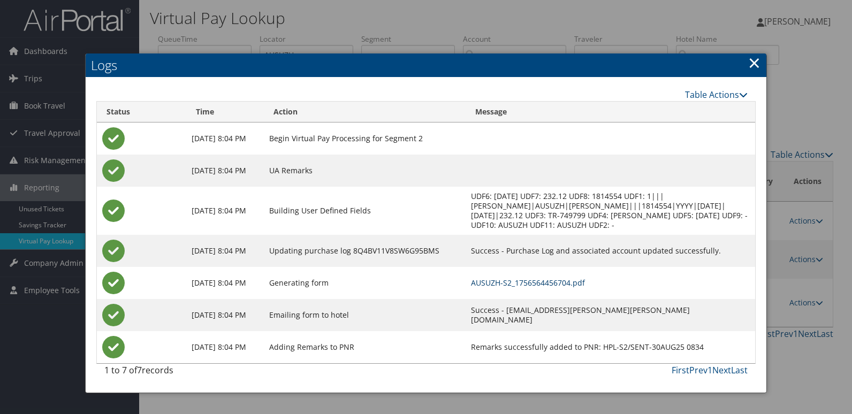
click at [493, 280] on link "AUSUZH-S2_1756564456704.pdf" at bounding box center [528, 283] width 114 height 10
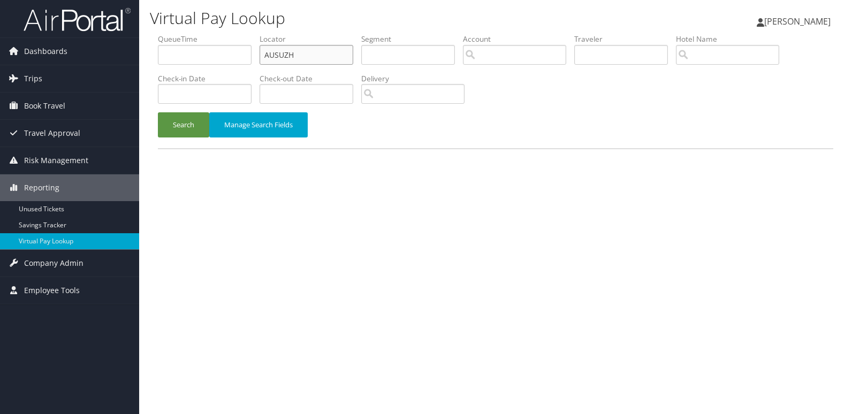
drag, startPoint x: 307, startPoint y: 54, endPoint x: 183, endPoint y: 78, distance: 125.8
click at [186, 34] on ul "QueueTime Locator AUSUZH Segment Account Traveler Hotel Name Check-in Date Chec…" at bounding box center [495, 34] width 675 height 0
paste input "FDZNDG"
type input "FDZNDG"
click at [175, 134] on button "Search" at bounding box center [183, 124] width 51 height 25
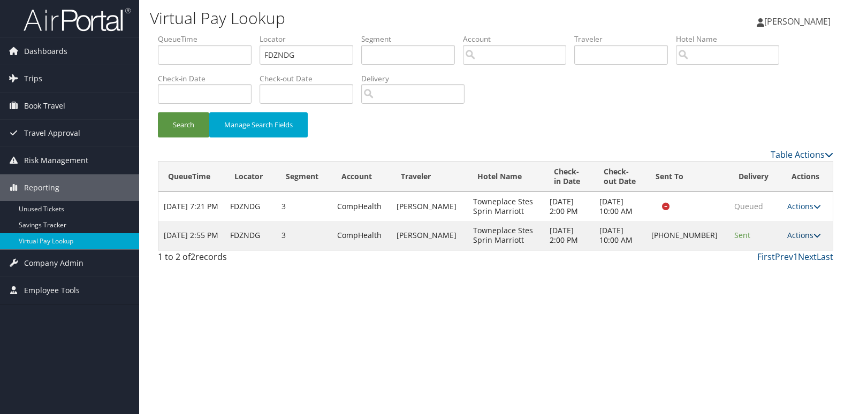
click at [800, 235] on link "Actions" at bounding box center [804, 235] width 34 height 10
click at [753, 270] on link "Logs" at bounding box center [767, 269] width 91 height 18
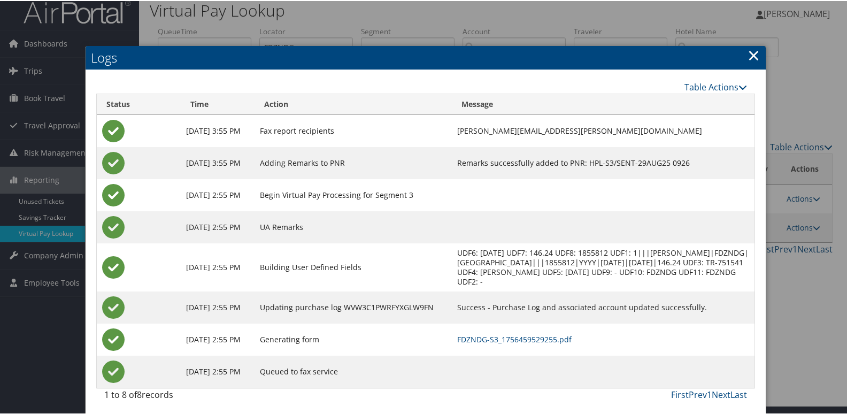
scroll to position [11, 0]
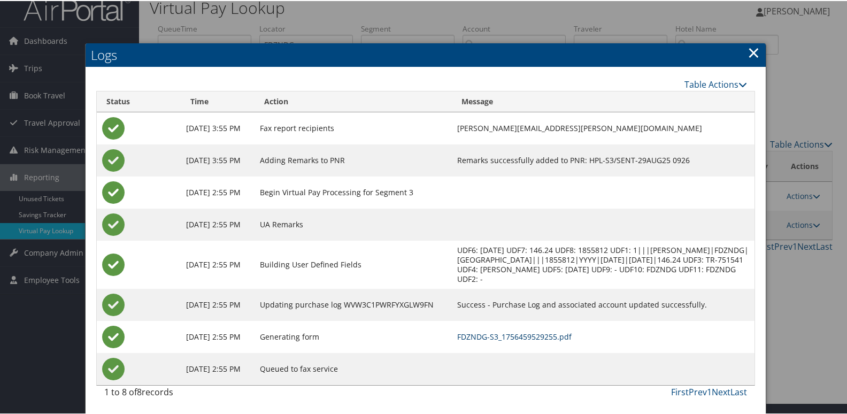
click at [535, 335] on link "FDZNDG-S3_1756459529255.pdf" at bounding box center [514, 336] width 114 height 10
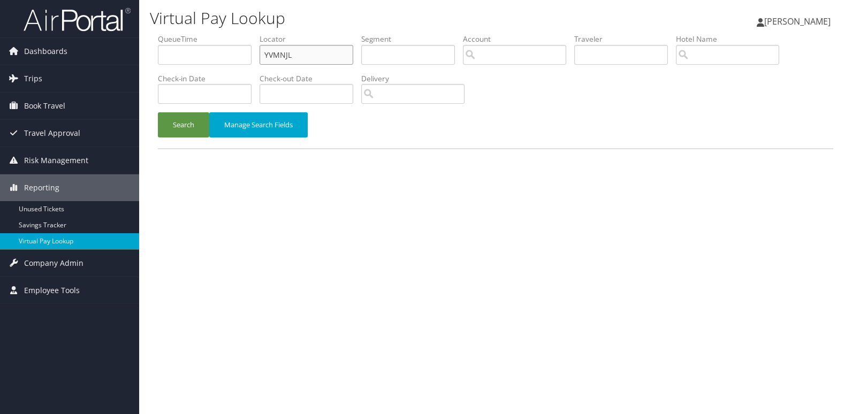
drag, startPoint x: 296, startPoint y: 57, endPoint x: 173, endPoint y: 75, distance: 124.4
click at [173, 34] on ul "QueueTime Locator YVMNJL Segment Account Traveler Hotel Name Check-in Date Chec…" at bounding box center [495, 34] width 675 height 0
paste input "CFQRZX"
type input "CFQRZX"
click at [181, 117] on button "Search" at bounding box center [183, 124] width 51 height 25
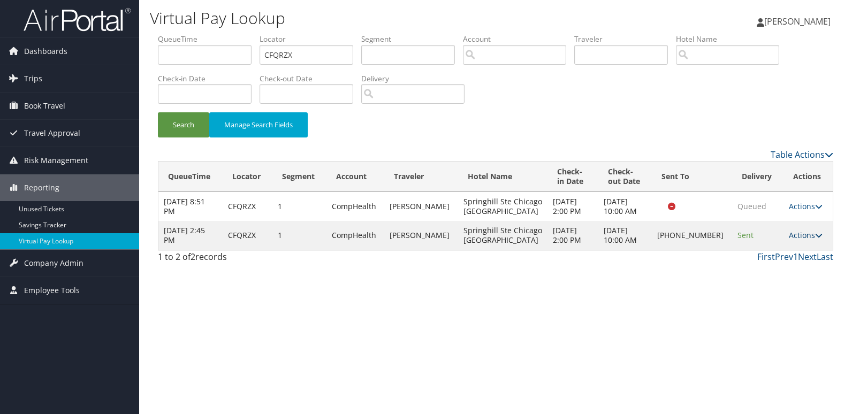
click at [807, 235] on link "Actions" at bounding box center [806, 235] width 34 height 10
click at [762, 271] on link "Logs" at bounding box center [768, 269] width 91 height 18
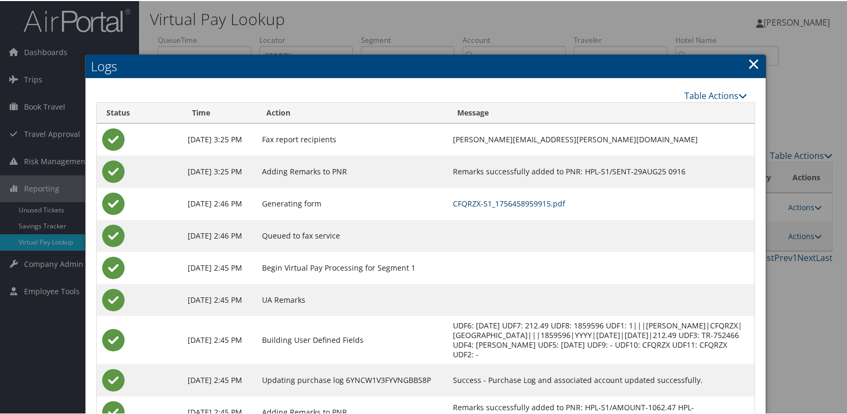
click at [541, 203] on link "CFQRZX-S1_1756458959915.pdf" at bounding box center [509, 202] width 112 height 10
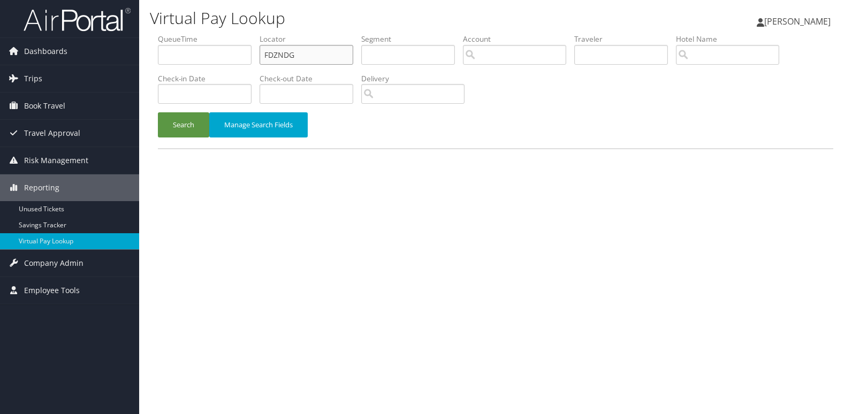
drag, startPoint x: 225, startPoint y: 61, endPoint x: 143, endPoint y: 61, distance: 81.3
click at [143, 61] on div "Virtual Pay Lookup [PERSON_NAME] [PERSON_NAME] My Settings Travel Agency Contac…" at bounding box center [495, 207] width 713 height 414
paste input "DDCFIW"
type input "DDCFIW"
click at [168, 126] on button "Search" at bounding box center [183, 124] width 51 height 25
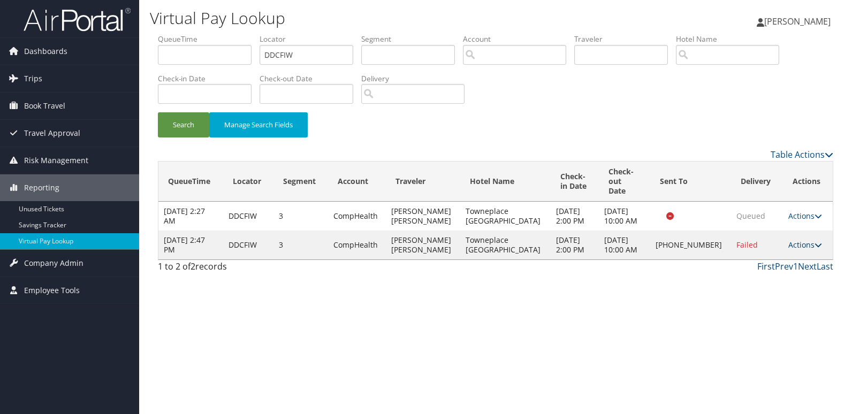
click at [814, 241] on icon at bounding box center [817, 244] width 7 height 7
click at [770, 269] on link "Logs" at bounding box center [767, 269] width 91 height 18
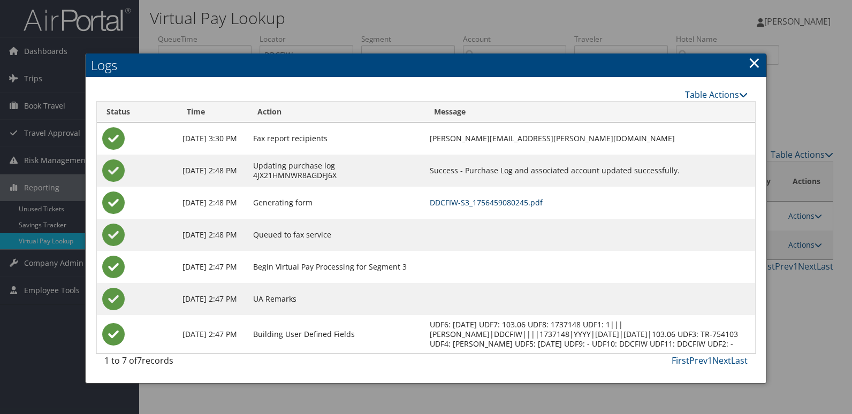
click at [488, 201] on link "DDCFIW-S3_1756459080245.pdf" at bounding box center [486, 202] width 113 height 10
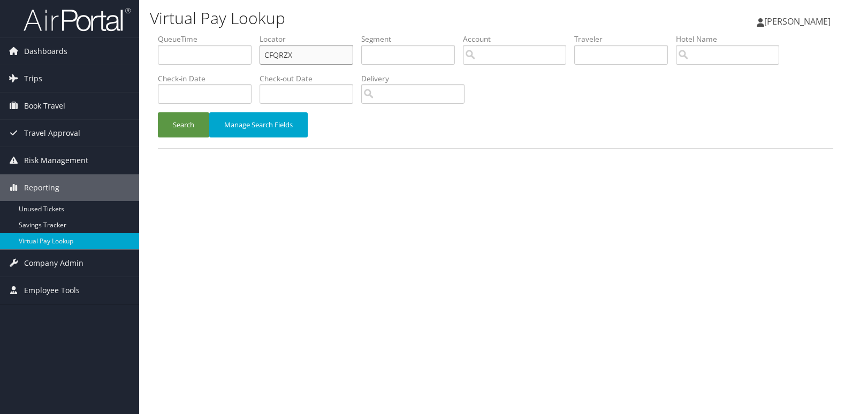
drag, startPoint x: 302, startPoint y: 55, endPoint x: 177, endPoint y: 68, distance: 125.9
click at [192, 34] on ul "QueueTime Locator CFQRZX Segment Account Traveler Hotel Name Check-in Date Chec…" at bounding box center [495, 34] width 675 height 0
paste input "JUVLZY"
type input "JUVLZY"
click at [179, 121] on button "Search" at bounding box center [183, 124] width 51 height 25
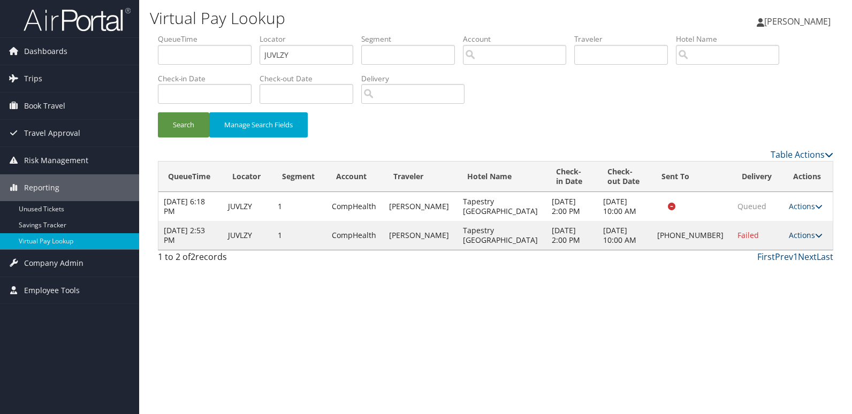
click at [815, 235] on icon at bounding box center [818, 235] width 7 height 7
click at [765, 272] on link "Logs" at bounding box center [767, 269] width 91 height 18
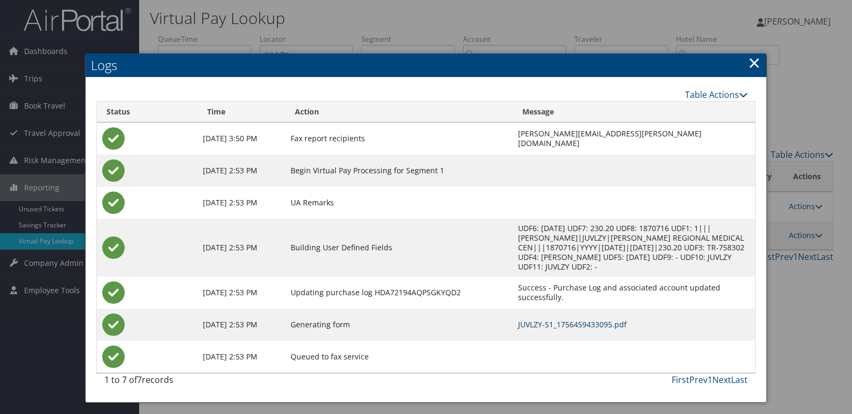
drag, startPoint x: 493, startPoint y: 316, endPoint x: 480, endPoint y: 323, distance: 15.1
click at [518, 319] on link "JUVLZY-S1_1756459433095.pdf" at bounding box center [572, 324] width 109 height 10
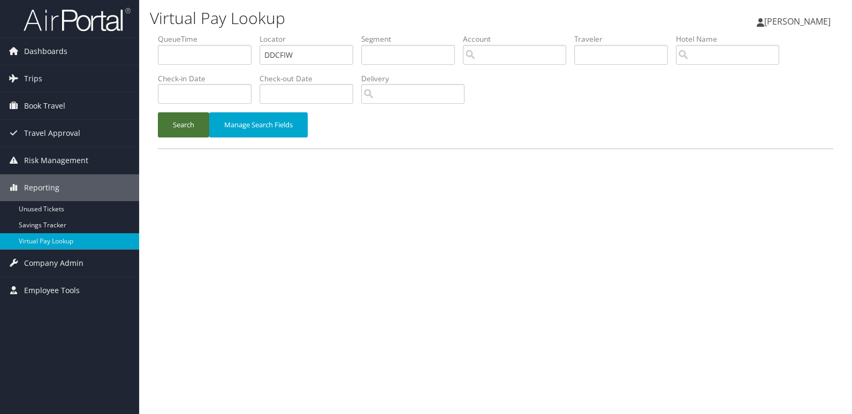
click at [171, 127] on button "Search" at bounding box center [183, 124] width 51 height 25
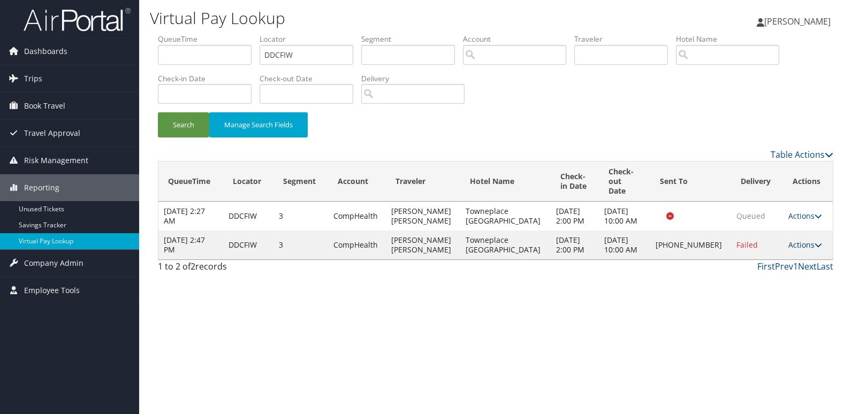
click at [792, 240] on link "Actions" at bounding box center [805, 245] width 34 height 10
click at [762, 253] on link "Resend" at bounding box center [767, 251] width 91 height 18
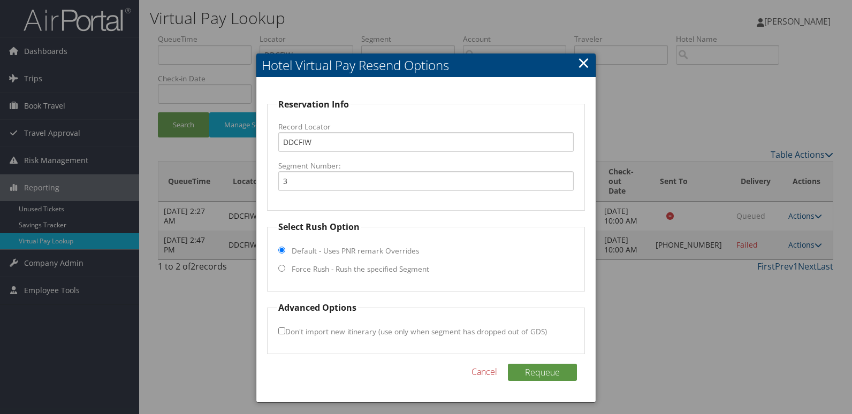
click at [289, 271] on fieldset "Select Rush Option Default - Uses PNR remark Overrides Force Rush - Rush the sp…" at bounding box center [426, 255] width 318 height 71
click at [308, 273] on label "Force Rush - Rush the specified Segment" at bounding box center [360, 269] width 137 height 11
click at [285, 272] on input "Force Rush - Rush the specified Segment" at bounding box center [281, 268] width 7 height 7
radio input "true"
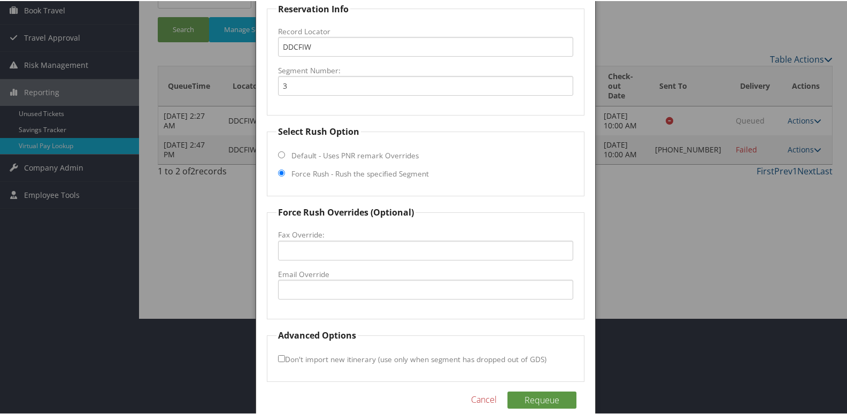
scroll to position [107, 0]
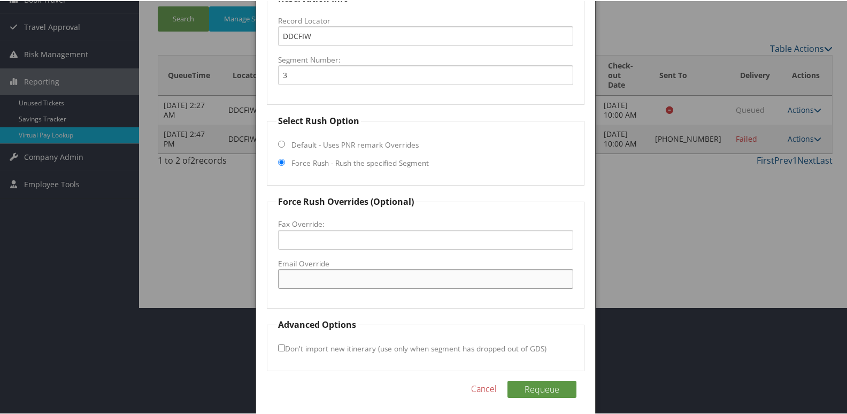
click at [308, 273] on input "Email Override" at bounding box center [426, 278] width 296 height 20
click at [297, 279] on input "houftonwoodlandstxtowneplace@mcrhotels.com" at bounding box center [426, 278] width 296 height 20
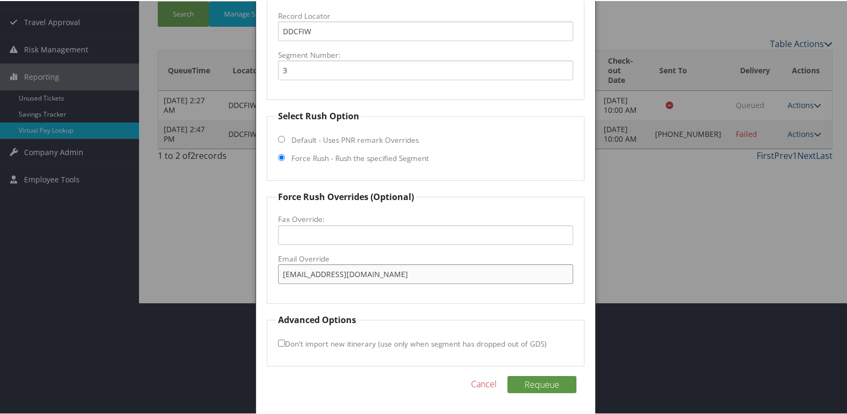
type input "houstonwoodlandstxtowneplace@mcrhotels.com"
click at [282, 342] on input "Don't import new itinerary (use only when segment has dropped out of GDS)" at bounding box center [281, 342] width 7 height 7
checkbox input "true"
drag, startPoint x: 547, startPoint y: 380, endPoint x: 632, endPoint y: 379, distance: 85.6
click at [547, 381] on button "Requeue" at bounding box center [542, 383] width 69 height 17
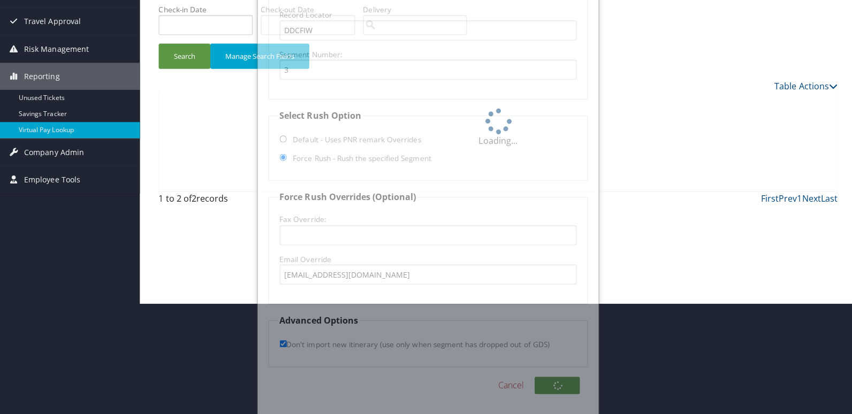
scroll to position [0, 0]
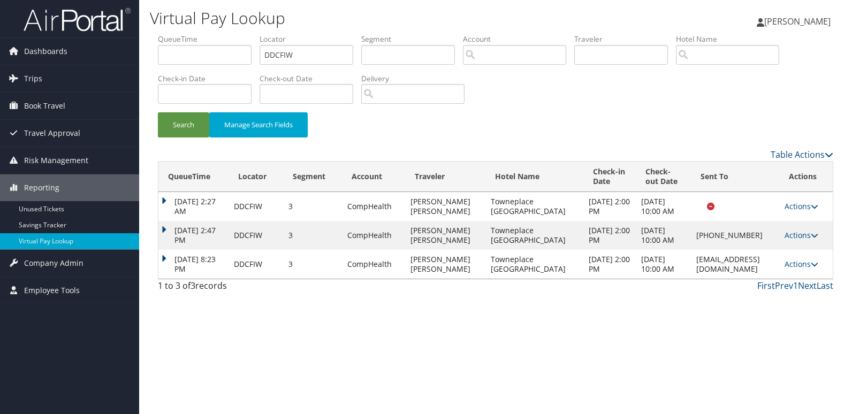
drag, startPoint x: 604, startPoint y: 296, endPoint x: 777, endPoint y: 292, distance: 172.3
click at [777, 279] on td "houstonwoodlandstxtowneplace@mcrhotels.com" at bounding box center [735, 264] width 88 height 29
copy td "houstonwoodlandstxtowneplace@mcrhotels.com"
click at [813, 269] on link "Actions" at bounding box center [801, 264] width 34 height 10
click at [791, 325] on link "Logs" at bounding box center [787, 332] width 67 height 18
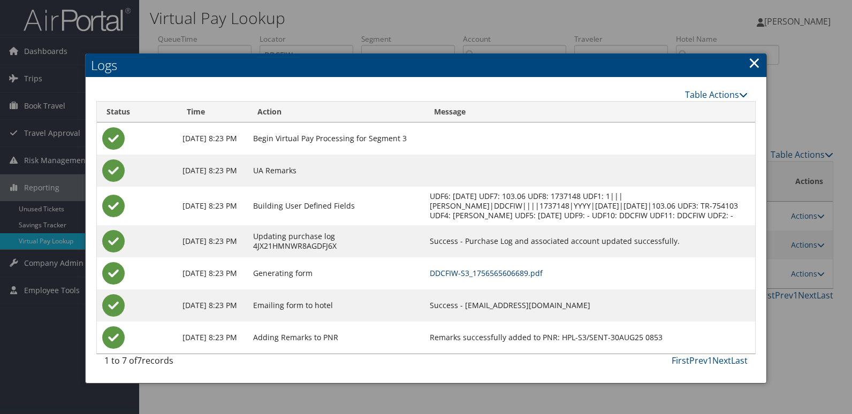
click at [486, 278] on link "DDCFIW-S3_1756565606689.pdf" at bounding box center [486, 273] width 113 height 10
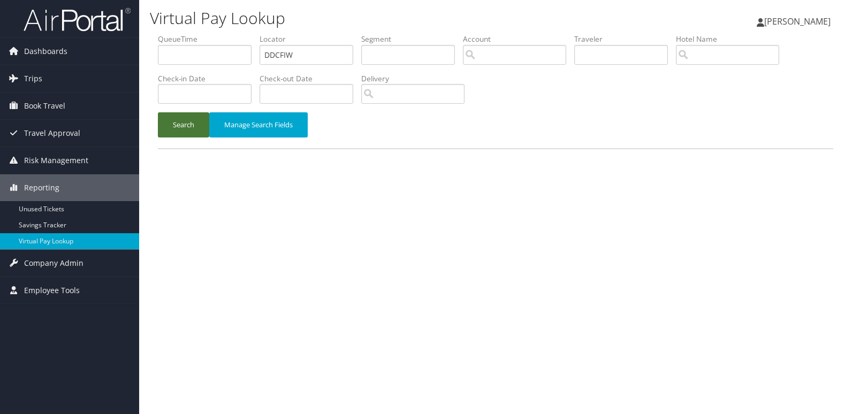
drag, startPoint x: 192, startPoint y: 127, endPoint x: 202, endPoint y: 135, distance: 12.9
click at [192, 127] on button "Search" at bounding box center [183, 124] width 51 height 25
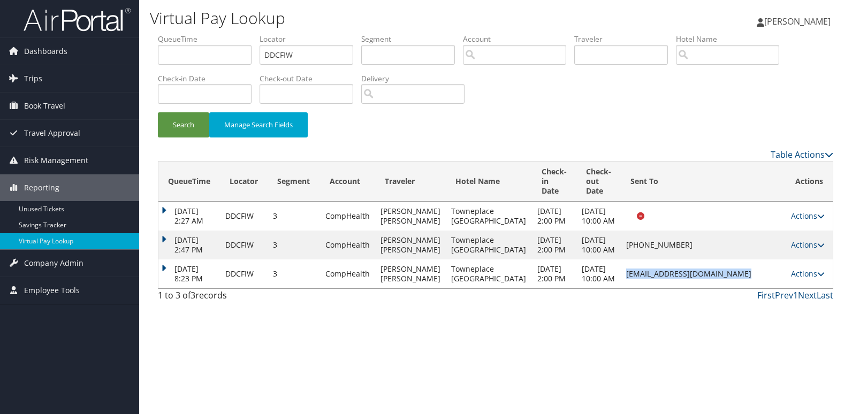
drag, startPoint x: 610, startPoint y: 294, endPoint x: 790, endPoint y: 291, distance: 180.3
click at [790, 288] on tr "[DATE] 8:23 PM DDCFIW 3 CompHealth [PERSON_NAME] [PERSON_NAME] Towneplace [GEOG…" at bounding box center [495, 273] width 674 height 29
copy tr "[EMAIL_ADDRESS][DOMAIN_NAME] Sent"
drag, startPoint x: 303, startPoint y: 55, endPoint x: 224, endPoint y: 70, distance: 80.7
click at [224, 34] on ul "QueueTime Locator DDCFIW Segment Account Traveler Hotel Name Check-in Date Chec…" at bounding box center [495, 34] width 675 height 0
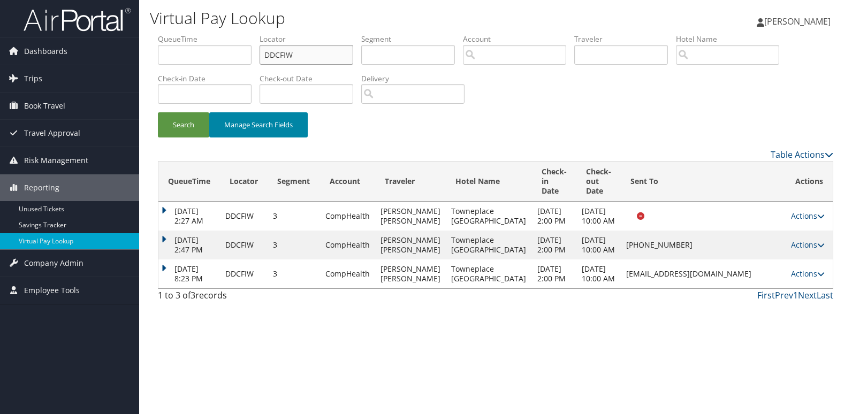
paste input "LUKLUL"
type input "LUKLUL"
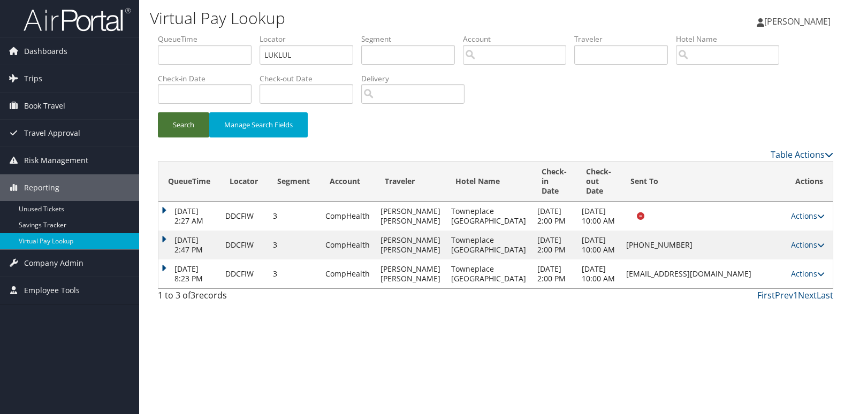
click at [189, 135] on button "Search" at bounding box center [183, 124] width 51 height 25
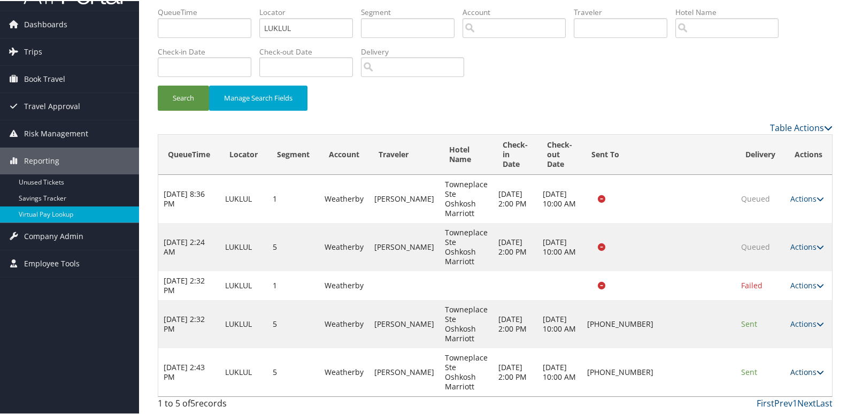
click at [796, 374] on link "Actions" at bounding box center [808, 371] width 34 height 10
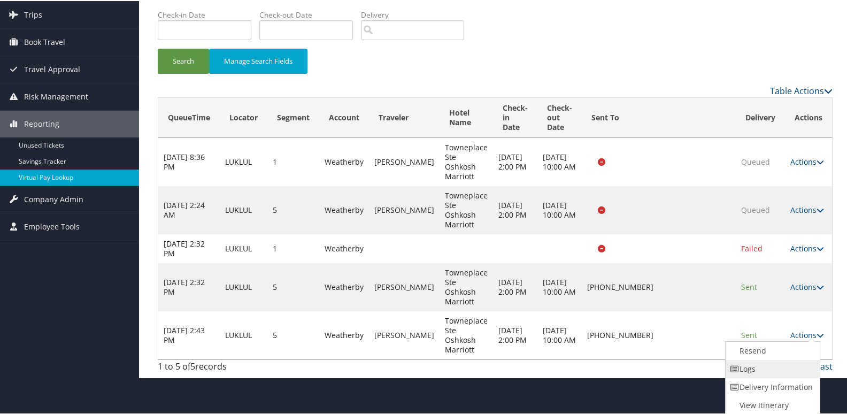
click at [773, 370] on link "Logs" at bounding box center [771, 368] width 91 height 18
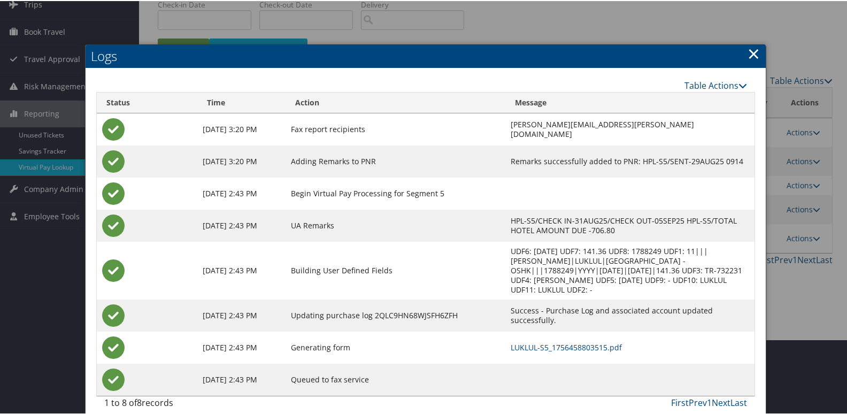
scroll to position [76, 0]
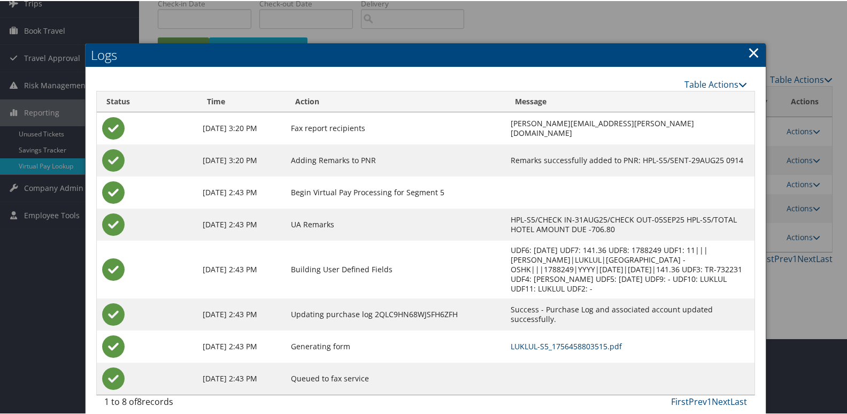
click at [511, 340] on link "LUKLUL-S5_1756458803515.pdf" at bounding box center [566, 345] width 111 height 10
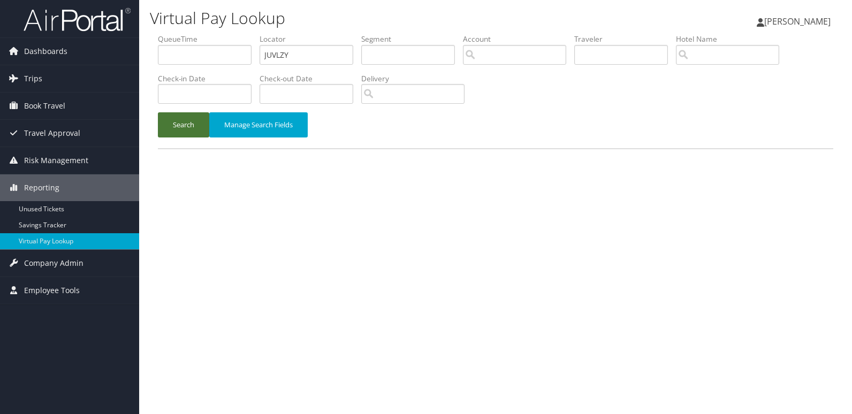
click at [196, 132] on button "Search" at bounding box center [183, 124] width 51 height 25
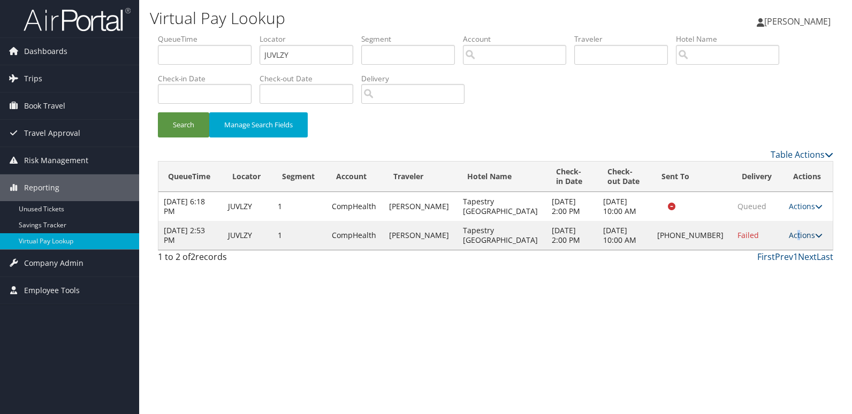
click at [792, 236] on link "Actions" at bounding box center [806, 235] width 34 height 10
drag, startPoint x: 792, startPoint y: 236, endPoint x: 752, endPoint y: 251, distance: 42.8
click at [752, 251] on link "Resend" at bounding box center [767, 251] width 91 height 18
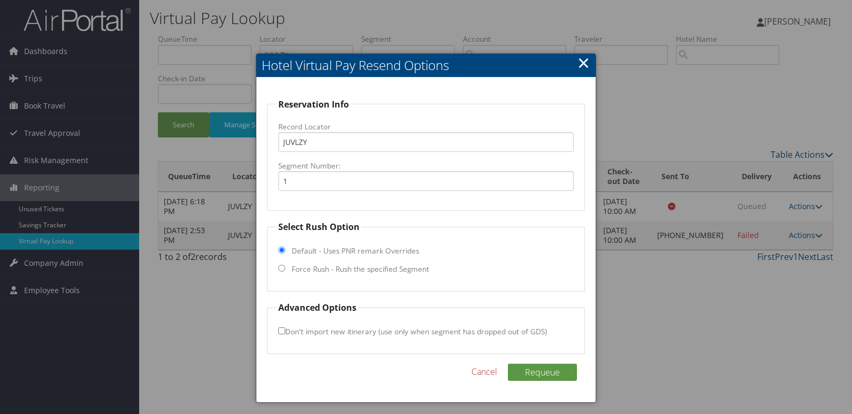
drag, startPoint x: 351, startPoint y: 269, endPoint x: 332, endPoint y: 276, distance: 20.7
click at [351, 269] on label "Force Rush - Rush the specified Segment" at bounding box center [360, 269] width 137 height 11
click at [285, 269] on input "Force Rush - Rush the specified Segment" at bounding box center [281, 268] width 7 height 7
radio input "true"
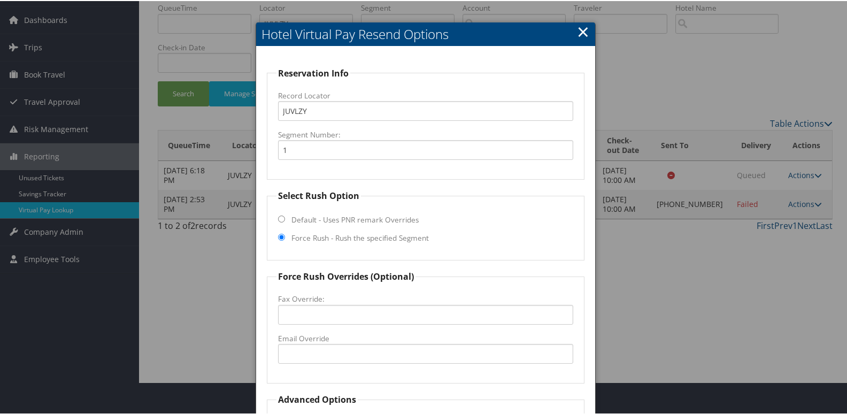
scroll to position [107, 0]
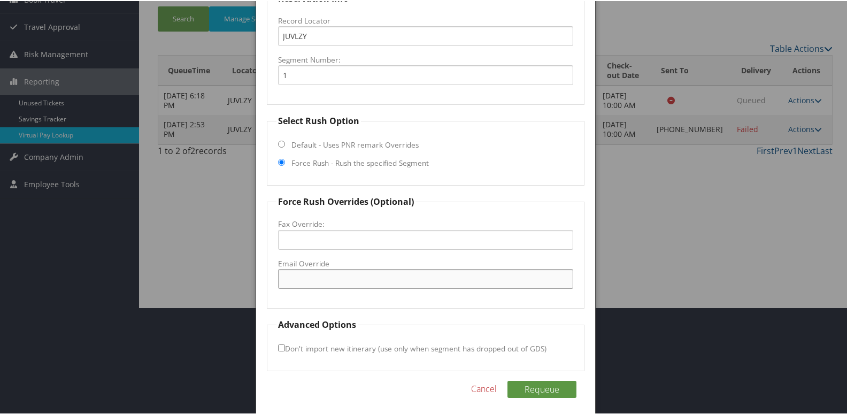
click at [327, 279] on input "Email Override" at bounding box center [426, 278] width 296 height 20
drag, startPoint x: 321, startPoint y: 278, endPoint x: 335, endPoint y: 281, distance: 14.8
click at [323, 279] on input "frontdesk@golf" at bounding box center [426, 278] width 296 height 20
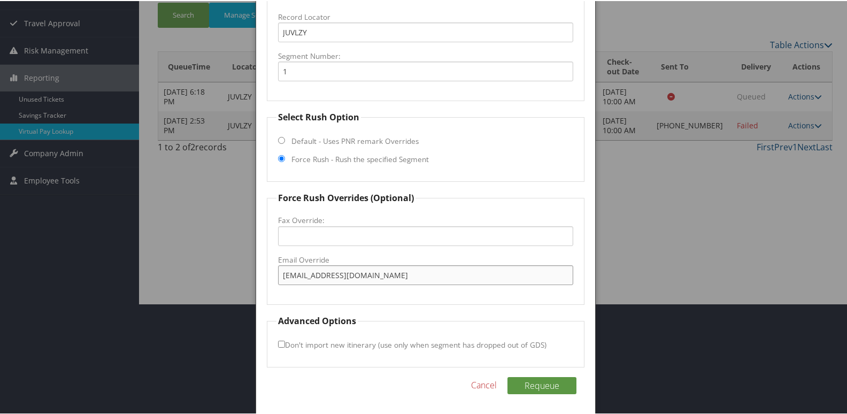
scroll to position [112, 0]
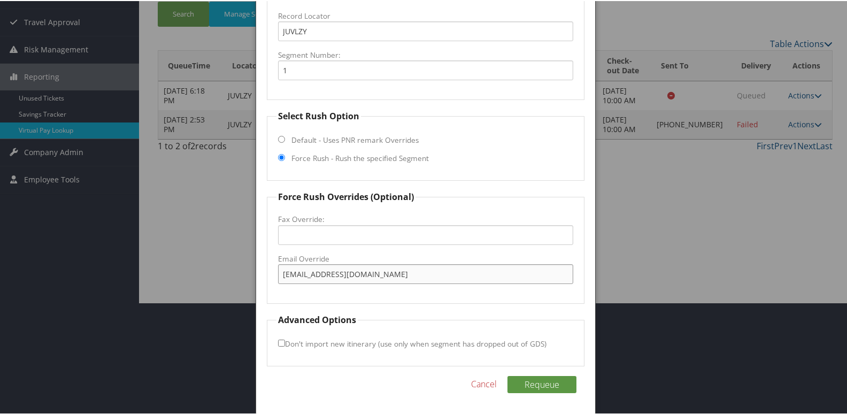
type input "frontdesk@waynesvilleinnandgolf.com"
drag, startPoint x: 313, startPoint y: 338, endPoint x: 336, endPoint y: 342, distance: 22.9
click at [314, 338] on label "Don't import new itinerary (use only when segment has dropped out of GDS)" at bounding box center [412, 343] width 269 height 20
click at [285, 339] on input "Don't import new itinerary (use only when segment has dropped out of GDS)" at bounding box center [281, 342] width 7 height 7
checkbox input "true"
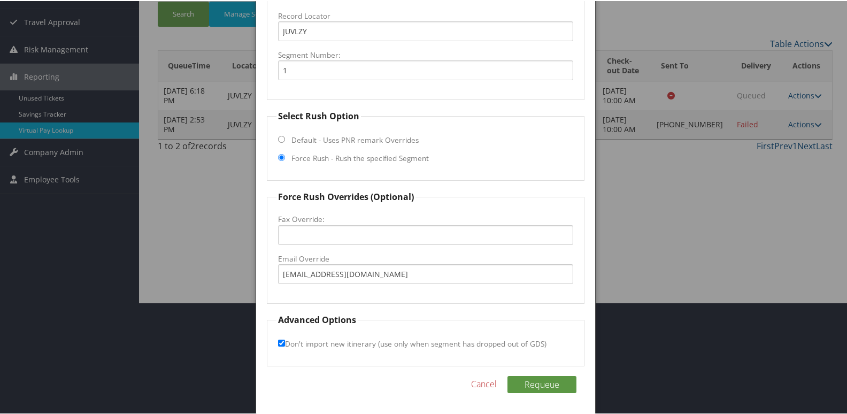
click at [553, 394] on div "Requeue Cancel" at bounding box center [426, 389] width 318 height 28
click at [548, 386] on button "Requeue" at bounding box center [542, 383] width 69 height 17
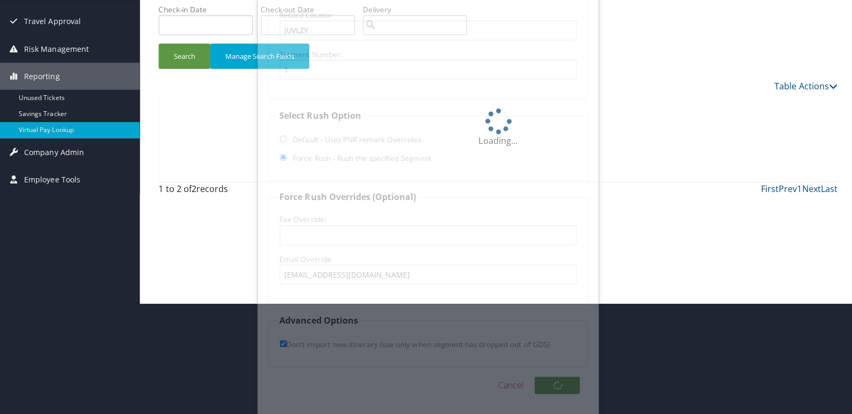
scroll to position [0, 0]
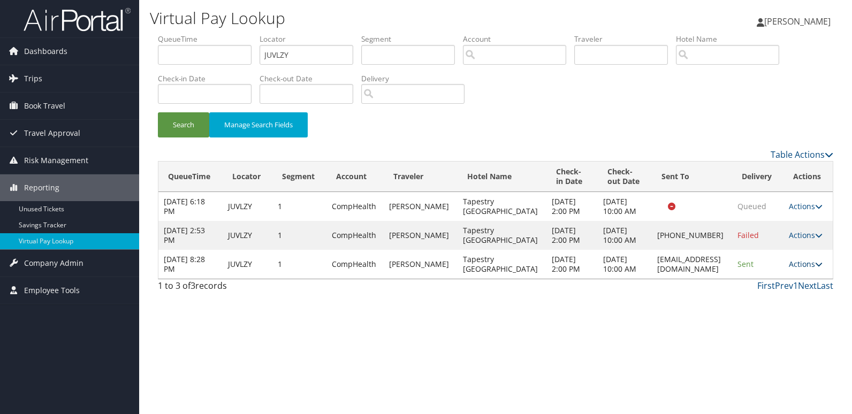
click at [812, 269] on link "Actions" at bounding box center [806, 264] width 34 height 10
click at [774, 318] on link "Logs" at bounding box center [788, 322] width 67 height 18
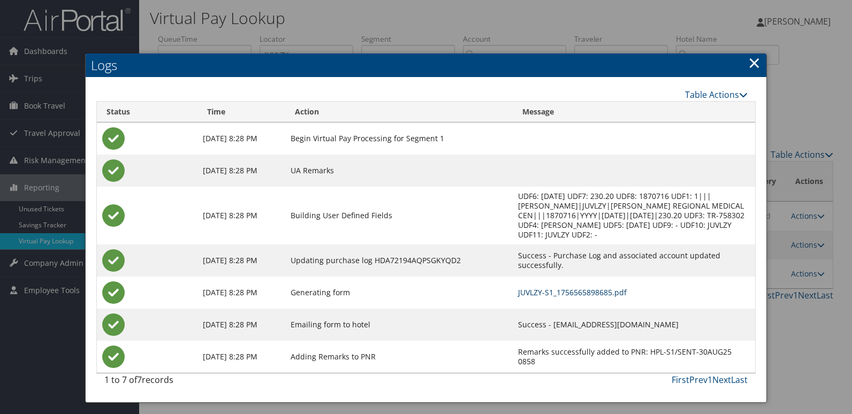
click at [519, 287] on link "JUVLZY-S1_1756565898685.pdf" at bounding box center [572, 292] width 109 height 10
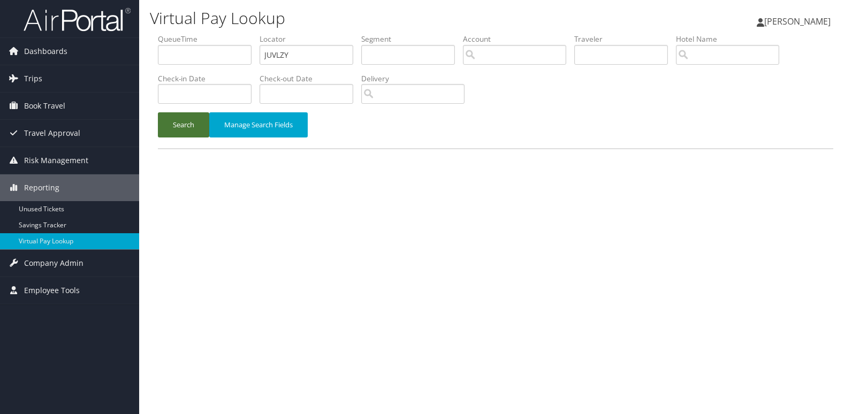
click at [172, 122] on button "Search" at bounding box center [183, 124] width 51 height 25
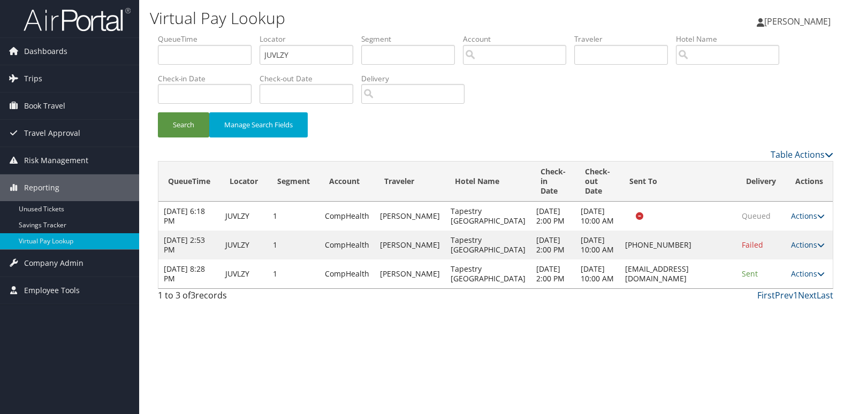
drag, startPoint x: 585, startPoint y: 300, endPoint x: 721, endPoint y: 301, distance: 135.9
click at [721, 288] on td "[EMAIL_ADDRESS][DOMAIN_NAME]" at bounding box center [677, 273] width 117 height 29
copy td "[EMAIL_ADDRESS][DOMAIN_NAME]"
drag, startPoint x: 235, startPoint y: 65, endPoint x: 196, endPoint y: 75, distance: 40.5
click at [198, 34] on ul "QueueTime Locator JUVLZY Segment Account Traveler Hotel Name Check-in Date Chec…" at bounding box center [495, 34] width 675 height 0
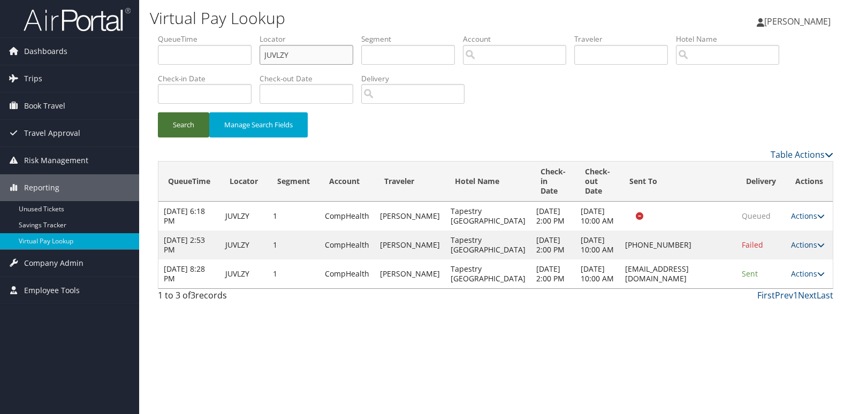
paste input "SZSHU"
type input "SZSHUY"
drag, startPoint x: 184, startPoint y: 125, endPoint x: 226, endPoint y: 129, distance: 42.0
click at [185, 126] on button "Search" at bounding box center [183, 124] width 51 height 25
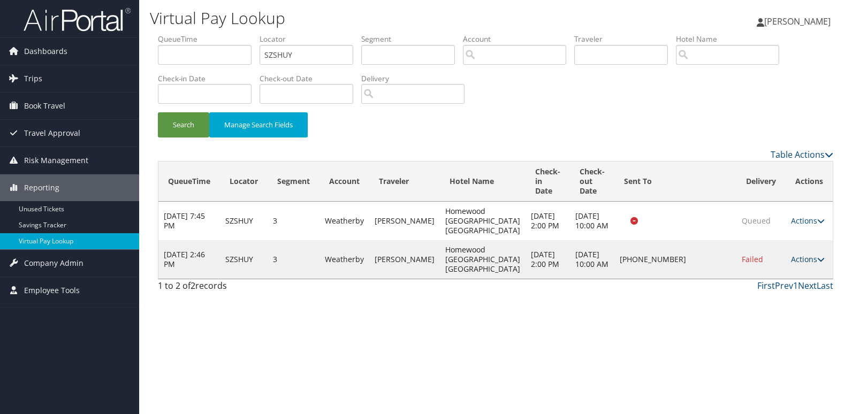
click at [812, 259] on link "Actions" at bounding box center [808, 259] width 34 height 10
click at [764, 287] on link "Logs" at bounding box center [772, 293] width 91 height 18
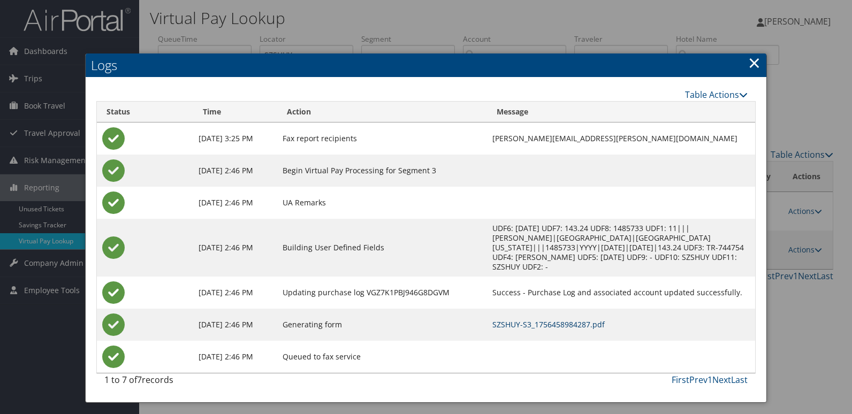
drag, startPoint x: 536, startPoint y: 317, endPoint x: 521, endPoint y: 318, distance: 15.0
click at [536, 319] on link "SZSHUY-S3_1756458984287.pdf" at bounding box center [548, 324] width 112 height 10
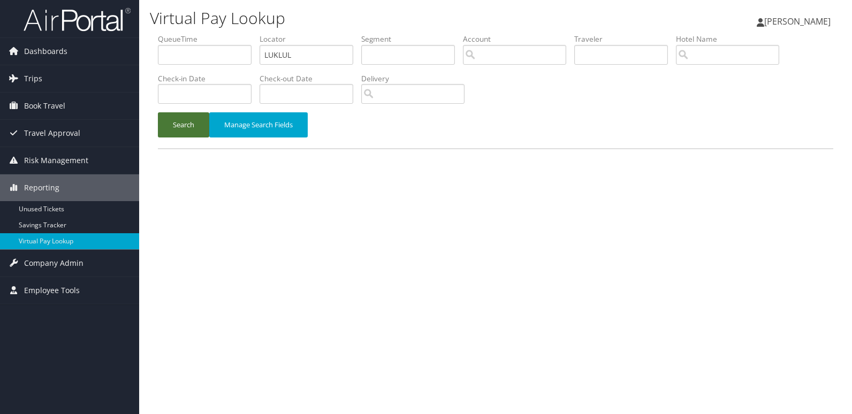
click at [170, 129] on button "Search" at bounding box center [183, 124] width 51 height 25
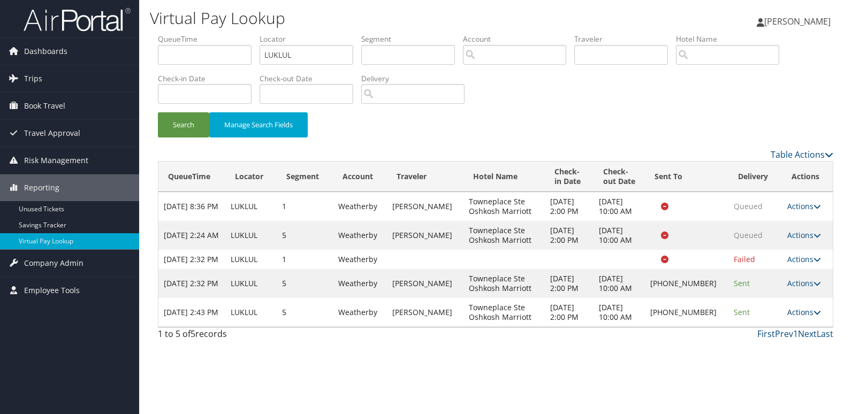
click at [805, 317] on link "Actions" at bounding box center [804, 312] width 34 height 10
click at [761, 336] on link "Resend" at bounding box center [767, 337] width 91 height 18
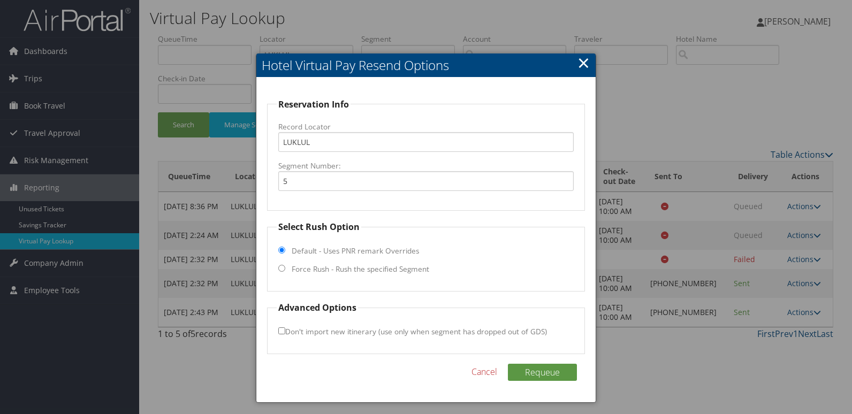
click at [331, 271] on label "Force Rush - Rush the specified Segment" at bounding box center [360, 269] width 137 height 11
click at [285, 271] on input "Force Rush - Rush the specified Segment" at bounding box center [281, 268] width 7 height 7
radio input "true"
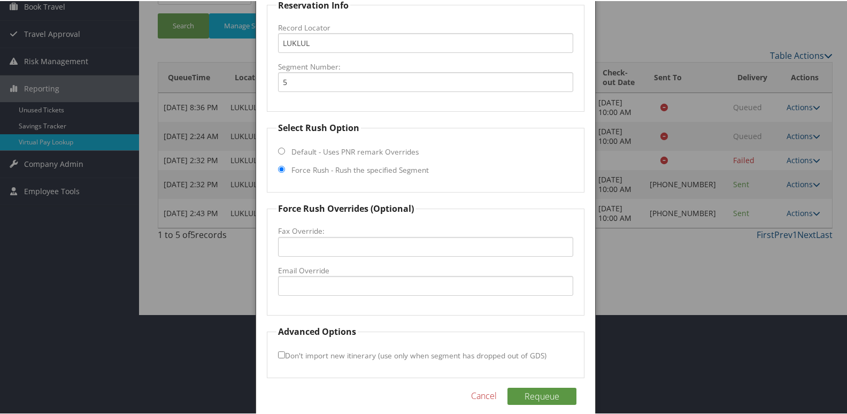
scroll to position [107, 0]
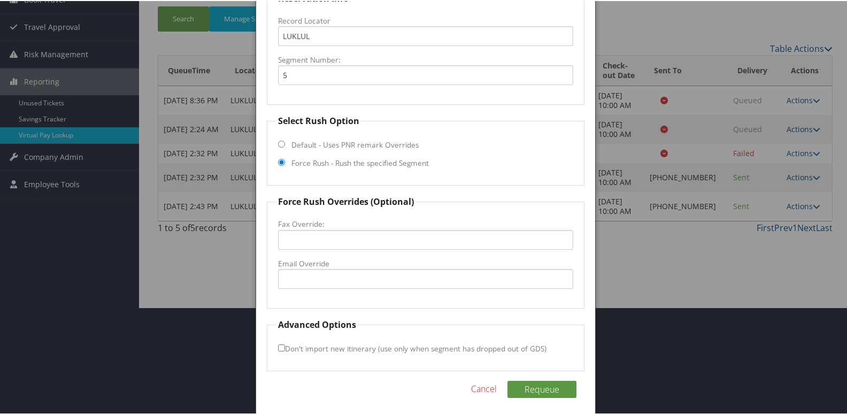
click at [319, 288] on fieldset "Force Rush Overrides (Optional) Fax Override: Email Override" at bounding box center [426, 250] width 318 height 113
click at [340, 283] on input "Email Override" at bounding box center [426, 278] width 296 height 20
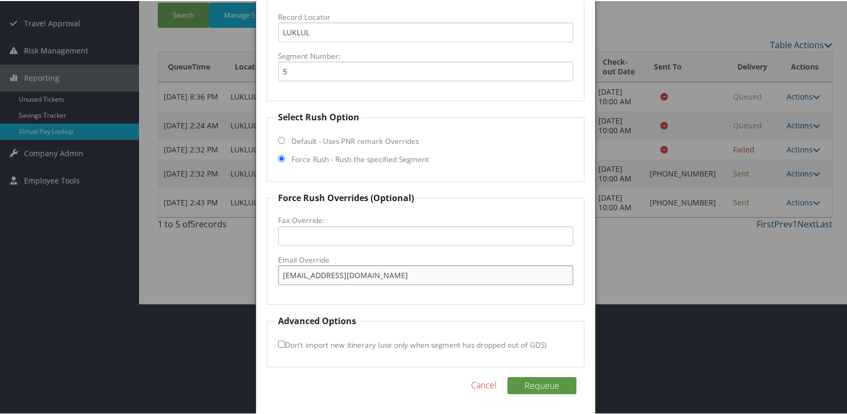
scroll to position [112, 0]
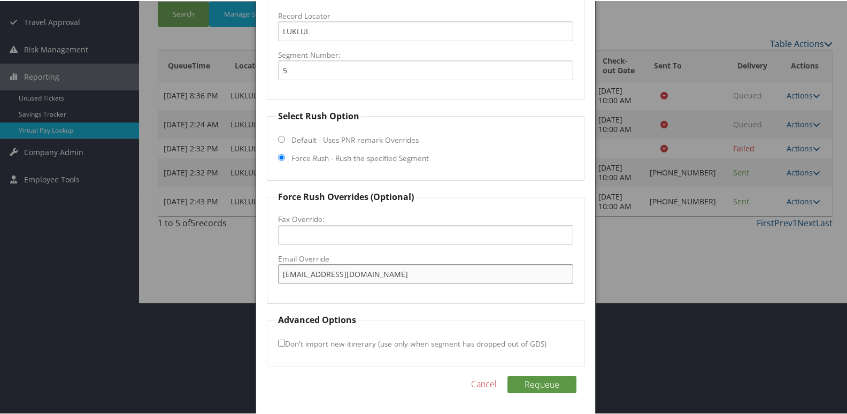
type input "tpsosh385@gmail.com"
drag, startPoint x: 280, startPoint y: 341, endPoint x: 317, endPoint y: 345, distance: 36.6
click at [280, 341] on input "Don't import new itinerary (use only when segment has dropped out of GDS)" at bounding box center [281, 342] width 7 height 7
checkbox input "true"
click at [540, 387] on button "Requeue" at bounding box center [542, 383] width 69 height 17
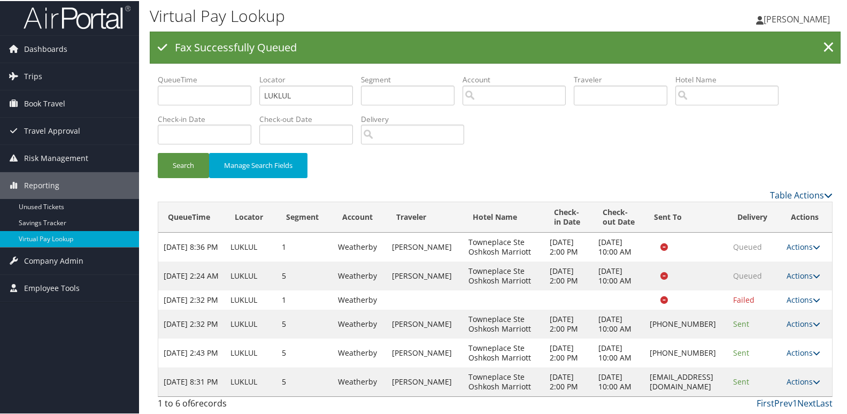
scroll to position [28, 0]
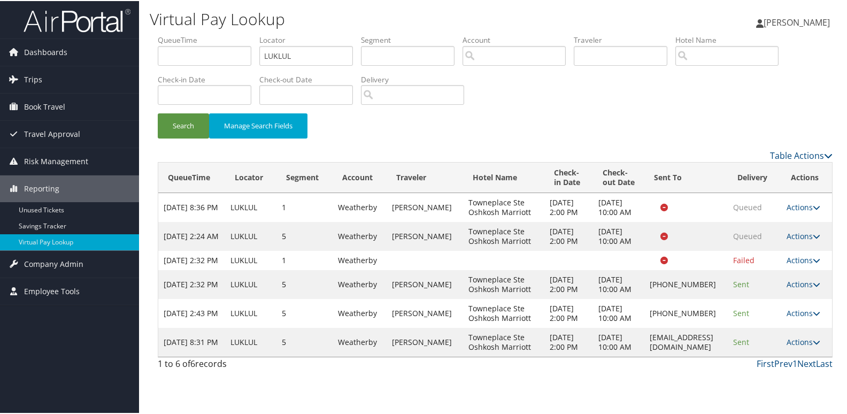
click at [809, 346] on link "Actions" at bounding box center [804, 341] width 34 height 10
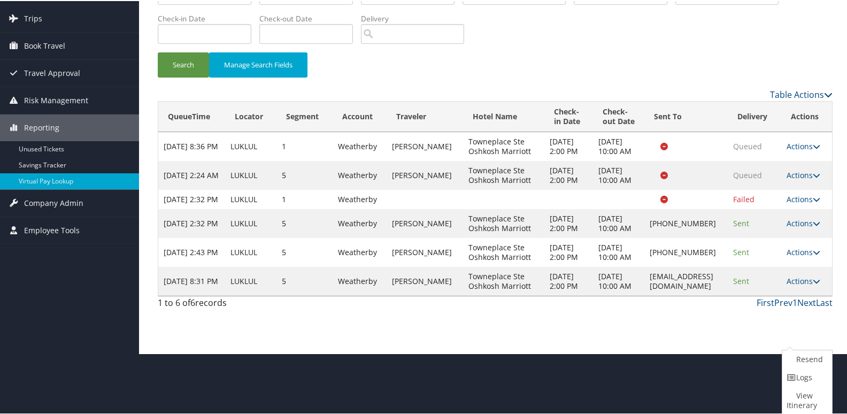
drag, startPoint x: 800, startPoint y: 381, endPoint x: 787, endPoint y: 379, distance: 12.5
click at [799, 381] on link "Logs" at bounding box center [806, 377] width 47 height 18
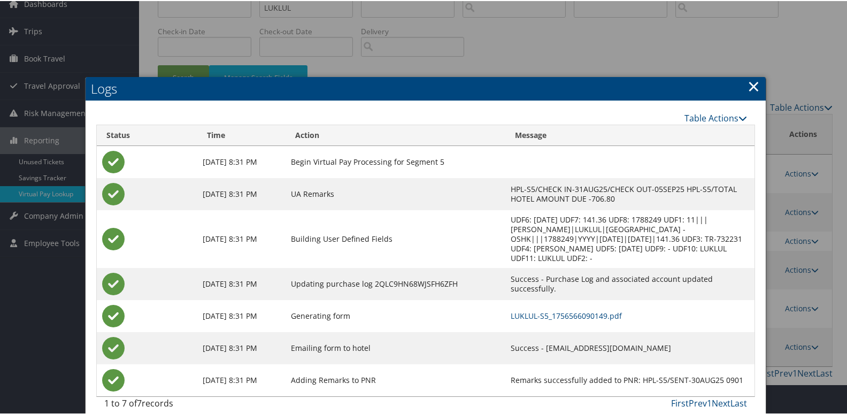
scroll to position [59, 0]
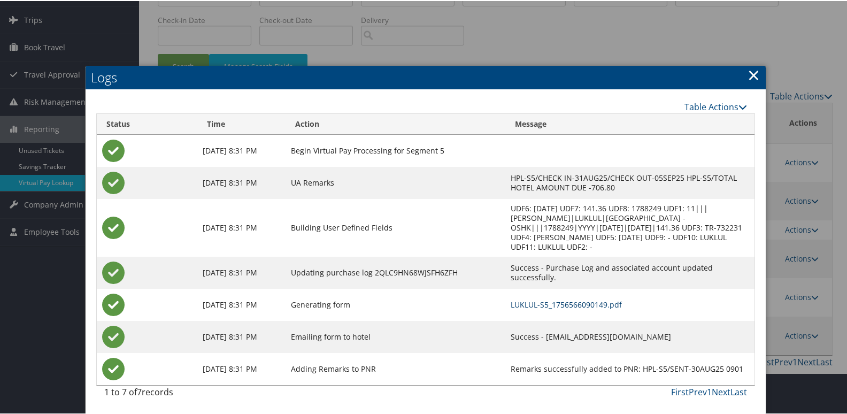
click at [567, 303] on link "LUKLUL-S5_1756566090149.pdf" at bounding box center [566, 304] width 111 height 10
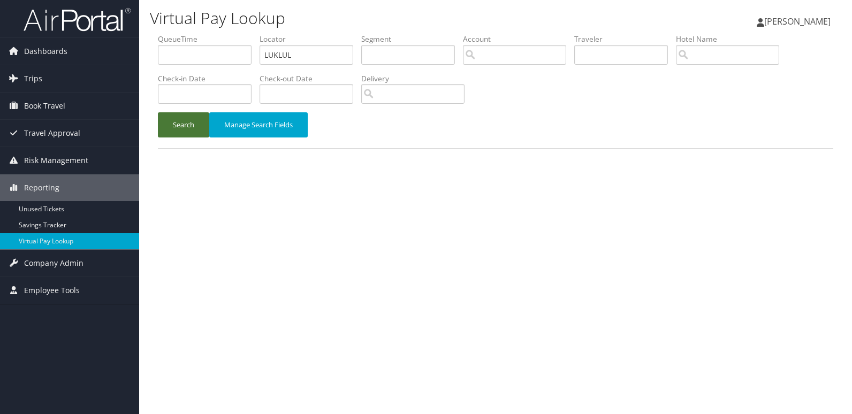
click at [175, 136] on button "Search" at bounding box center [183, 124] width 51 height 25
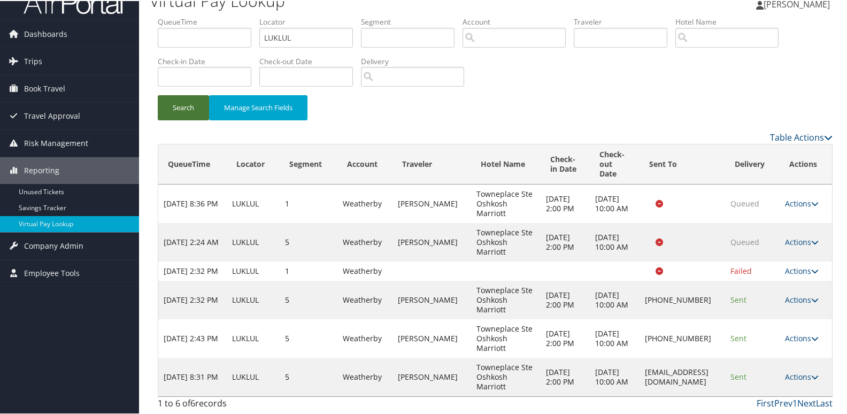
scroll to position [28, 0]
drag, startPoint x: 624, startPoint y: 377, endPoint x: 707, endPoint y: 381, distance: 82.5
click at [707, 381] on td "[EMAIL_ADDRESS][DOMAIN_NAME]" at bounding box center [683, 376] width 86 height 39
copy td "[EMAIL_ADDRESS][DOMAIN_NAME]"
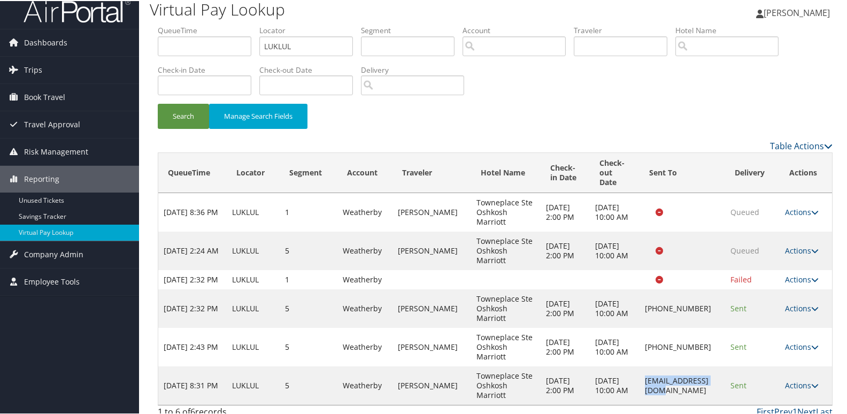
scroll to position [0, 0]
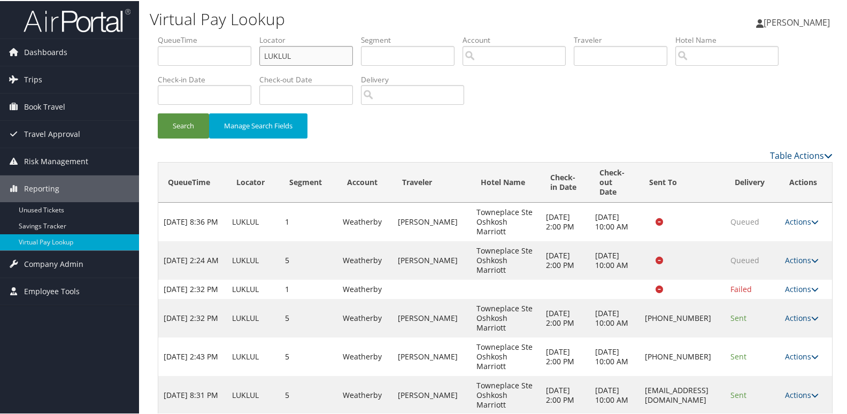
drag, startPoint x: 304, startPoint y: 53, endPoint x: 209, endPoint y: 77, distance: 98.2
click at [209, 34] on ul "QueueTime Locator LUKLUL Segment Account Traveler Hotel Name Check-in Date Chec…" at bounding box center [495, 34] width 675 height 0
paste input "HYFCFA"
type input "HYFCFA"
click at [185, 120] on button "Search" at bounding box center [183, 124] width 51 height 25
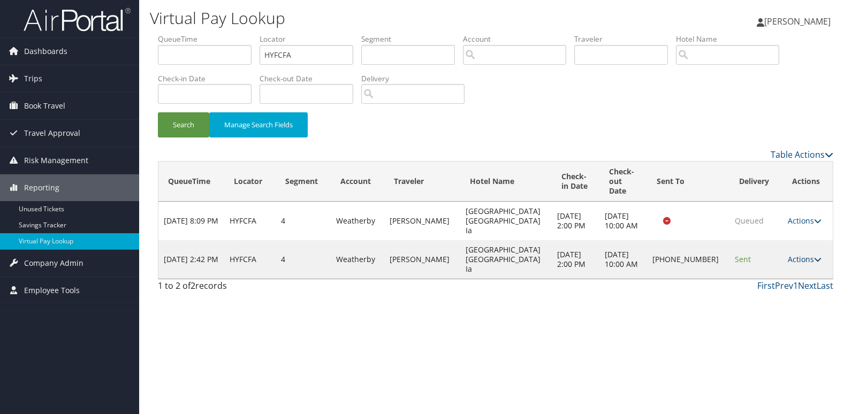
click at [800, 254] on link "Actions" at bounding box center [804, 259] width 34 height 10
click at [762, 273] on link "Logs" at bounding box center [768, 279] width 91 height 18
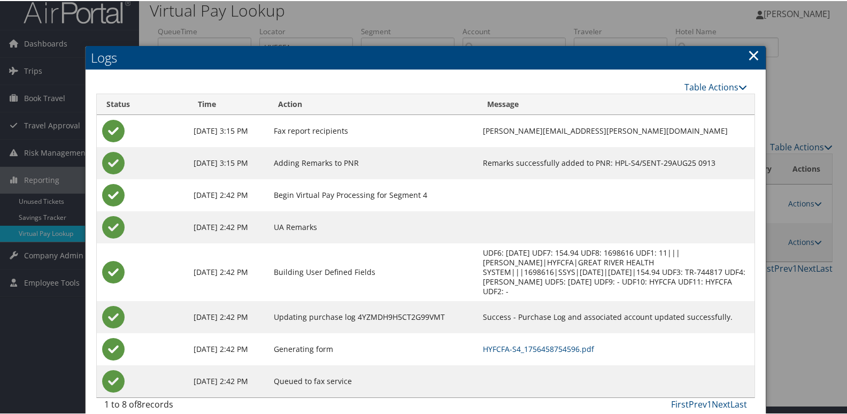
scroll to position [11, 0]
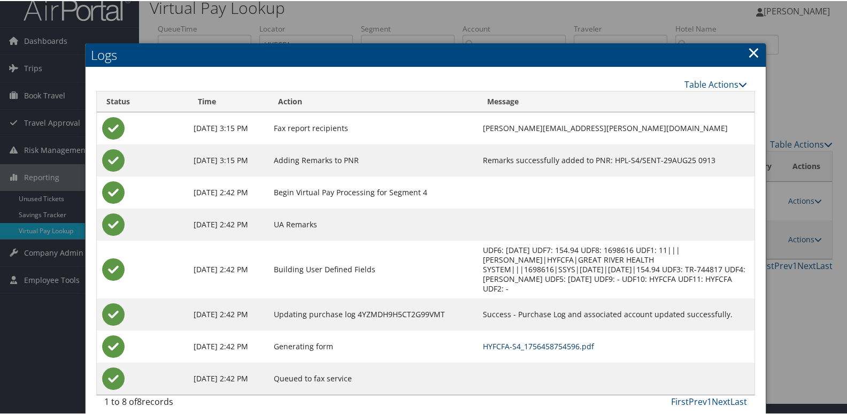
click at [534, 340] on link "HYFCFA-S4_1756458754596.pdf" at bounding box center [538, 345] width 111 height 10
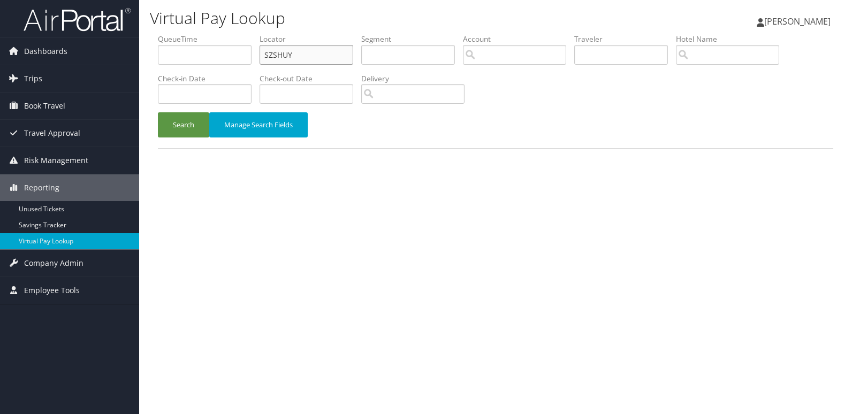
drag, startPoint x: 277, startPoint y: 65, endPoint x: 185, endPoint y: 72, distance: 91.7
click at [185, 34] on ul "QueueTime Locator SZSHUY Segment Account Traveler Hotel Name Check-in Date Chec…" at bounding box center [495, 34] width 675 height 0
paste input "APYRIR"
click at [190, 128] on button "Search" at bounding box center [183, 124] width 51 height 25
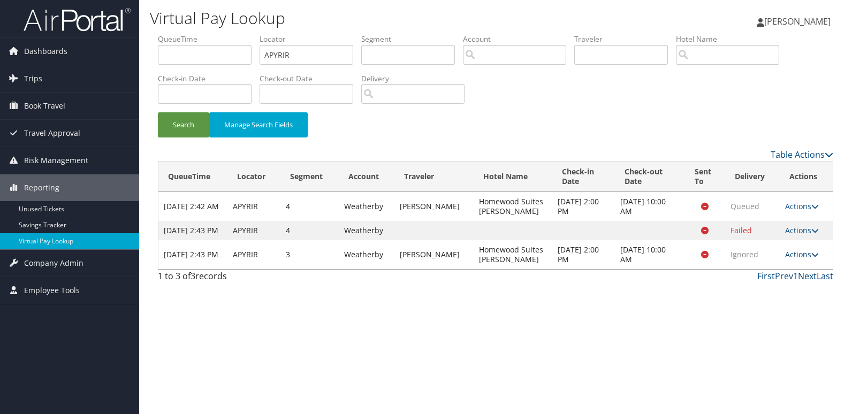
click at [809, 259] on link "Actions" at bounding box center [802, 254] width 34 height 10
click at [691, 320] on div "Virtual Pay Lookup [PERSON_NAME] [PERSON_NAME] My Settings Travel Agency Contac…" at bounding box center [495, 207] width 713 height 414
drag, startPoint x: 821, startPoint y: 265, endPoint x: 812, endPoint y: 265, distance: 8.6
click at [819, 266] on td "Actions Resend Logs View Itinerary" at bounding box center [805, 254] width 53 height 29
drag, startPoint x: 812, startPoint y: 265, endPoint x: 801, endPoint y: 272, distance: 12.9
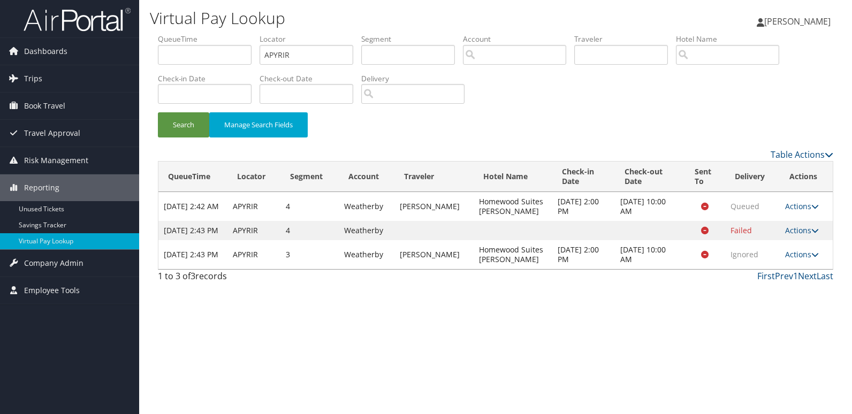
click at [811, 258] on icon at bounding box center [814, 254] width 7 height 7
click at [786, 296] on link "Logs" at bounding box center [780, 298] width 67 height 18
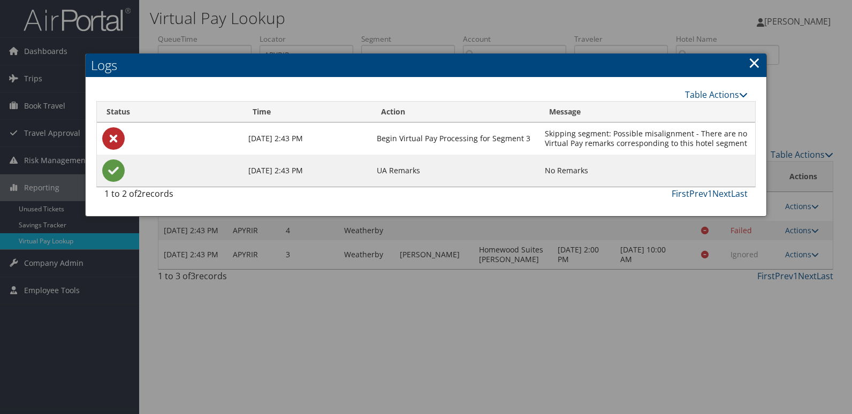
drag, startPoint x: 753, startPoint y: 65, endPoint x: 738, endPoint y: 69, distance: 15.4
click at [753, 65] on link "×" at bounding box center [754, 62] width 12 height 21
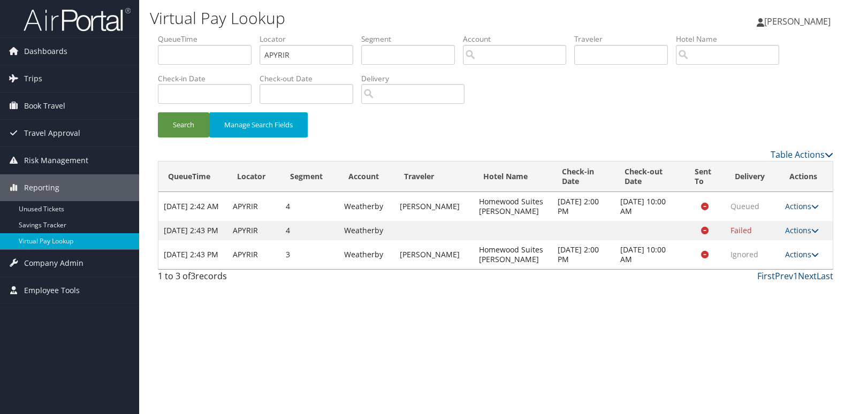
click at [802, 259] on link "Actions" at bounding box center [802, 254] width 34 height 10
click at [783, 286] on link "Resend" at bounding box center [780, 280] width 67 height 18
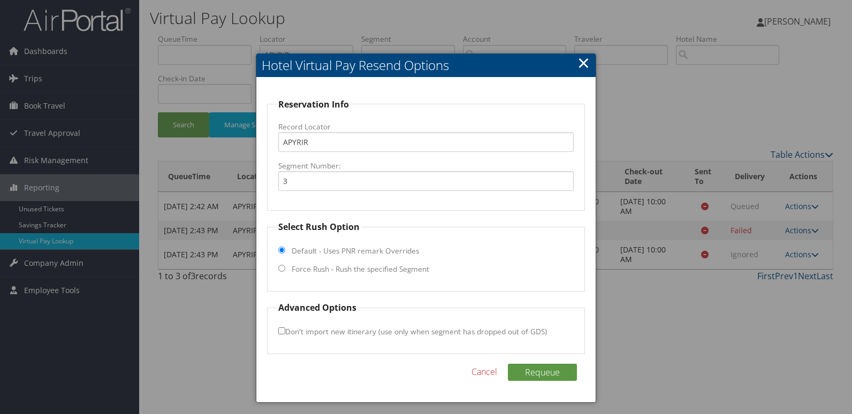
click at [580, 63] on link "×" at bounding box center [583, 62] width 12 height 21
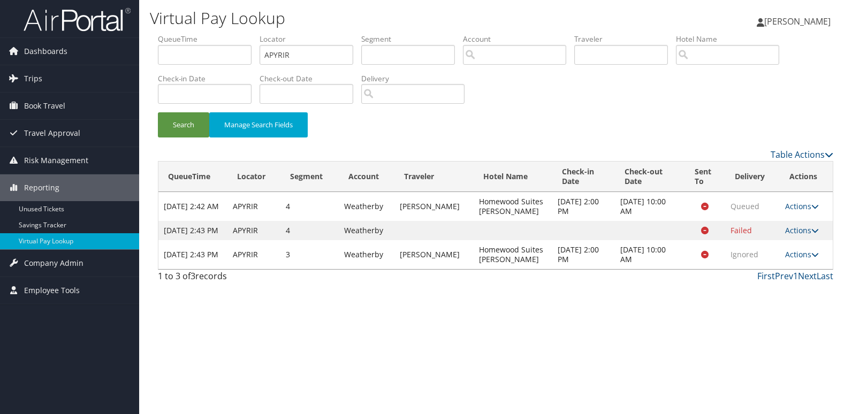
click at [810, 259] on link "Actions" at bounding box center [802, 254] width 34 height 10
drag, startPoint x: 782, startPoint y: 292, endPoint x: 773, endPoint y: 295, distance: 9.6
click at [782, 292] on link "Logs" at bounding box center [780, 298] width 67 height 18
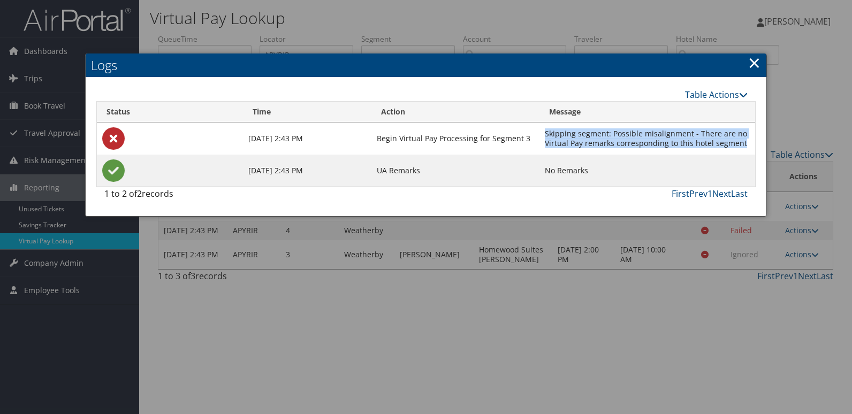
drag, startPoint x: 544, startPoint y: 131, endPoint x: 747, endPoint y: 143, distance: 203.6
click at [747, 143] on td "Skipping segment: Possible misalignment - There are no Virtual Pay remarks corr…" at bounding box center [647, 139] width 216 height 32
copy td "Skipping segment: Possible misalignment - There are no Virtual Pay remarks corr…"
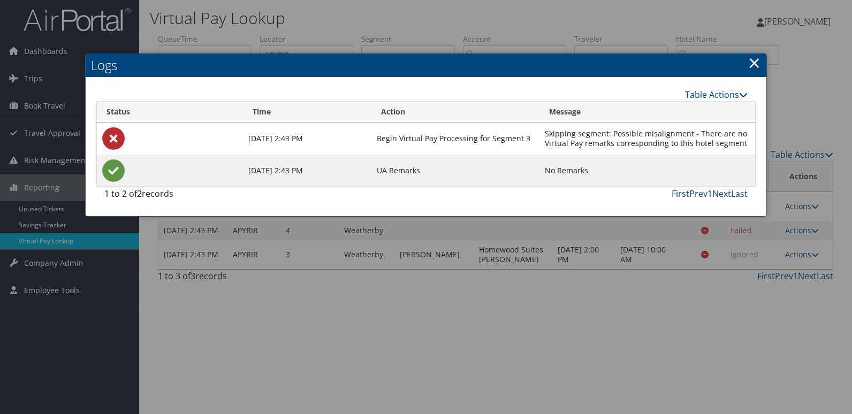
click at [752, 66] on link "×" at bounding box center [754, 62] width 12 height 21
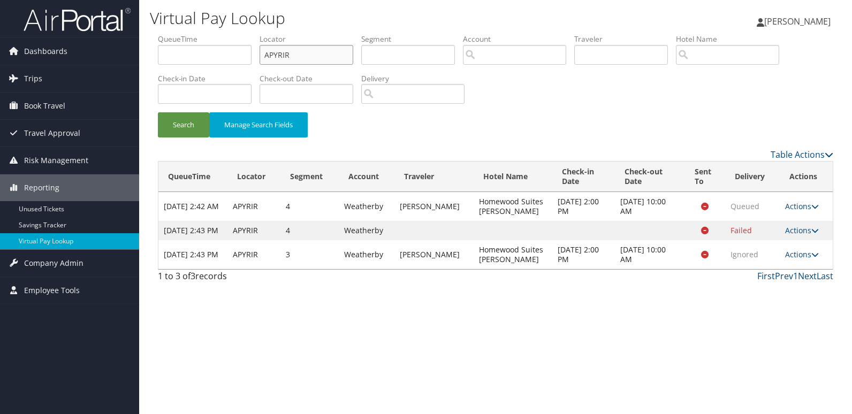
drag, startPoint x: 305, startPoint y: 58, endPoint x: 163, endPoint y: 89, distance: 145.8
click at [164, 34] on ul "QueueTime Locator APYRIR Segment Account Traveler Hotel Name Check-in Date Chec…" at bounding box center [495, 34] width 675 height 0
paste input "EHSCGH"
type input "EHSCGH"
click at [182, 135] on button "Search" at bounding box center [183, 124] width 51 height 25
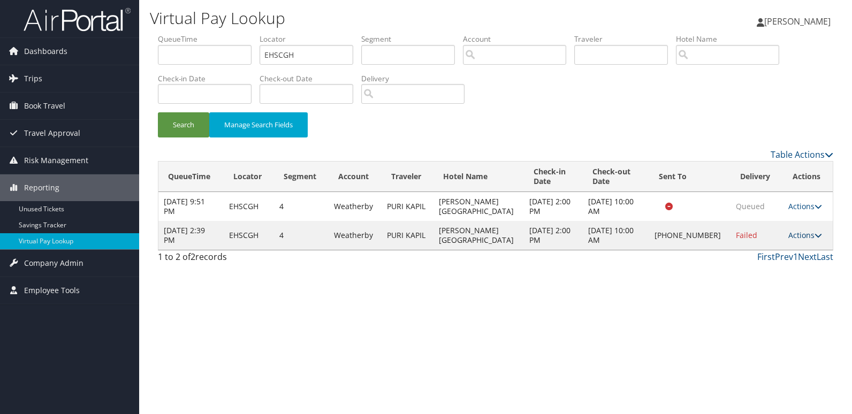
click at [814, 237] on icon at bounding box center [817, 235] width 7 height 7
drag, startPoint x: 751, startPoint y: 279, endPoint x: 626, endPoint y: 271, distance: 124.9
click at [750, 279] on link "Logs" at bounding box center [768, 274] width 91 height 18
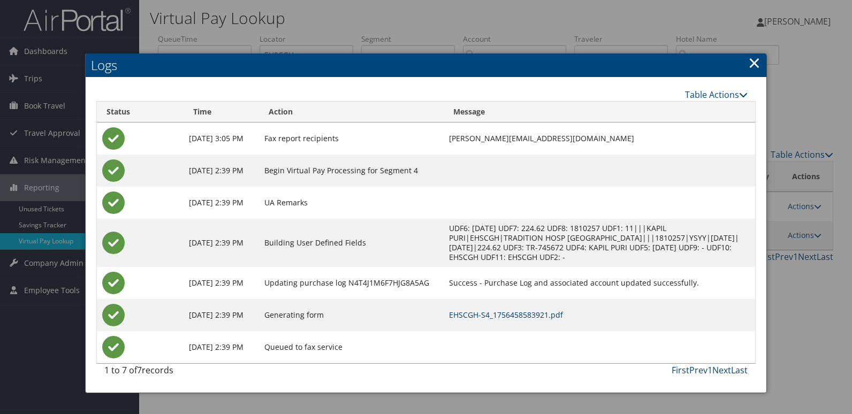
drag, startPoint x: 524, startPoint y: 316, endPoint x: 452, endPoint y: 317, distance: 72.2
click at [524, 316] on link "EHSCGH-S4_1756458583921.pdf" at bounding box center [506, 315] width 114 height 10
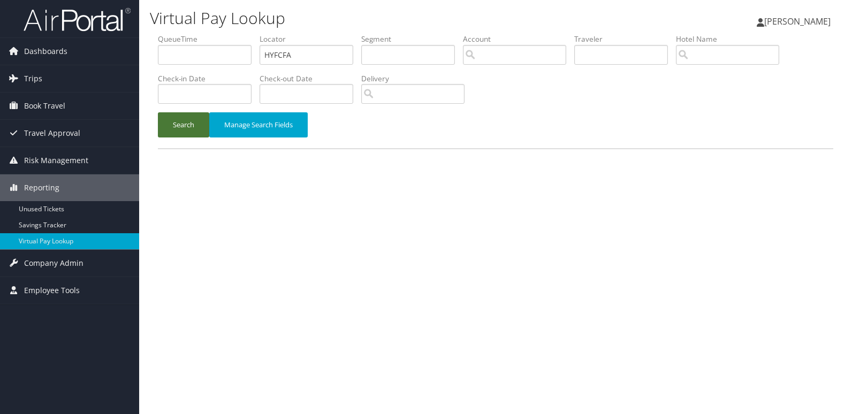
click at [172, 129] on button "Search" at bounding box center [183, 124] width 51 height 25
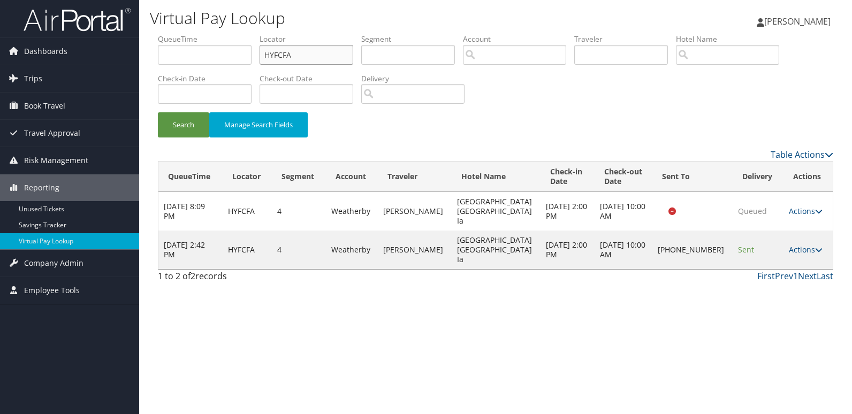
drag, startPoint x: 318, startPoint y: 51, endPoint x: 146, endPoint y: 80, distance: 174.7
click at [148, 71] on div "Virtual Pay Lookup [PERSON_NAME] [PERSON_NAME] My Settings Travel Agency Contac…" at bounding box center [495, 207] width 713 height 414
click at [175, 136] on button "Search" at bounding box center [183, 124] width 51 height 25
click at [796, 244] on link "Actions" at bounding box center [806, 249] width 34 height 10
click at [767, 265] on link "Logs" at bounding box center [768, 269] width 91 height 18
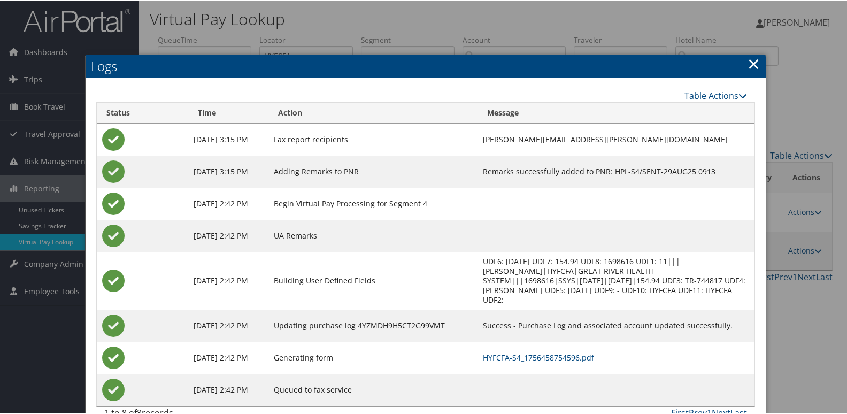
scroll to position [11, 0]
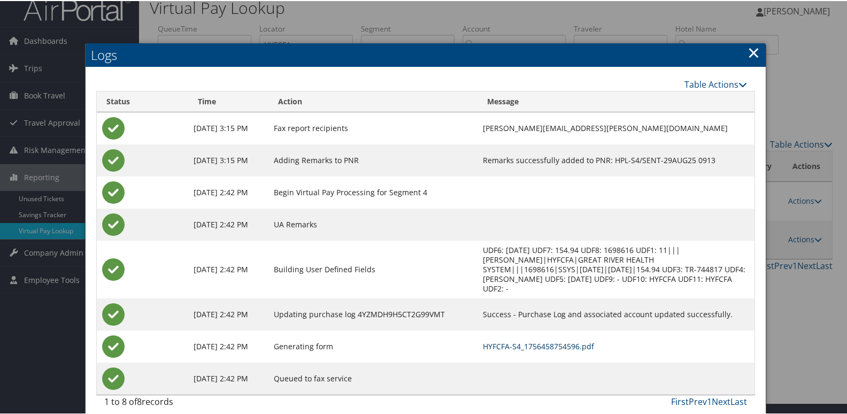
drag, startPoint x: 544, startPoint y: 335, endPoint x: 538, endPoint y: 338, distance: 6.8
click at [544, 340] on link "HYFCFA-S4_1756458754596.pdf" at bounding box center [538, 345] width 111 height 10
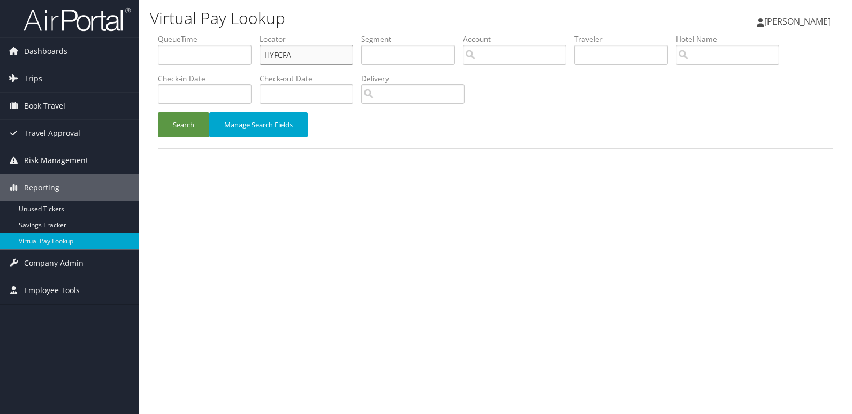
drag, startPoint x: 300, startPoint y: 56, endPoint x: 221, endPoint y: 60, distance: 78.3
click at [227, 34] on ul "QueueTime Locator HYFCFA Segment Account Traveler Hotel Name Check-in Date Chec…" at bounding box center [495, 34] width 675 height 0
paste input "JCFWOC"
type input "JCFWOC"
click at [194, 123] on button "Search" at bounding box center [183, 124] width 51 height 25
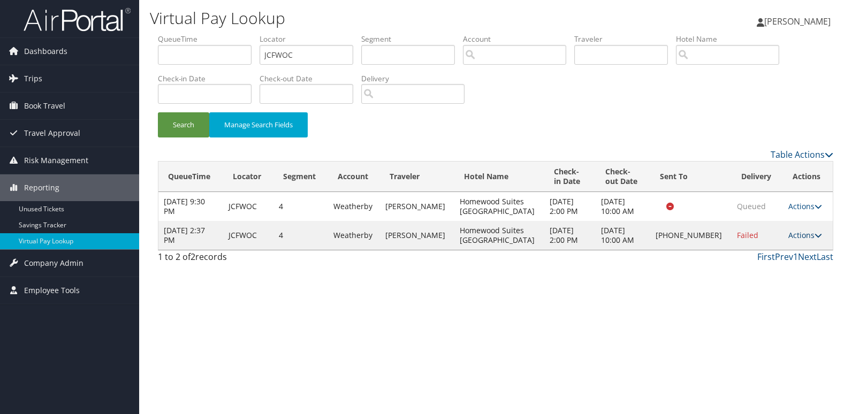
click at [814, 238] on icon at bounding box center [817, 235] width 7 height 7
click at [776, 267] on link "Logs" at bounding box center [767, 269] width 91 height 18
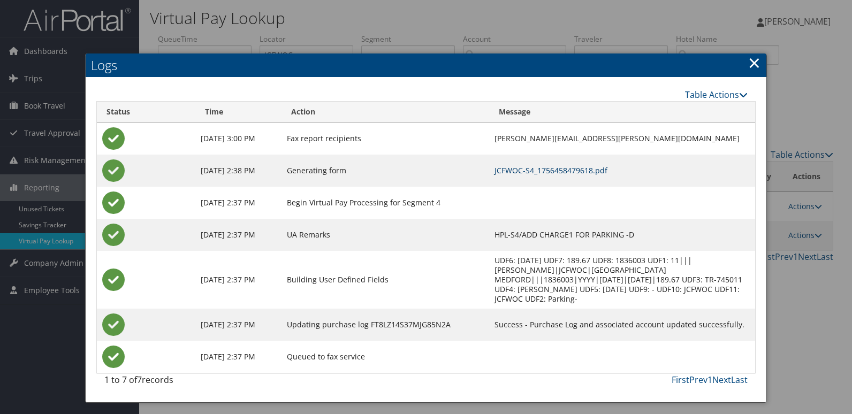
click at [519, 172] on link "JCFWOC-S4_1756458479618.pdf" at bounding box center [550, 170] width 113 height 10
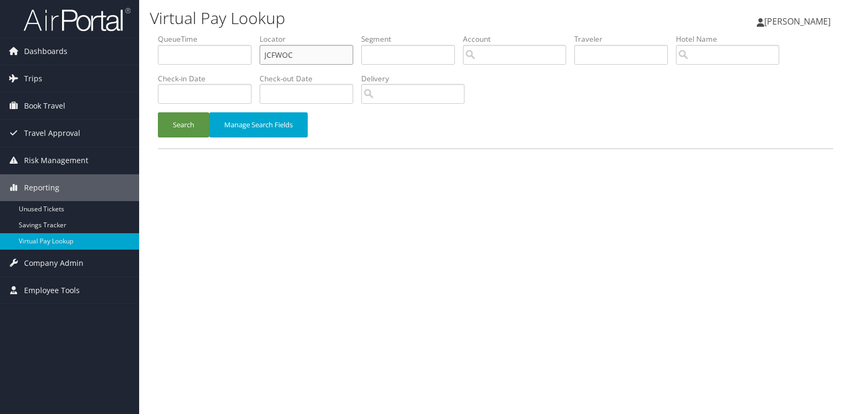
drag, startPoint x: 315, startPoint y: 49, endPoint x: 194, endPoint y: 78, distance: 123.7
click at [194, 34] on ul "QueueTime Locator JCFWOC Segment Account Traveler Hotel Name Check-in Date Chec…" at bounding box center [495, 34] width 675 height 0
paste input "NXPFKA"
type input "NXPFKA"
click at [186, 124] on button "Search" at bounding box center [183, 124] width 51 height 25
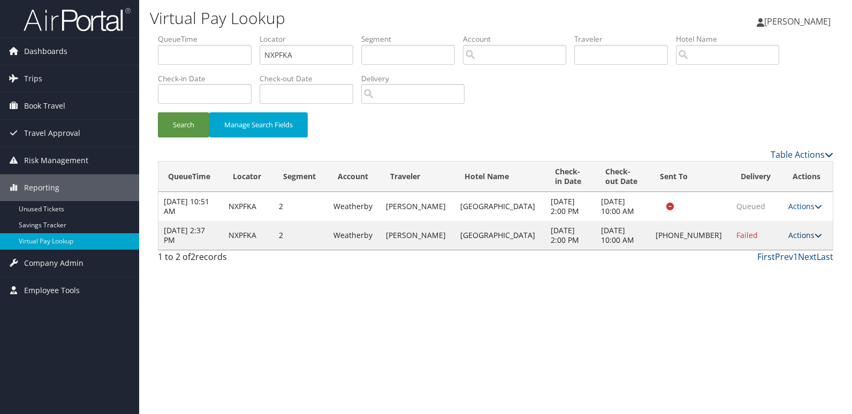
click at [803, 238] on link "Actions" at bounding box center [805, 235] width 34 height 10
click at [763, 274] on link "Logs" at bounding box center [767, 269] width 91 height 18
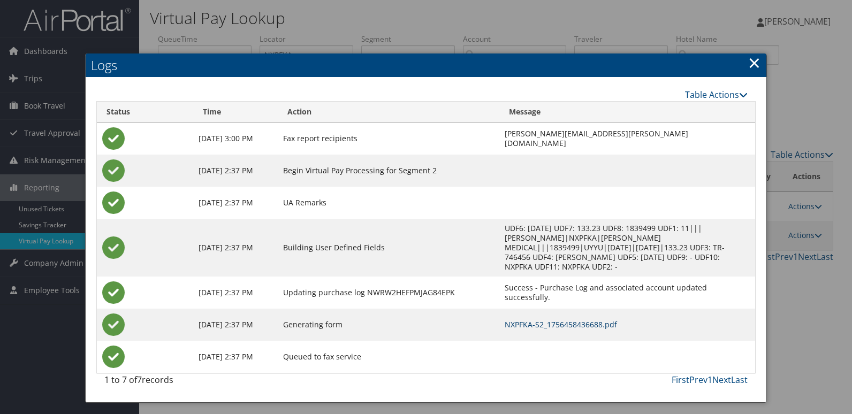
click at [572, 319] on link "NXPFKA-S2_1756458436688.pdf" at bounding box center [560, 324] width 112 height 10
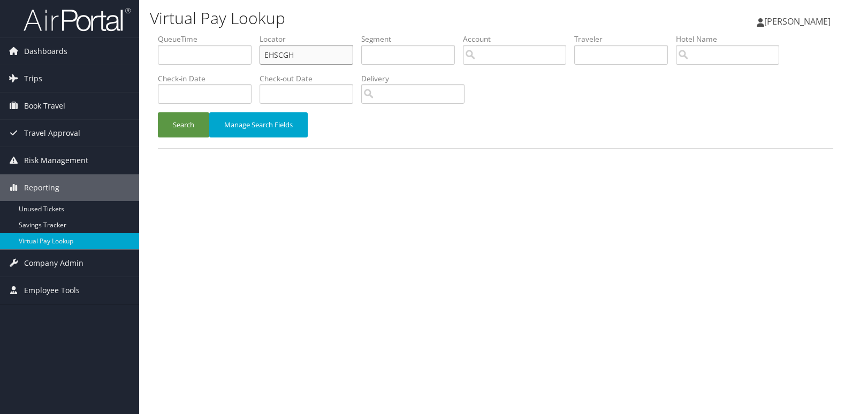
click at [240, 34] on ul "QueueTime Locator EHSCGH Segment Account Traveler Hotel Name Check-in Date Chec…" at bounding box center [495, 34] width 675 height 0
paste input "[DEMOGRAPHIC_DATA]"
type input "[DEMOGRAPHIC_DATA]"
click at [193, 120] on button "Search" at bounding box center [183, 124] width 51 height 25
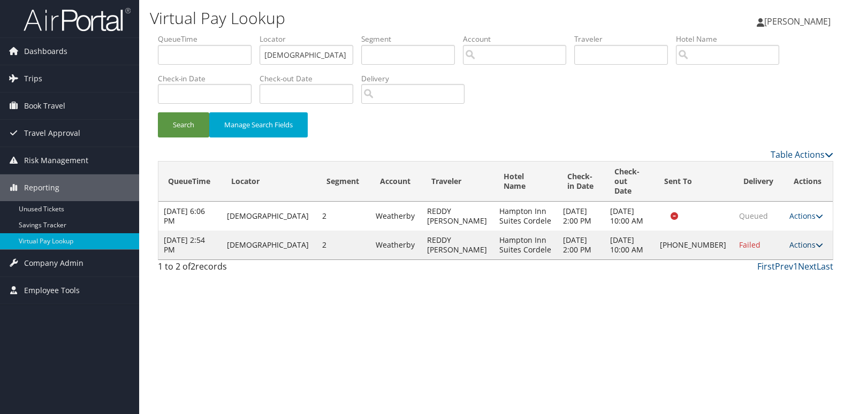
click at [799, 240] on link "Actions" at bounding box center [806, 245] width 34 height 10
click at [749, 270] on link "Logs" at bounding box center [767, 269] width 91 height 18
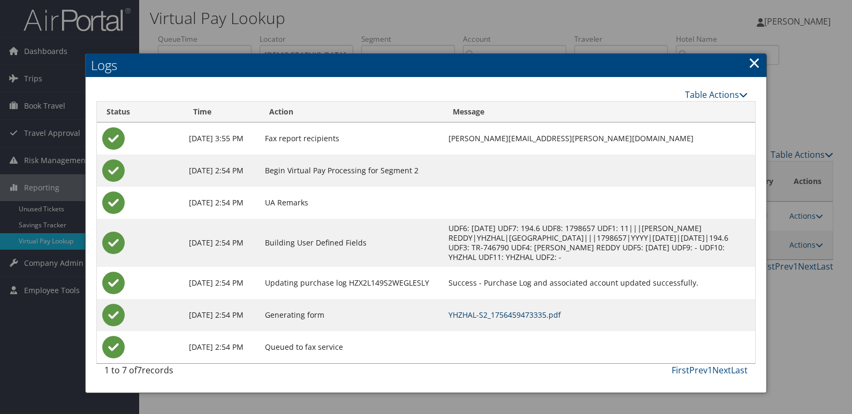
click at [524, 313] on link "YHZHAL-S2_1756459473335.pdf" at bounding box center [504, 315] width 112 height 10
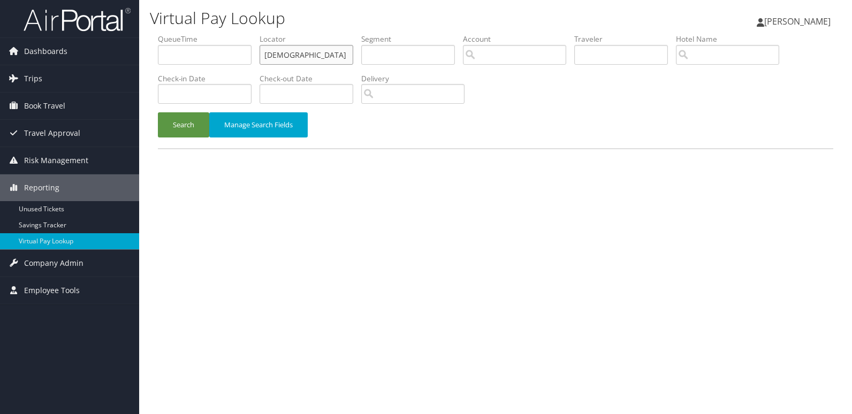
drag, startPoint x: 166, startPoint y: 73, endPoint x: 143, endPoint y: 75, distance: 23.1
click at [143, 75] on div "Virtual Pay Lookup [PERSON_NAME] [PERSON_NAME] My Settings Travel Agency Contac…" at bounding box center [495, 207] width 713 height 414
paste input "NBXUXF"
type input "NBXUXF"
click at [168, 129] on button "Search" at bounding box center [183, 124] width 51 height 25
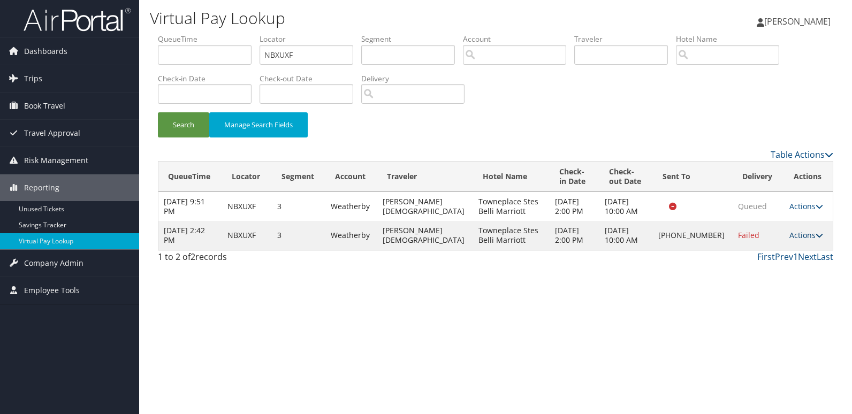
click at [808, 237] on link "Actions" at bounding box center [806, 235] width 34 height 10
click at [753, 271] on link "Logs" at bounding box center [767, 269] width 91 height 18
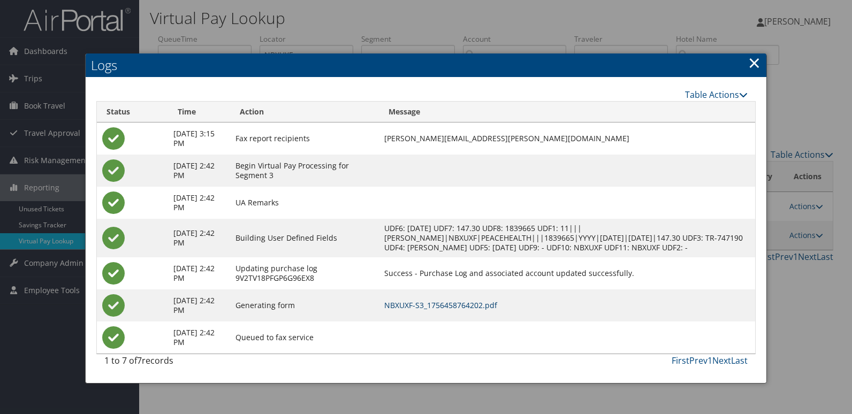
click at [451, 305] on link "NBXUXF-S3_1756458764202.pdf" at bounding box center [440, 305] width 113 height 10
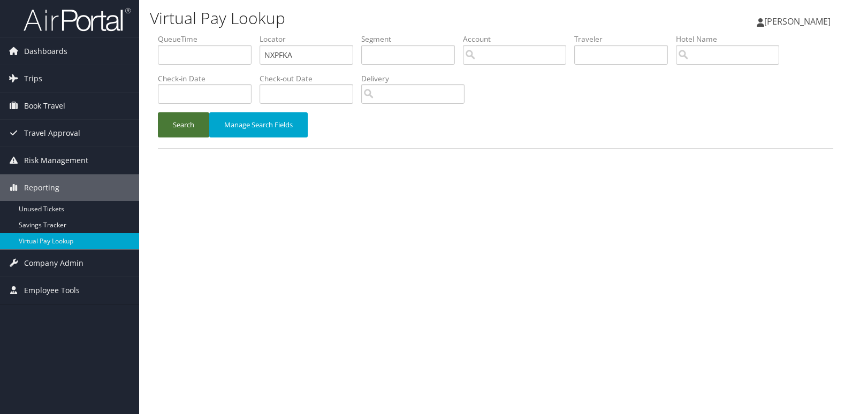
click at [180, 118] on button "Search" at bounding box center [183, 124] width 51 height 25
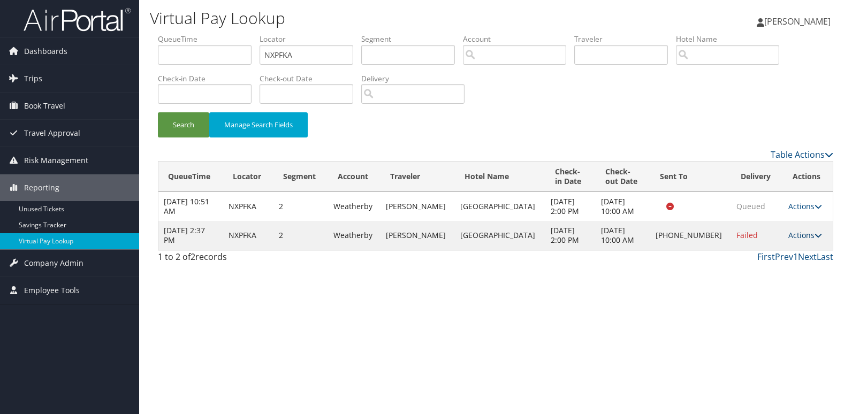
click at [807, 234] on link "Actions" at bounding box center [805, 235] width 34 height 10
click at [772, 256] on link "Resend" at bounding box center [767, 251] width 91 height 18
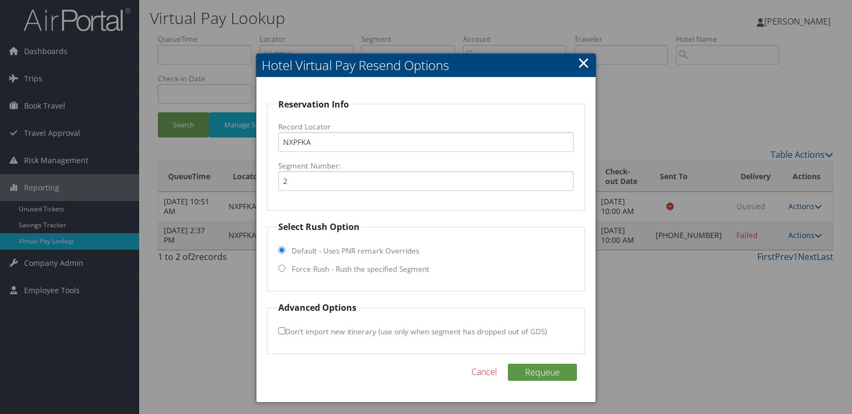
click at [332, 263] on fieldset "Select Rush Option Default - Uses PNR remark Overrides Force Rush - Rush the sp…" at bounding box center [426, 255] width 318 height 71
click at [316, 272] on label "Force Rush - Rush the specified Segment" at bounding box center [360, 269] width 137 height 11
click at [285, 272] on input "Force Rush - Rush the specified Segment" at bounding box center [281, 268] width 7 height 7
radio input "true"
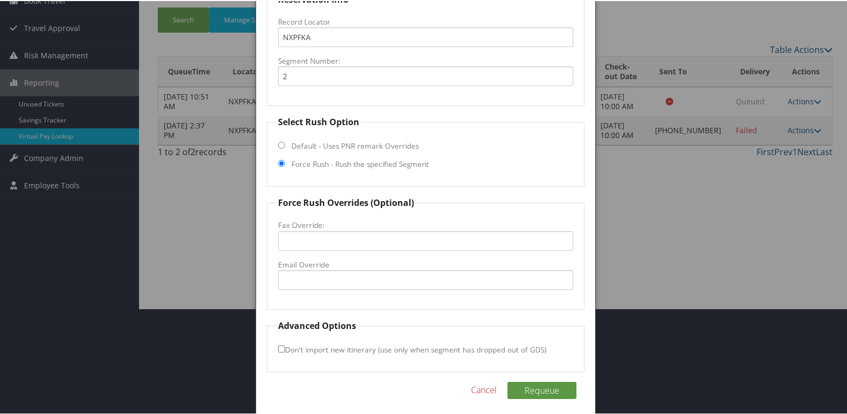
scroll to position [112, 0]
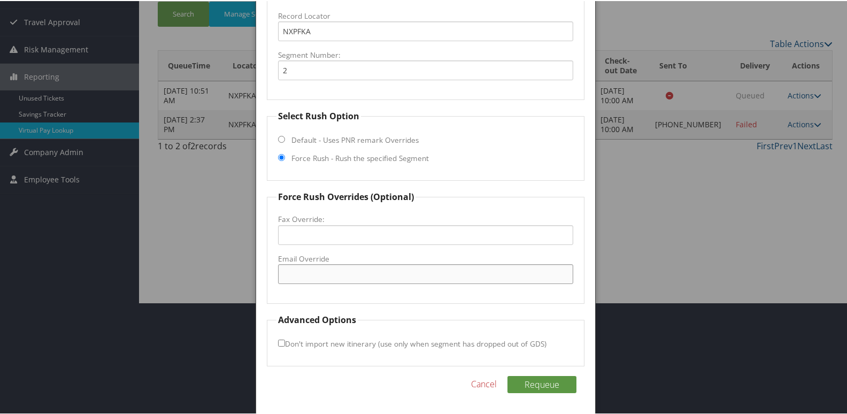
click at [301, 265] on input "Email Override" at bounding box center [426, 273] width 296 height 20
type input "fd.windsor@edgewatergrpllc.com"
click at [280, 345] on input "Don't import new itinerary (use only when segment has dropped out of GDS)" at bounding box center [281, 342] width 7 height 7
checkbox input "true"
click at [560, 388] on button "Requeue" at bounding box center [542, 383] width 69 height 17
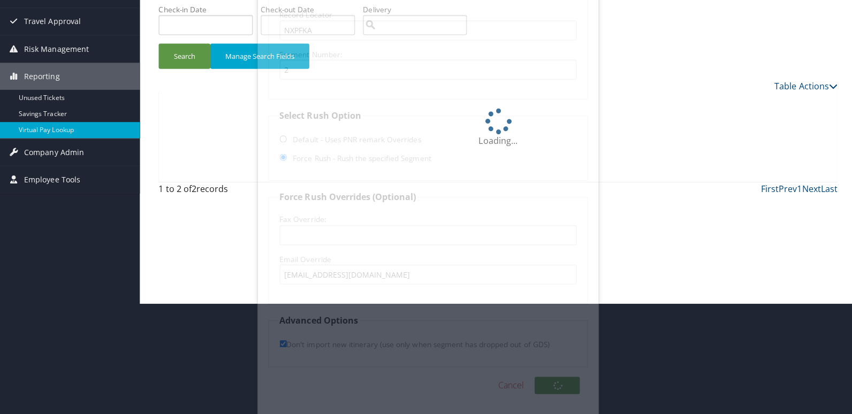
scroll to position [0, 0]
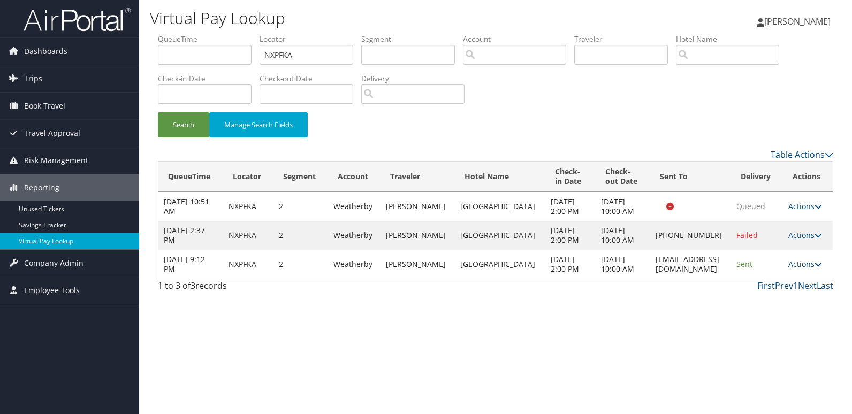
drag, startPoint x: 812, startPoint y: 288, endPoint x: 806, endPoint y: 293, distance: 7.7
click at [813, 269] on link "Actions" at bounding box center [805, 264] width 34 height 10
click at [777, 313] on link "Logs" at bounding box center [787, 322] width 67 height 18
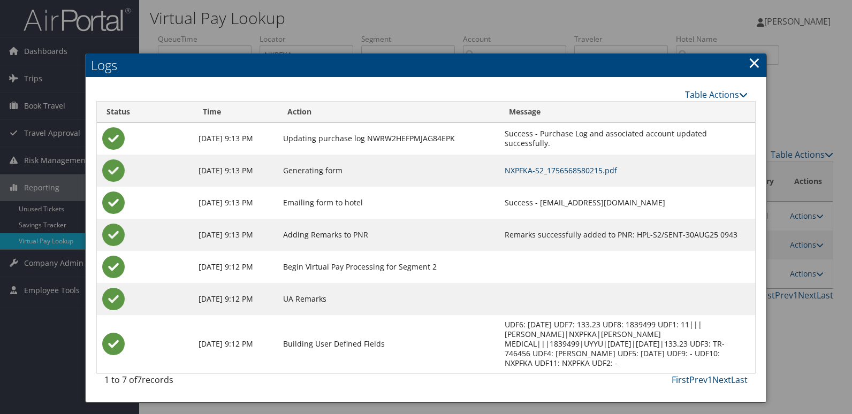
click at [535, 172] on link "NXPFKA-S2_1756568580215.pdf" at bounding box center [560, 170] width 112 height 10
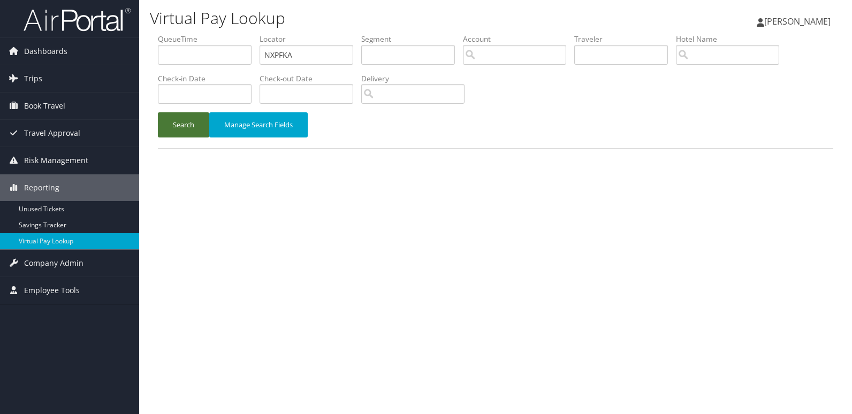
click at [162, 129] on button "Search" at bounding box center [183, 124] width 51 height 25
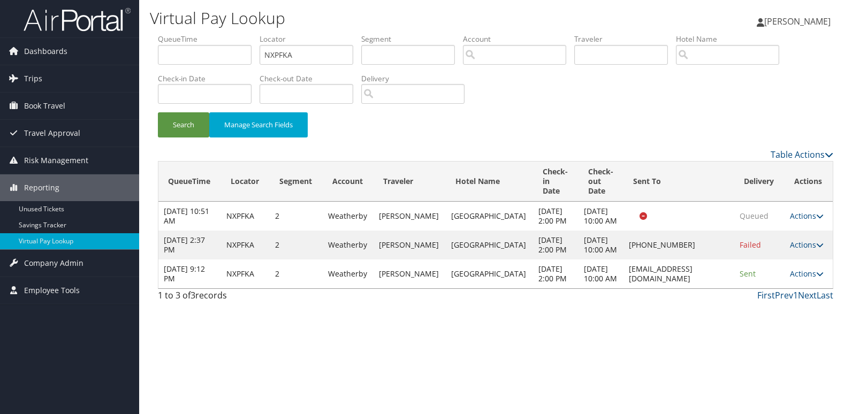
drag, startPoint x: 593, startPoint y: 322, endPoint x: 712, endPoint y: 318, distance: 119.3
click at [712, 288] on td "fd.windsor@edgewatergrpllc.com" at bounding box center [678, 273] width 111 height 29
copy td "fd.windsor@edgewatergrpllc.com"
click at [664, 288] on td "fd.windsor@edgewatergrpllc.com" at bounding box center [678, 273] width 111 height 29
click at [726, 288] on td "fd.windsor@edgewatergrpllc.com" at bounding box center [678, 273] width 111 height 29
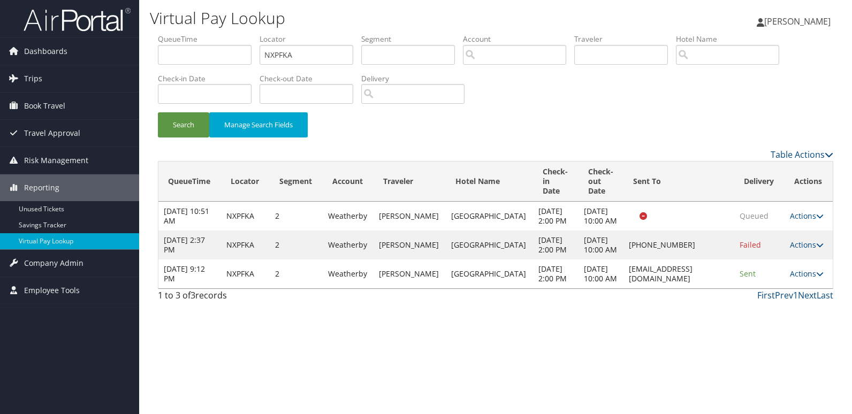
click at [680, 372] on div "Virtual Pay Lookup Luke Perry Luke Perry My Settings Travel Agency Contacts Vie…" at bounding box center [495, 207] width 713 height 414
drag, startPoint x: 594, startPoint y: 321, endPoint x: 712, endPoint y: 330, distance: 118.5
click at [712, 288] on td "fd.windsor@edgewatergrpllc.com" at bounding box center [678, 273] width 111 height 29
copy td "fd.windsor@edgewatergrpllc.com"
click at [816, 278] on icon at bounding box center [819, 273] width 7 height 7
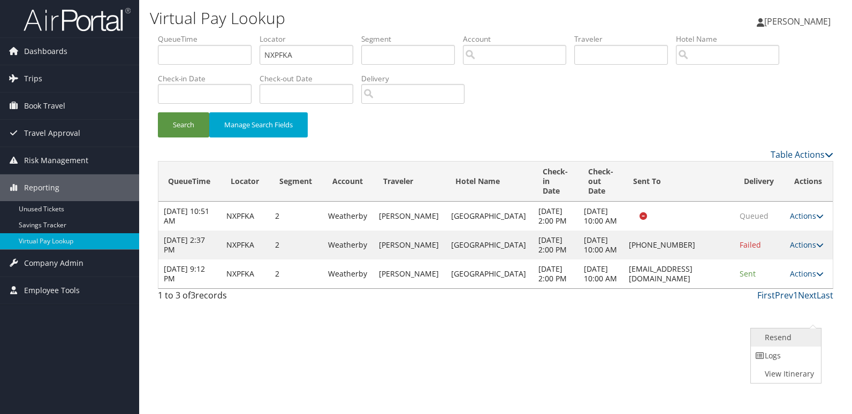
click at [779, 340] on link "Resend" at bounding box center [784, 337] width 67 height 18
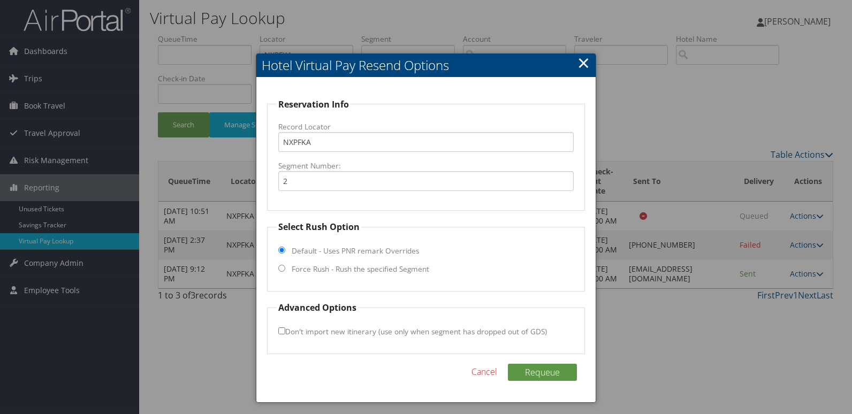
click at [584, 65] on link "×" at bounding box center [583, 62] width 12 height 21
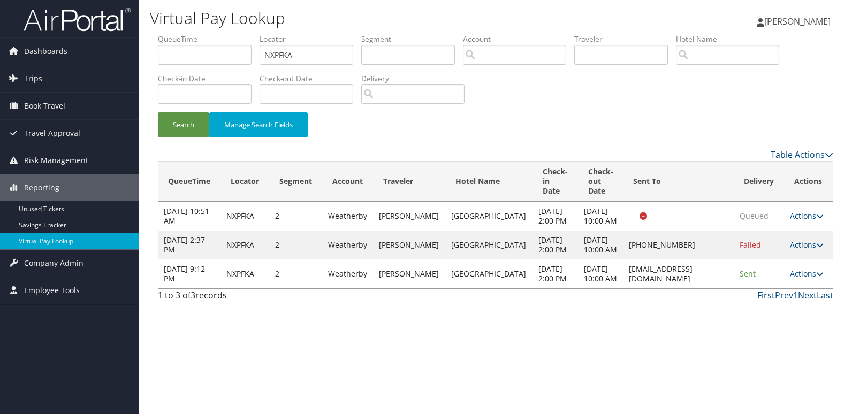
drag, startPoint x: 591, startPoint y: 322, endPoint x: 709, endPoint y: 319, distance: 118.3
click at [709, 288] on td "fd.windsor@edgewatergrpllc.com" at bounding box center [678, 273] width 111 height 29
copy td "fd.windsor@edgewatergrpllc.com"
click at [800, 279] on link "Actions" at bounding box center [807, 274] width 34 height 10
click at [787, 336] on link "Resend" at bounding box center [784, 337] width 67 height 18
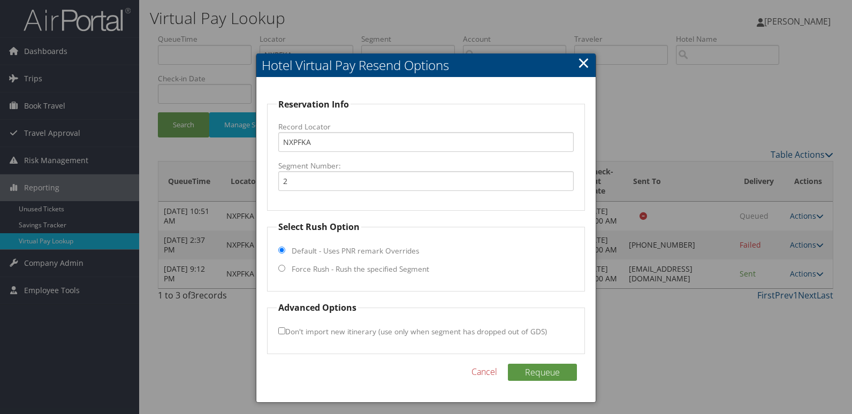
click at [578, 62] on link "×" at bounding box center [583, 62] width 12 height 21
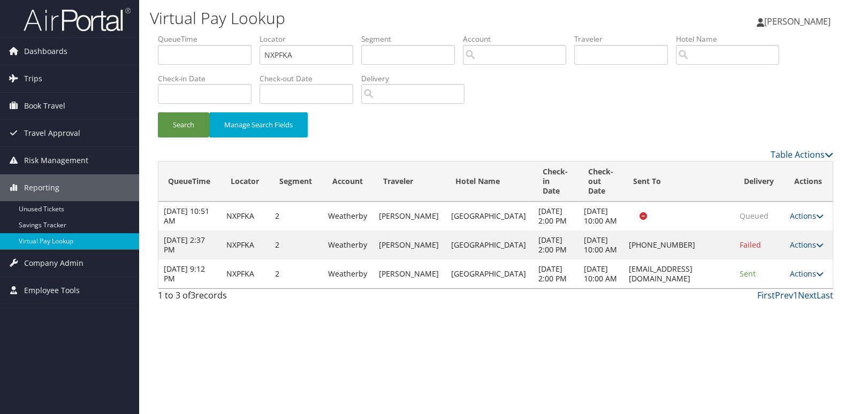
click at [807, 279] on link "Actions" at bounding box center [807, 274] width 34 height 10
click at [774, 350] on link "Logs" at bounding box center [784, 356] width 67 height 18
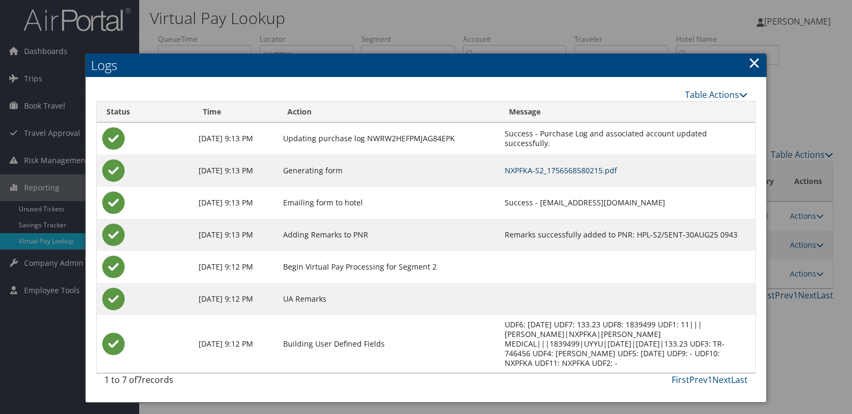
click at [547, 173] on link "NXPFKA-S2_1756568580215.pdf" at bounding box center [560, 170] width 112 height 10
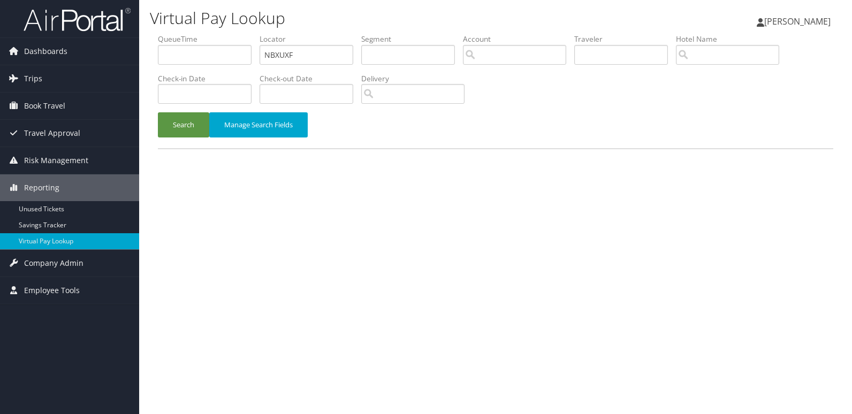
click at [195, 34] on ul "QueueTime Locator NBXUXF Segment Account Traveler Hotel Name Check-in Date Chec…" at bounding box center [495, 34] width 675 height 0
click at [165, 136] on button "Search" at bounding box center [183, 124] width 51 height 25
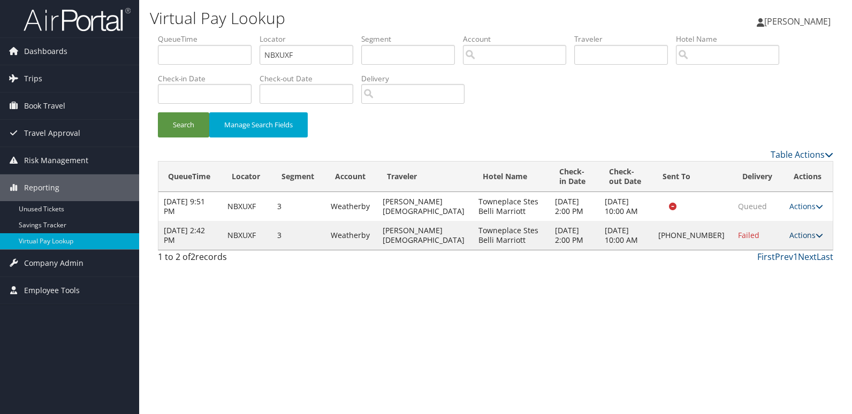
click at [801, 236] on link "Actions" at bounding box center [806, 235] width 34 height 10
click at [760, 271] on link "Logs" at bounding box center [767, 269] width 91 height 18
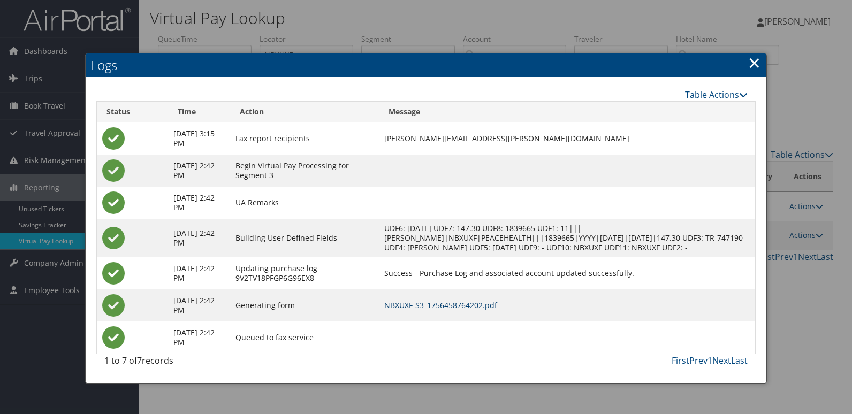
click at [463, 305] on link "NBXUXF-S3_1756458764202.pdf" at bounding box center [440, 305] width 113 height 10
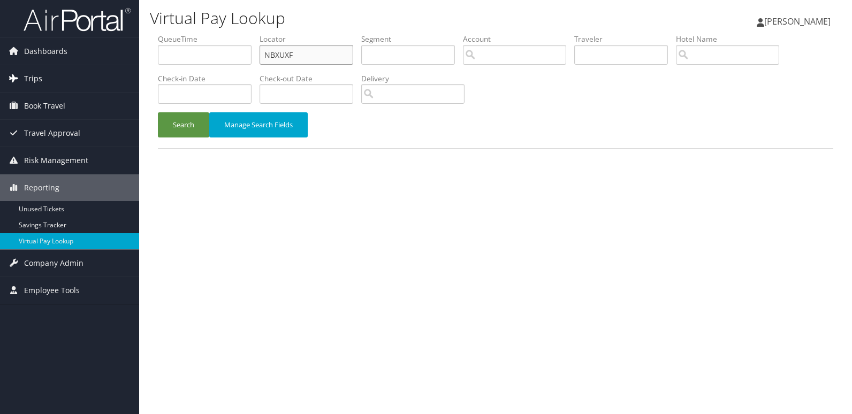
drag, startPoint x: 315, startPoint y: 53, endPoint x: 22, endPoint y: 89, distance: 294.9
click at [22, 89] on div "Dashboards AirPortal 360™ (Manager) My Travel Dashboard Trips Airtinerary® Look…" at bounding box center [426, 207] width 852 height 414
paste input "QPSUKS"
type input "QPSUKS"
drag, startPoint x: 165, startPoint y: 119, endPoint x: 159, endPoint y: 124, distance: 7.2
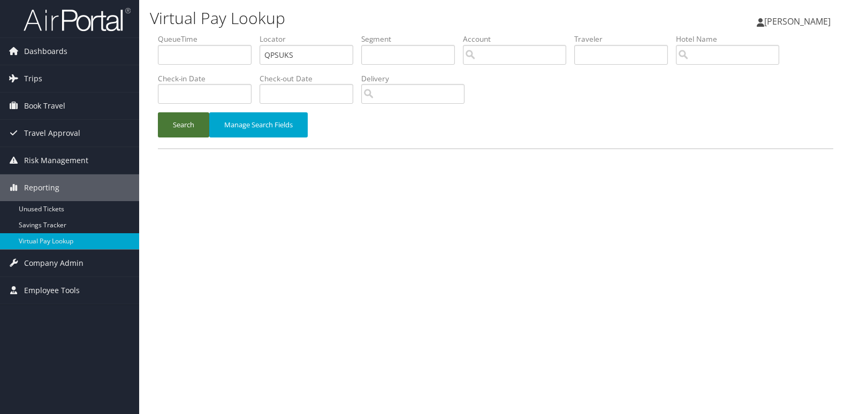
click at [165, 119] on button "Search" at bounding box center [183, 124] width 51 height 25
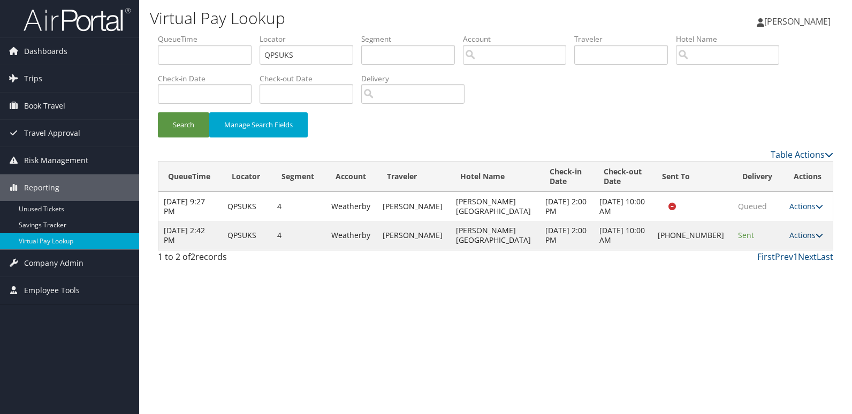
click at [815, 232] on icon at bounding box center [818, 235] width 7 height 7
click at [764, 267] on link "Logs" at bounding box center [768, 269] width 91 height 18
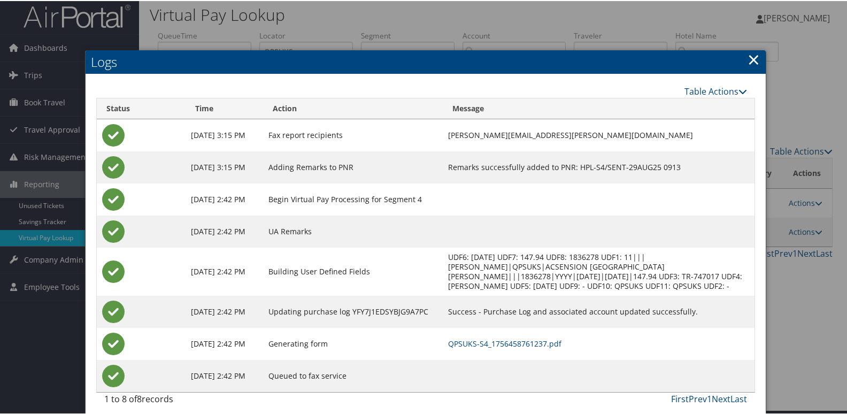
scroll to position [11, 0]
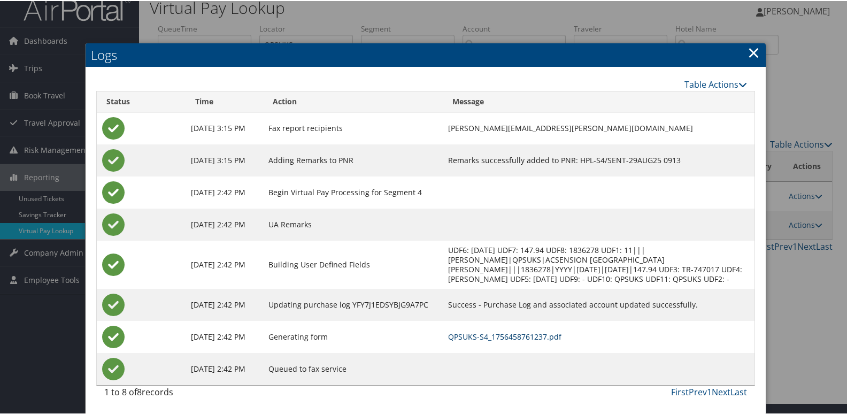
click at [544, 338] on link "QPSUKS-S4_1756458761237.pdf" at bounding box center [504, 336] width 113 height 10
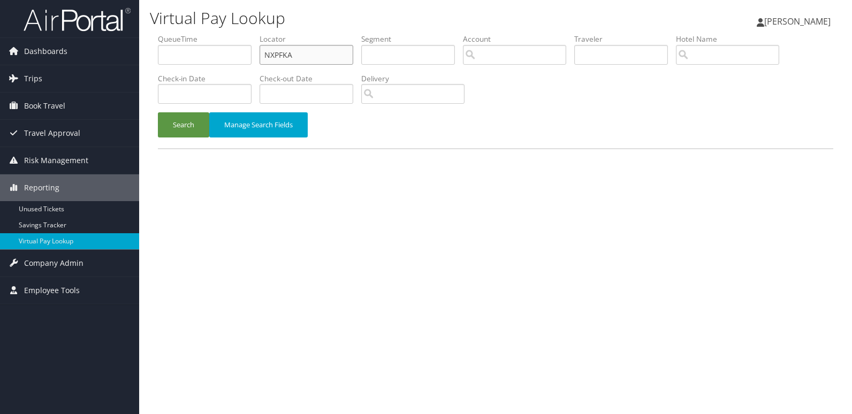
drag, startPoint x: 241, startPoint y: 67, endPoint x: 227, endPoint y: 66, distance: 14.5
click at [228, 34] on ul "QueueTime Locator NXPFKA Segment Account Traveler Hotel Name Check-in Date Chec…" at bounding box center [495, 34] width 675 height 0
paste input "BXUXF"
type input "NBXUXF"
click at [188, 124] on button "Search" at bounding box center [183, 124] width 51 height 25
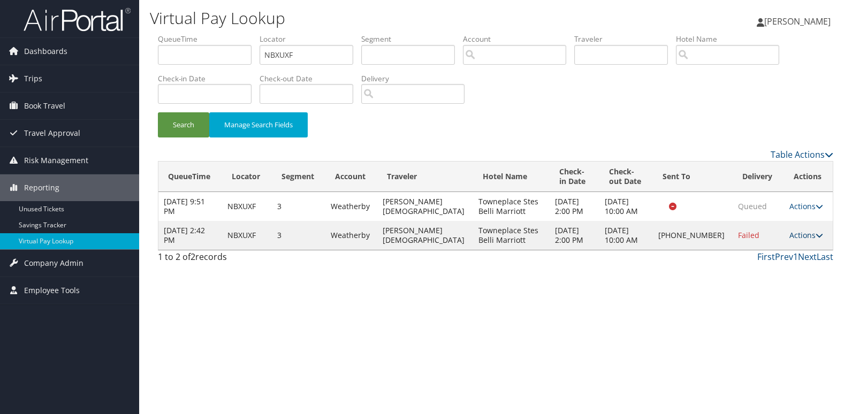
click at [809, 230] on link "Actions" at bounding box center [806, 235] width 34 height 10
click at [737, 273] on link "Logs" at bounding box center [767, 269] width 91 height 18
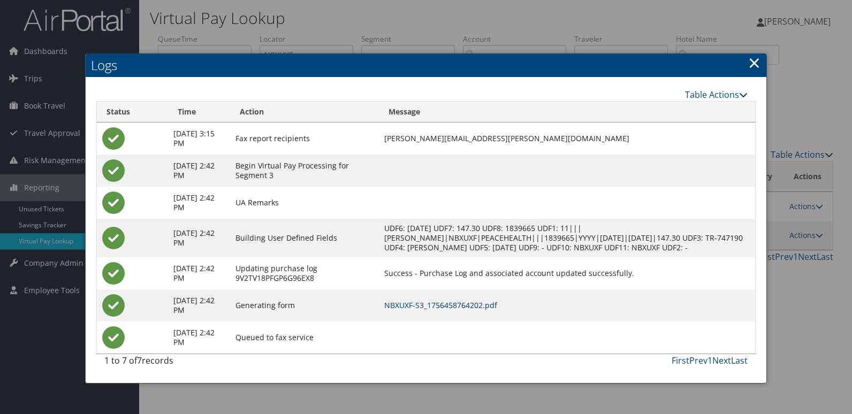
click at [459, 309] on link "NBXUXF-S3_1756458764202.pdf" at bounding box center [440, 305] width 113 height 10
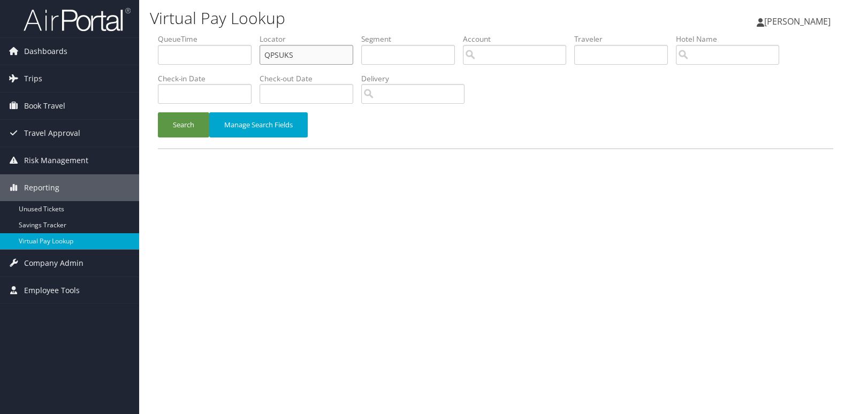
drag, startPoint x: 307, startPoint y: 58, endPoint x: 169, endPoint y: 77, distance: 139.3
click at [184, 34] on ul "QueueTime Locator QPSUKS Segment Account Traveler Hotel Name Check-in Date Chec…" at bounding box center [495, 34] width 675 height 0
paste input "IYQGOR"
type input "IYQGOR"
click at [176, 122] on button "Search" at bounding box center [183, 124] width 51 height 25
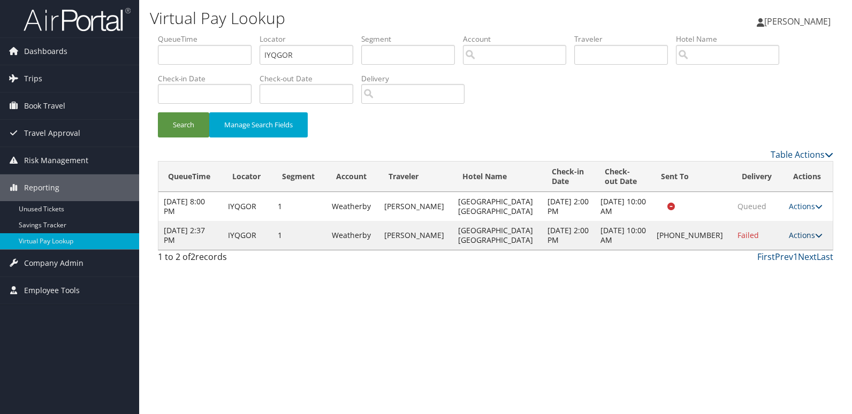
click at [815, 238] on icon at bounding box center [818, 235] width 7 height 7
click at [755, 273] on link "Logs" at bounding box center [768, 269] width 91 height 18
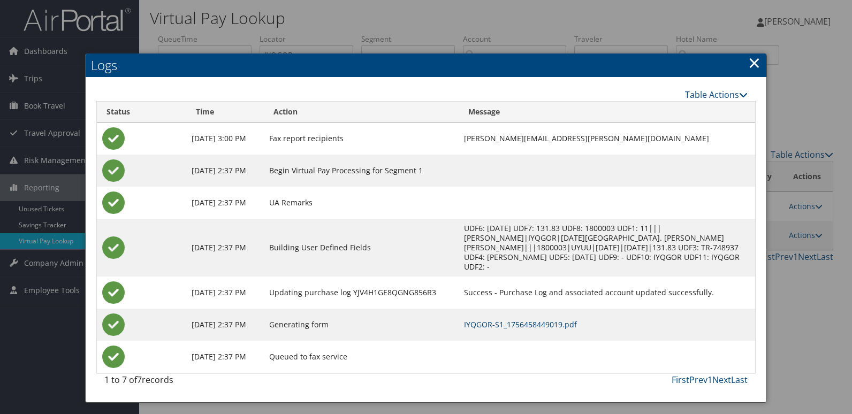
click at [484, 319] on link "IYQGOR-S1_1756458449019.pdf" at bounding box center [520, 324] width 113 height 10
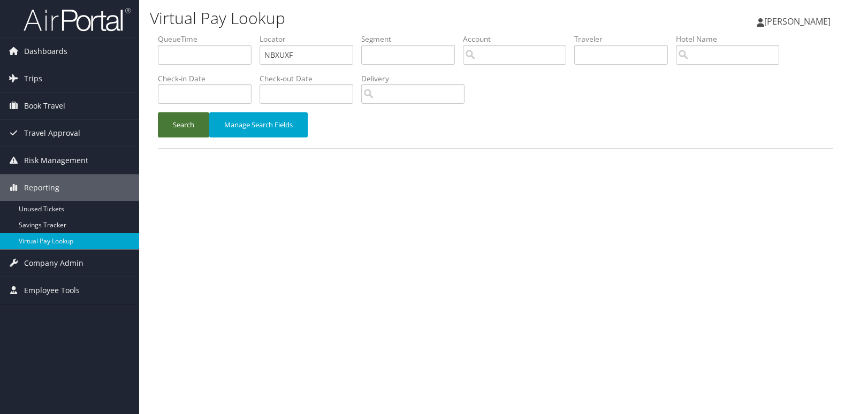
drag, startPoint x: 187, startPoint y: 124, endPoint x: 216, endPoint y: 139, distance: 33.0
click at [186, 125] on button "Search" at bounding box center [183, 124] width 51 height 25
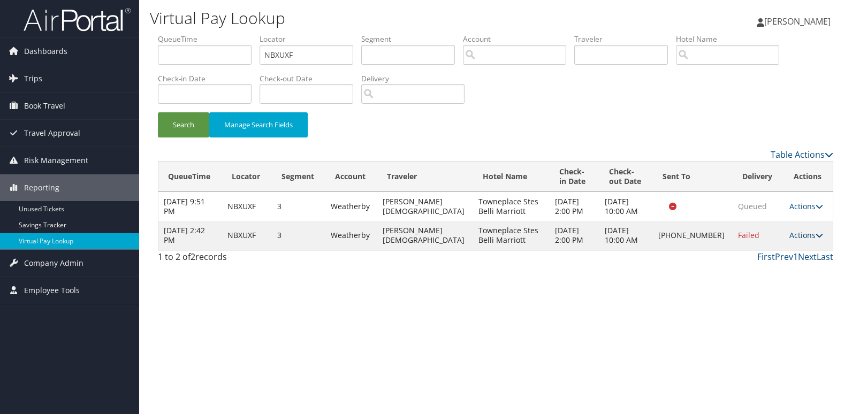
click at [793, 236] on link "Actions" at bounding box center [806, 235] width 34 height 10
click at [755, 252] on link "Resend" at bounding box center [767, 251] width 91 height 18
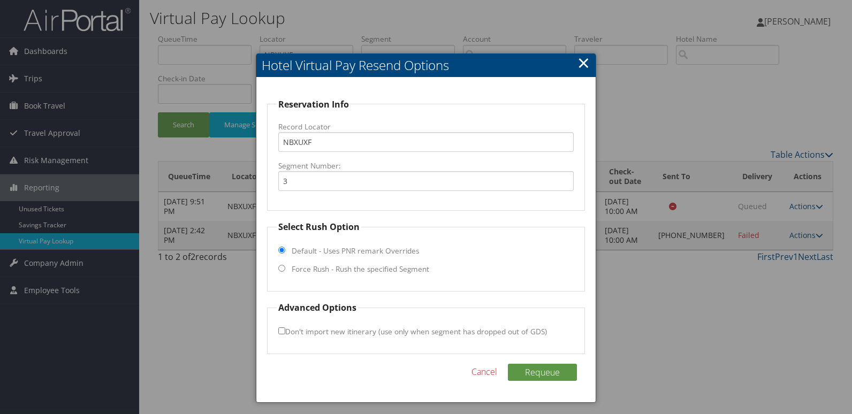
click at [347, 270] on label "Force Rush - Rush the specified Segment" at bounding box center [360, 269] width 137 height 11
click at [285, 270] on input "Force Rush - Rush the specified Segment" at bounding box center [281, 268] width 7 height 7
radio input "true"
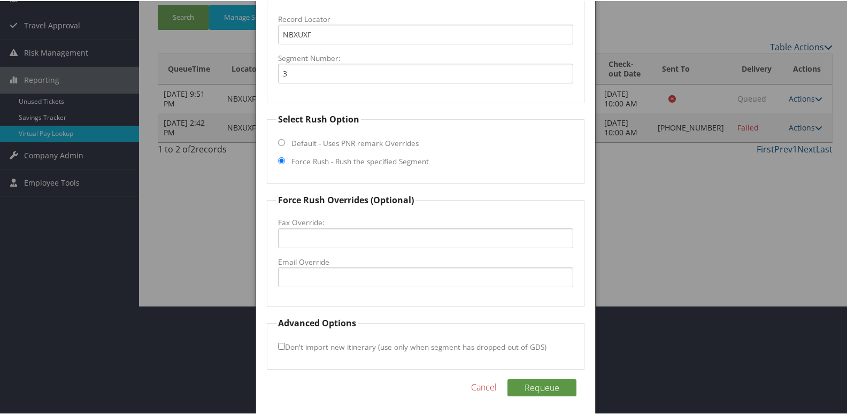
scroll to position [112, 0]
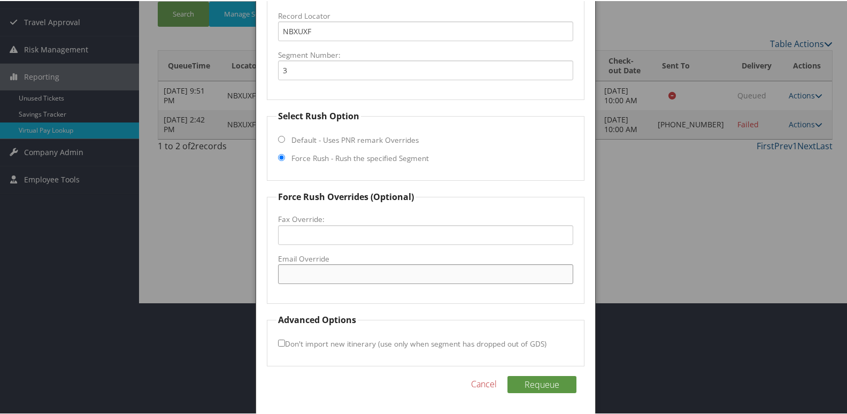
click at [311, 277] on input "Email Override" at bounding box center [426, 273] width 296 height 20
type input "becky.crawford@stayspringhill.com"
click at [282, 345] on input "Don't import new itinerary (use only when segment has dropped out of GDS)" at bounding box center [281, 342] width 7 height 7
checkbox input "true"
click at [522, 383] on button "Requeue" at bounding box center [542, 383] width 69 height 17
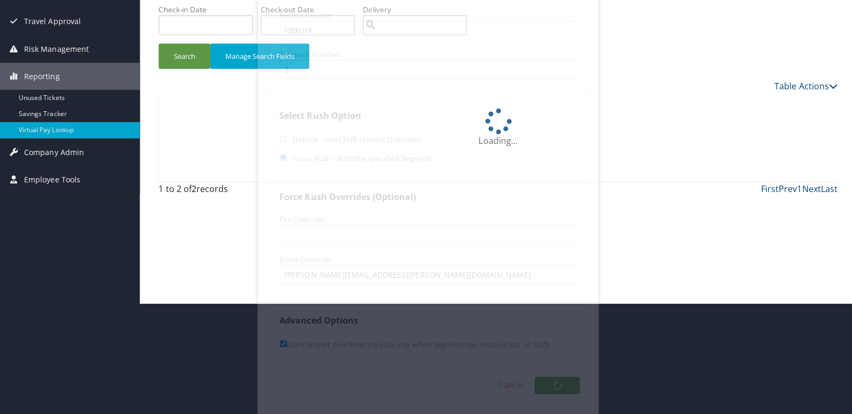
scroll to position [0, 0]
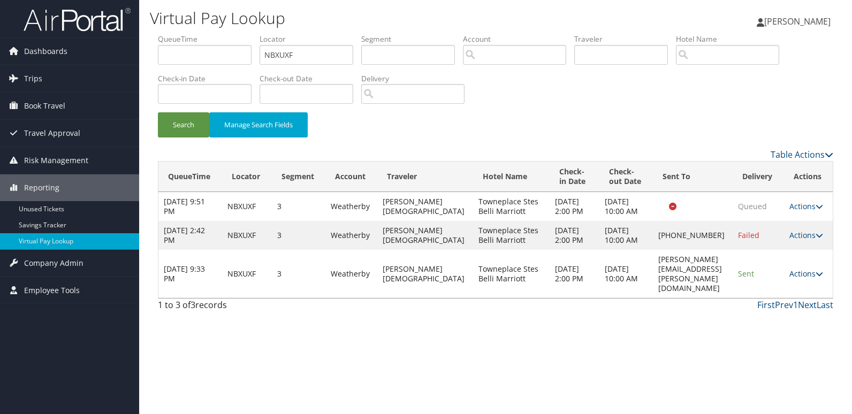
click at [799, 279] on link "Actions" at bounding box center [806, 274] width 34 height 10
click at [783, 320] on link "Logs" at bounding box center [787, 322] width 67 height 18
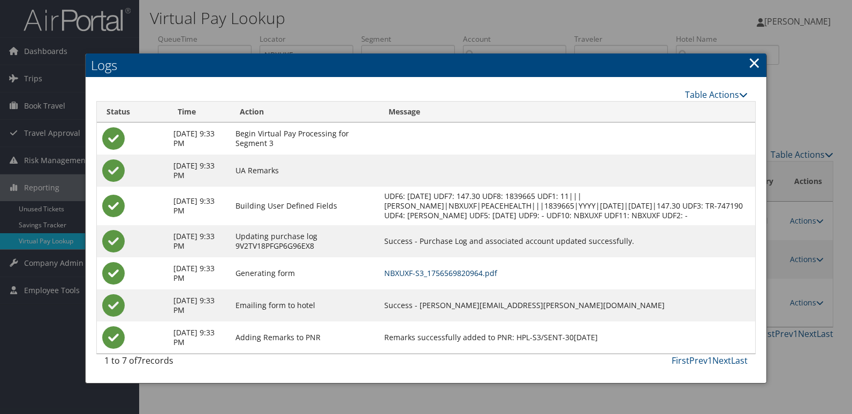
click at [453, 277] on link "NBXUXF-S3_1756569820964.pdf" at bounding box center [440, 273] width 113 height 10
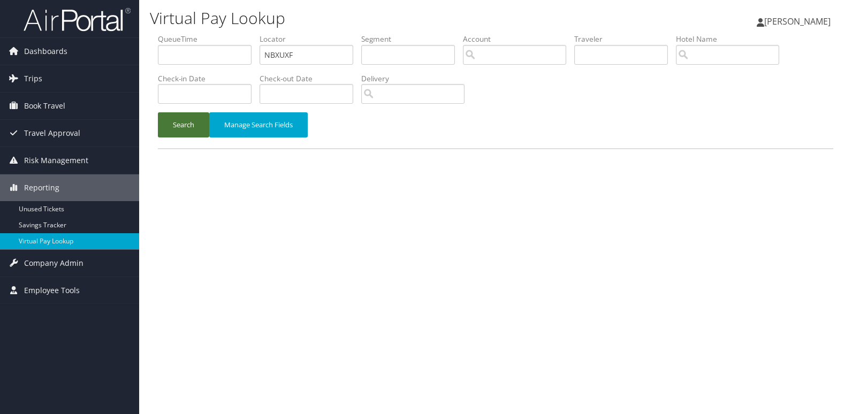
drag, startPoint x: 198, startPoint y: 127, endPoint x: 223, endPoint y: 147, distance: 31.6
click at [197, 128] on button "Search" at bounding box center [183, 124] width 51 height 25
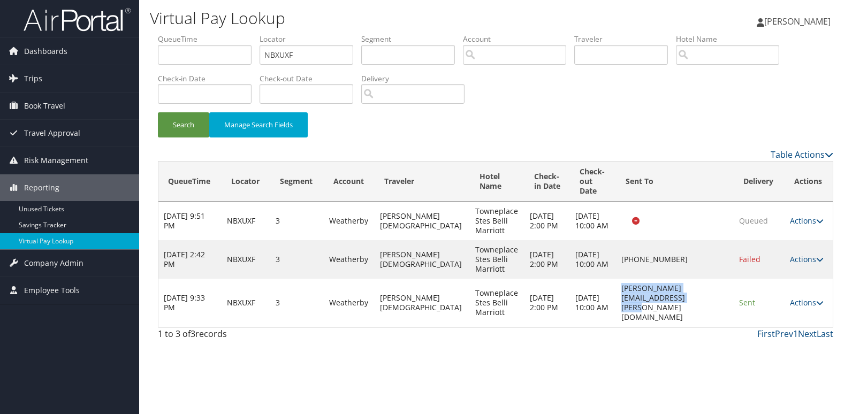
drag, startPoint x: 596, startPoint y: 297, endPoint x: 726, endPoint y: 301, distance: 130.0
click at [726, 301] on td "becky.crawford@stayspringhill.com" at bounding box center [675, 303] width 118 height 48
copy td "becky.crawford@stayspringhill.com"
click at [803, 298] on link "Actions" at bounding box center [807, 302] width 34 height 10
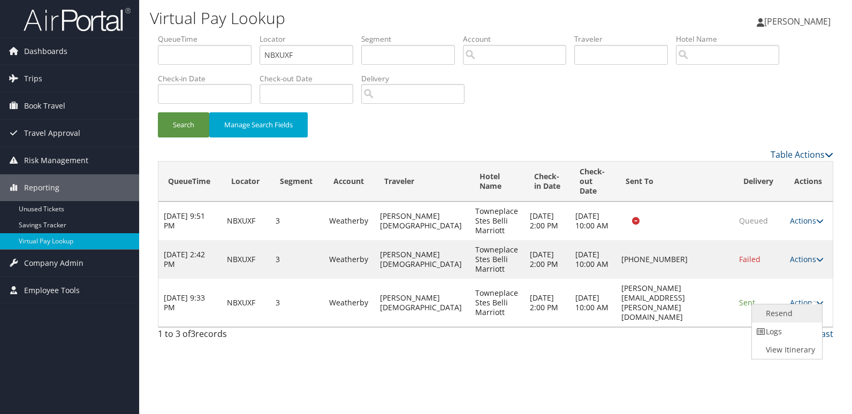
click at [779, 317] on link "Resend" at bounding box center [785, 313] width 67 height 18
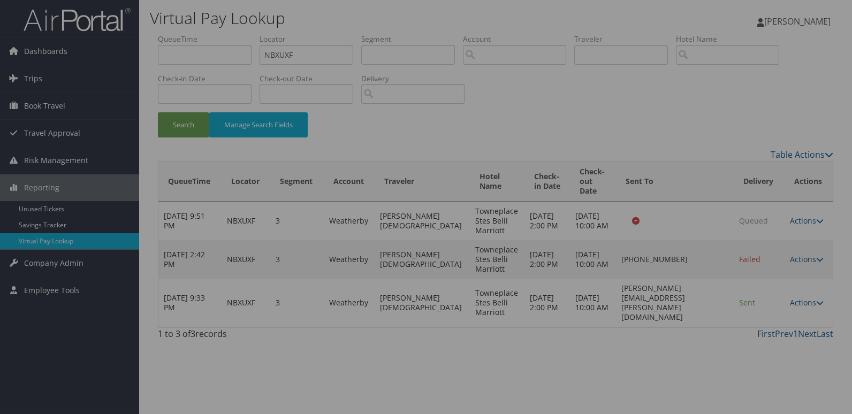
click at [779, 317] on div at bounding box center [426, 207] width 852 height 414
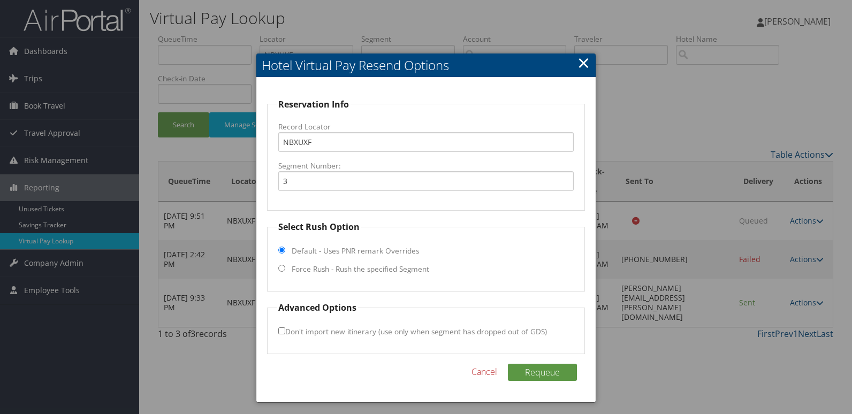
click at [584, 66] on link "×" at bounding box center [583, 62] width 12 height 21
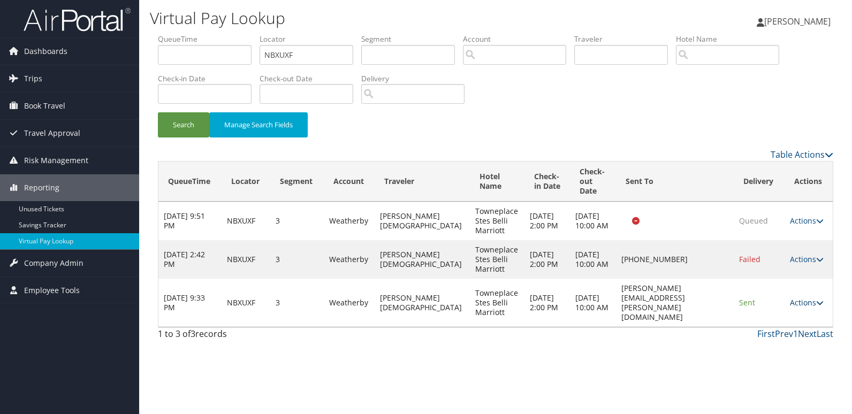
click at [807, 298] on link "Actions" at bounding box center [807, 302] width 34 height 10
click at [782, 331] on link "Logs" at bounding box center [785, 332] width 67 height 18
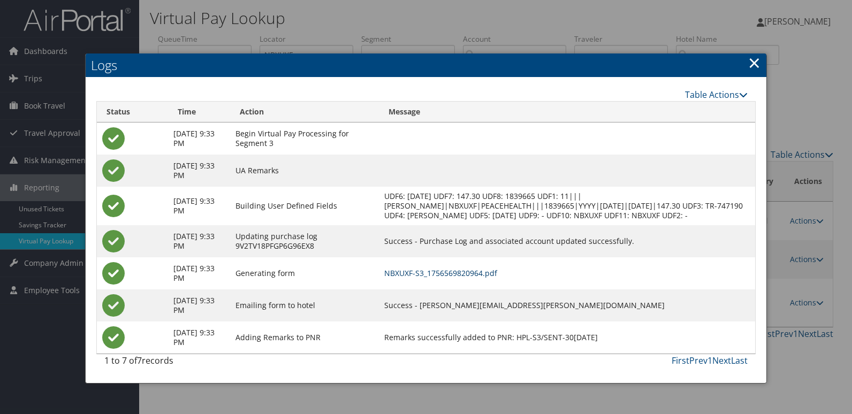
click at [468, 271] on link "NBXUXF-S3_1756569820964.pdf" at bounding box center [440, 273] width 113 height 10
